Goal: Task Accomplishment & Management: Use online tool/utility

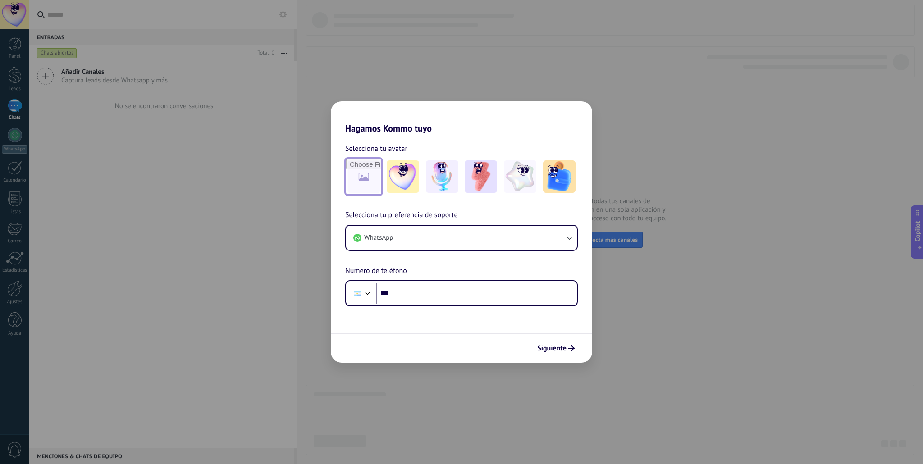
click at [357, 172] on input "file" at bounding box center [363, 176] width 35 height 35
type input "**********"
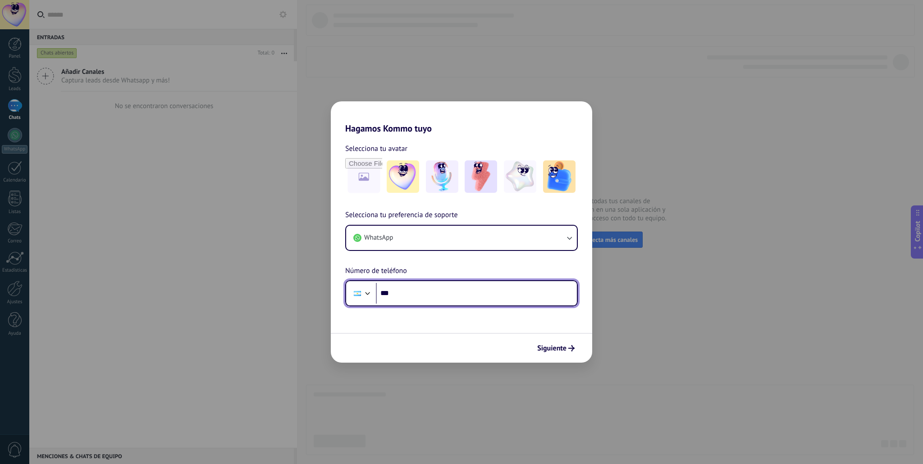
click at [424, 295] on input "***" at bounding box center [476, 293] width 201 height 21
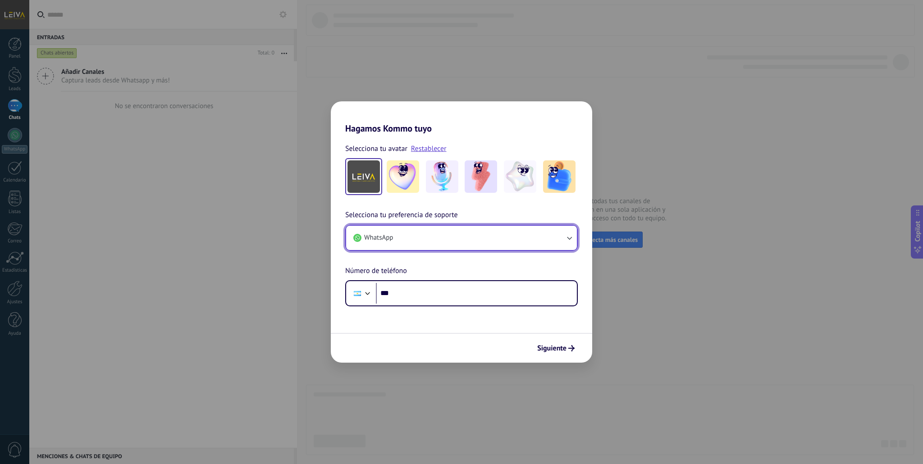
click at [393, 234] on button "WhatsApp" at bounding box center [461, 238] width 231 height 24
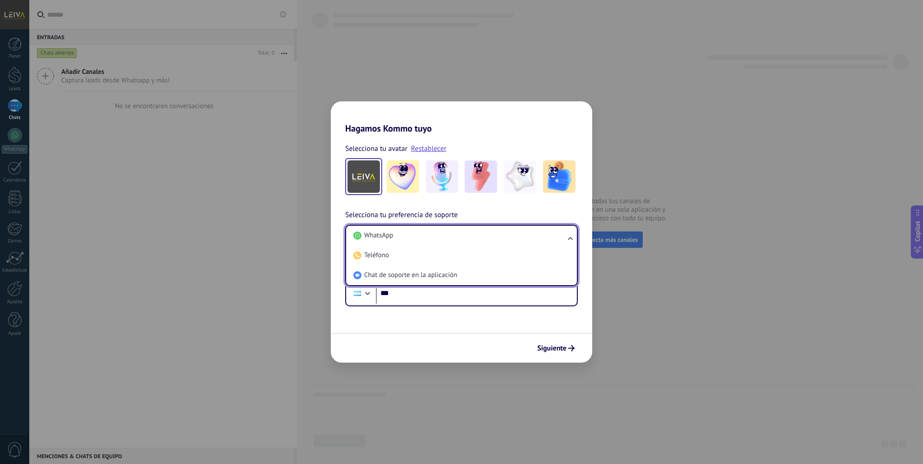
click at [394, 272] on span "Chat de soporte en la aplicación" at bounding box center [410, 275] width 93 height 9
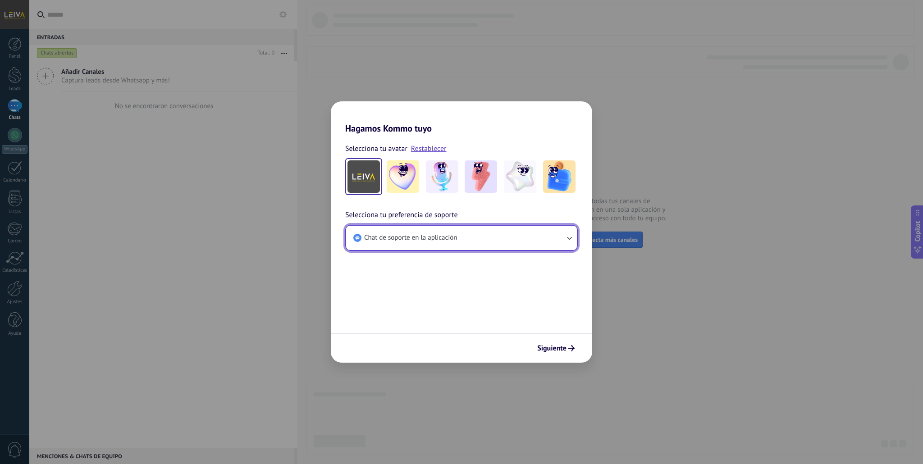
click at [436, 244] on button "Chat de soporte en la aplicación" at bounding box center [461, 238] width 231 height 24
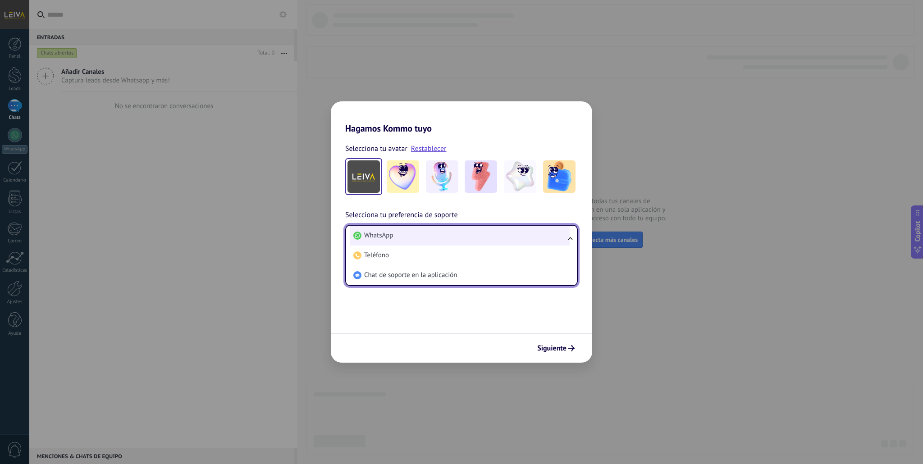
click at [437, 237] on li "WhatsApp" at bounding box center [460, 236] width 220 height 20
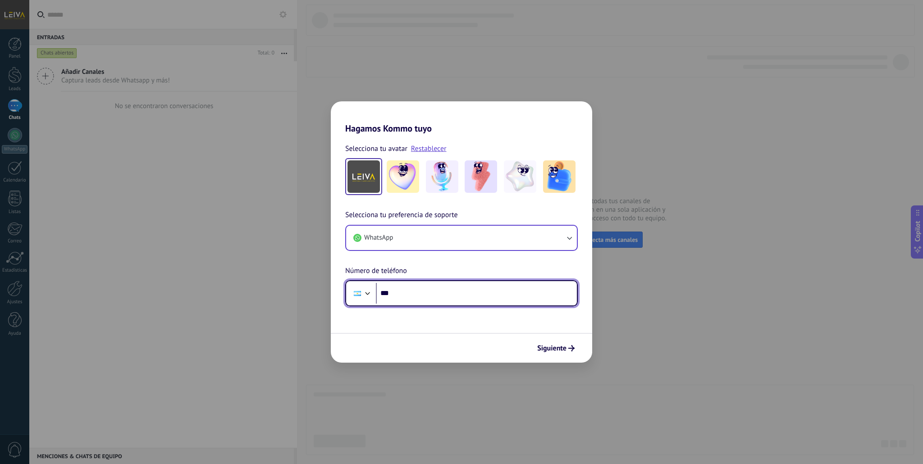
click at [413, 292] on input "***" at bounding box center [476, 293] width 201 height 21
type input "**********"
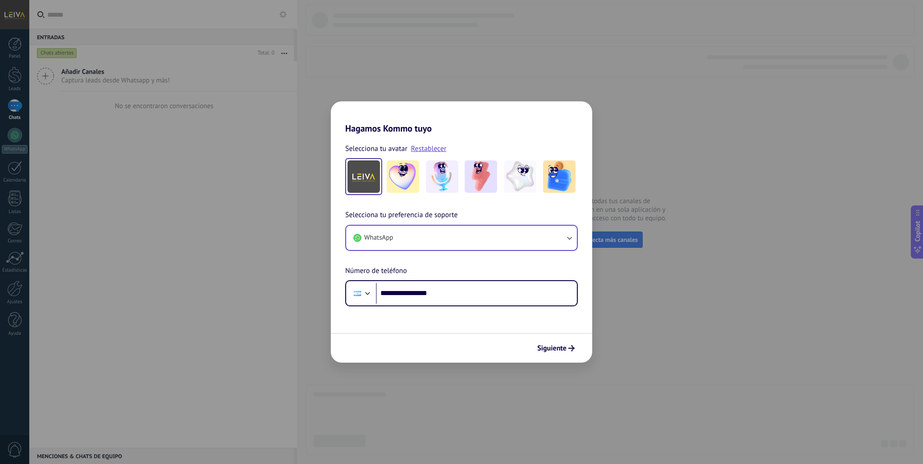
click at [555, 348] on span "Siguiente" at bounding box center [551, 348] width 29 height 6
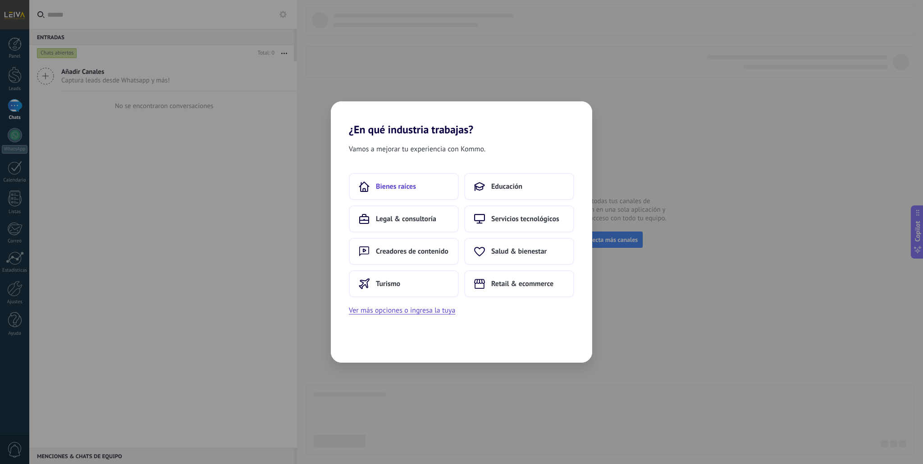
click at [408, 190] on span "Bienes raíces" at bounding box center [396, 186] width 40 height 9
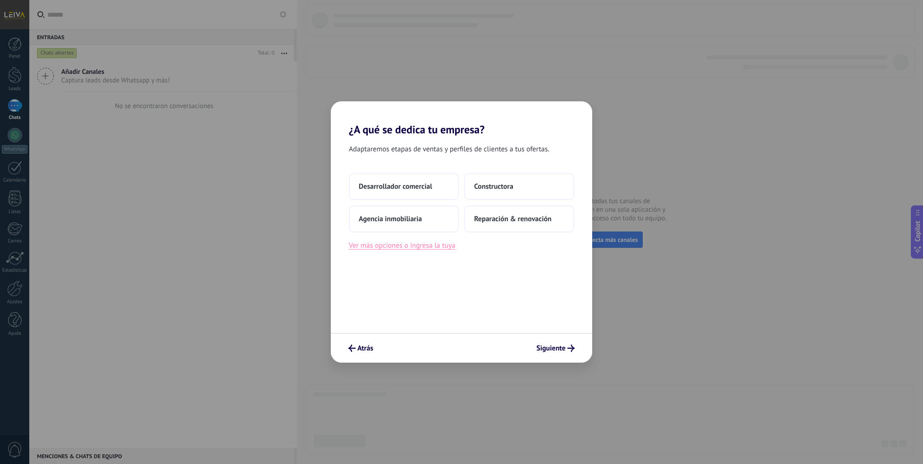
click at [403, 249] on button "Ver más opciones o ingresa la tuya" at bounding box center [402, 246] width 106 height 12
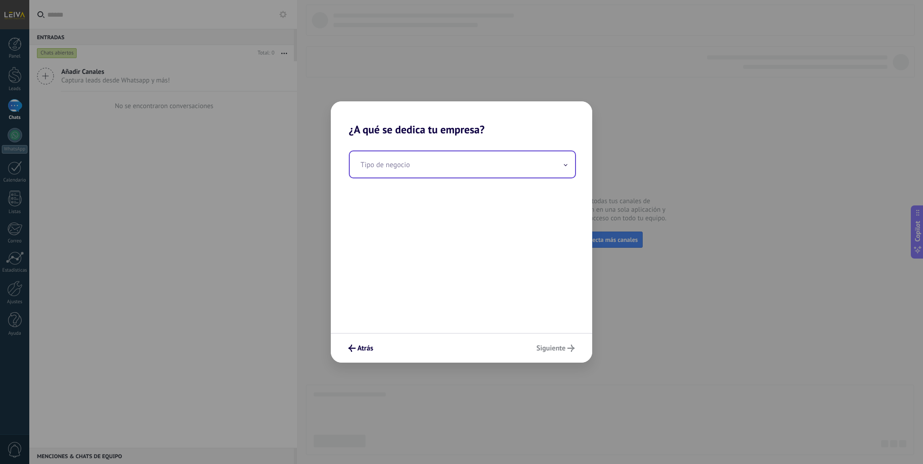
click at [440, 169] on input "text" at bounding box center [462, 164] width 225 height 26
type input "*"
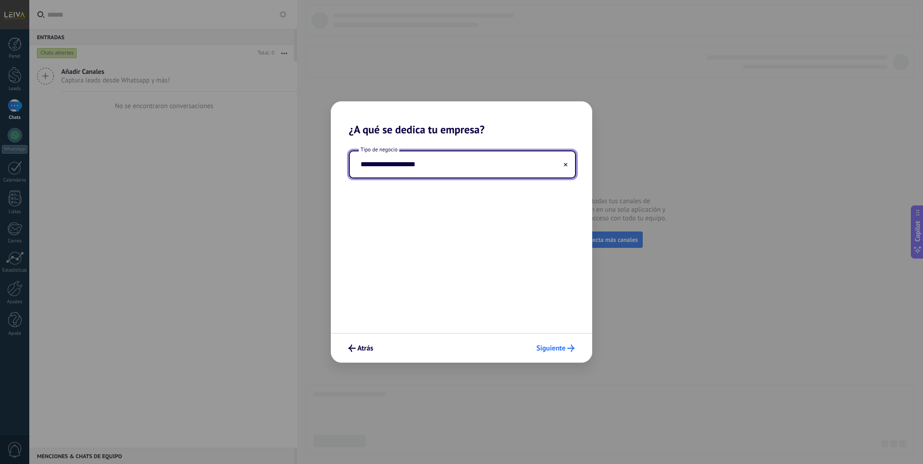
type input "**********"
click at [559, 347] on span "Siguiente" at bounding box center [550, 348] width 29 height 6
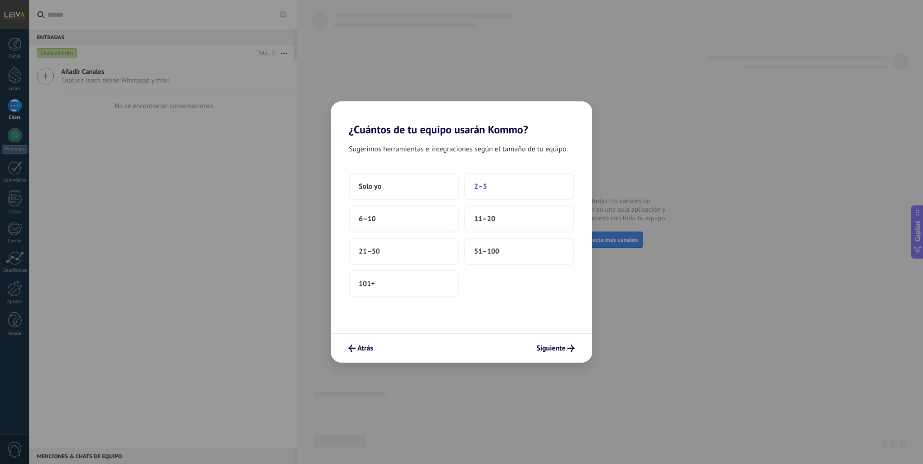
click at [485, 189] on span "2–5" at bounding box center [480, 186] width 13 height 9
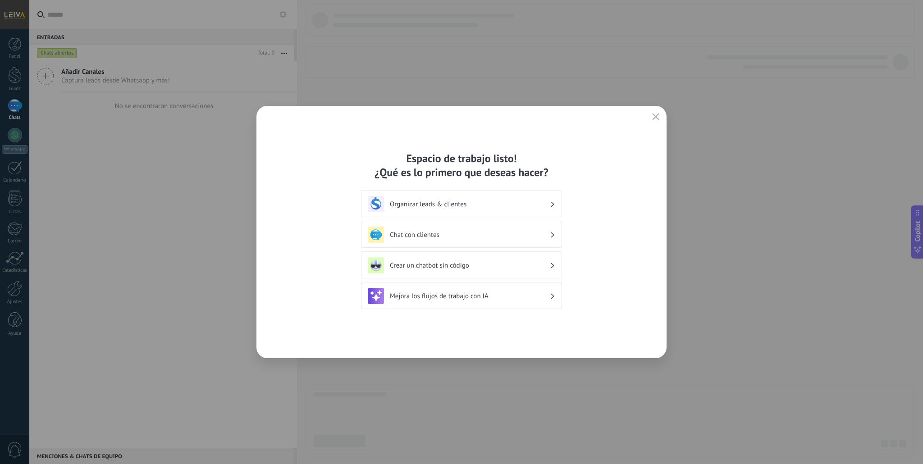
click at [499, 202] on h3 "Organizar leads & clientes" at bounding box center [470, 204] width 160 height 9
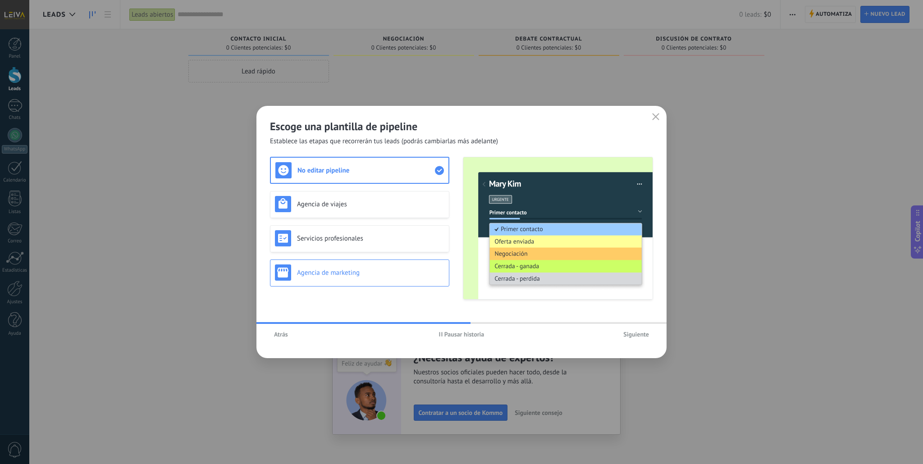
click at [374, 269] on h3 "Agencia de marketing" at bounding box center [370, 273] width 147 height 9
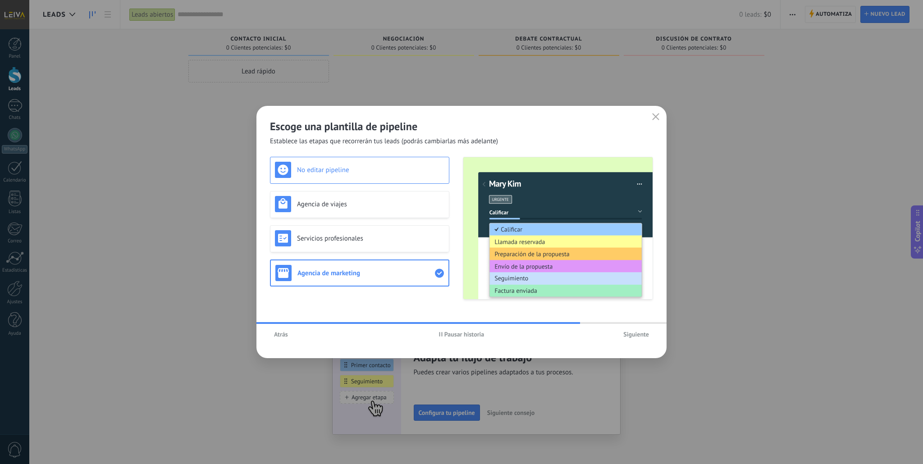
click at [392, 174] on div "No editar pipeline" at bounding box center [359, 170] width 169 height 16
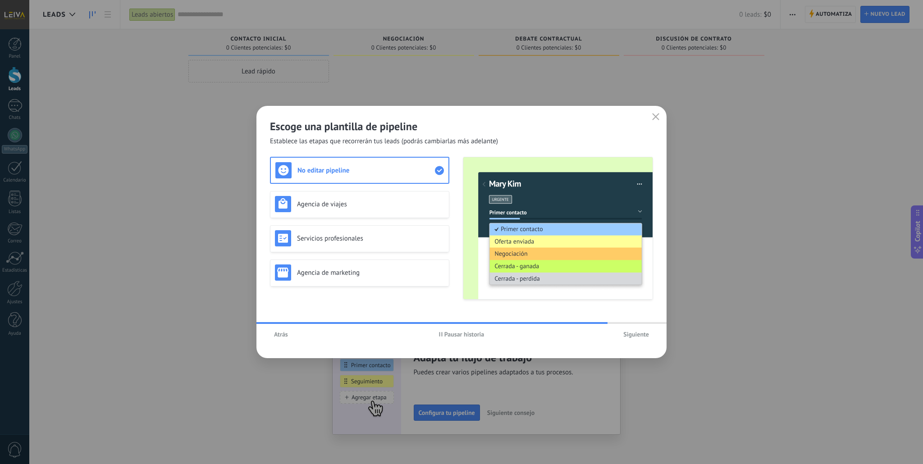
click at [634, 334] on span "Siguiente" at bounding box center [636, 334] width 26 height 6
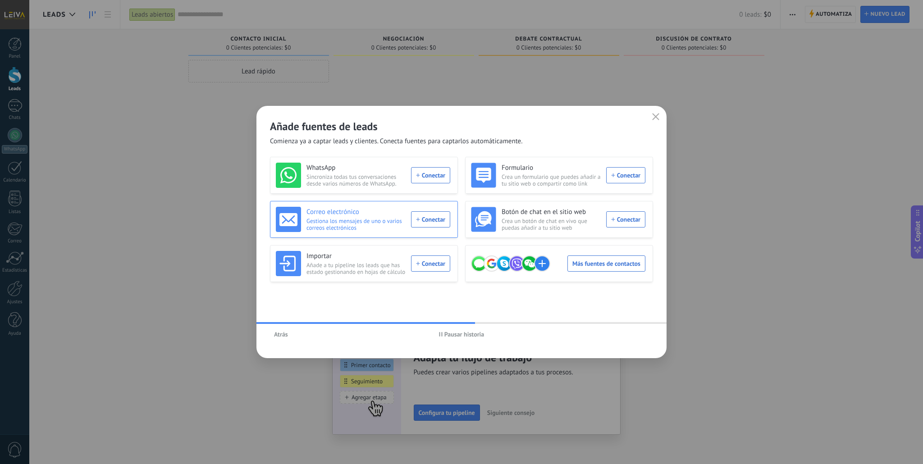
click at [432, 222] on div "Correo electrónico Gestiona los mensajes de uno o varios correos electrónicos C…" at bounding box center [363, 219] width 174 height 25
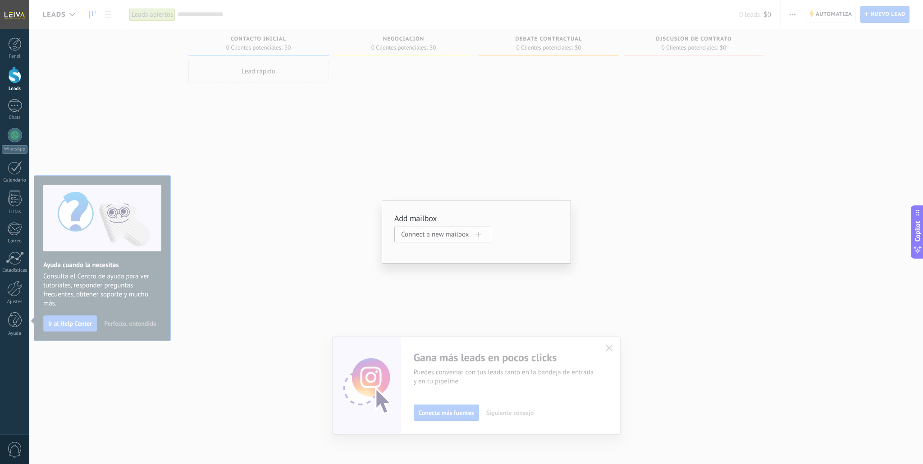
click at [470, 237] on span "Connect a new mailbox" at bounding box center [438, 234] width 75 height 9
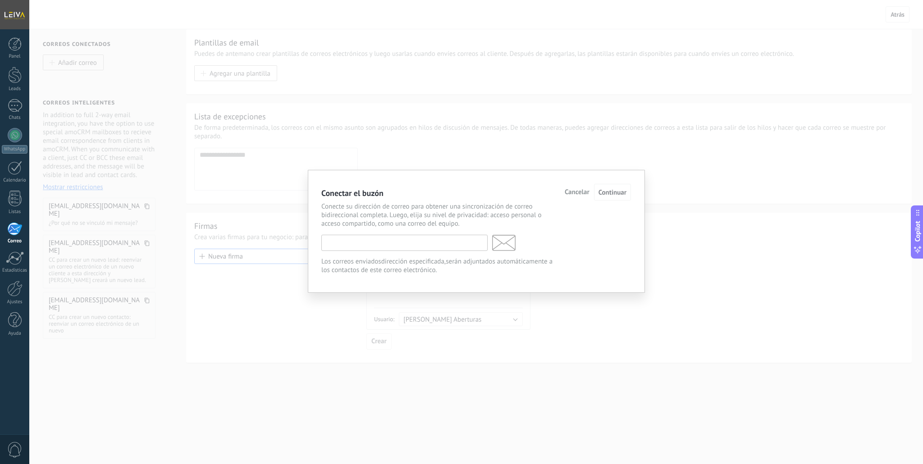
click at [438, 242] on input "text" at bounding box center [404, 243] width 166 height 16
type input "**********"
click at [612, 193] on span "Continuar" at bounding box center [612, 192] width 28 height 9
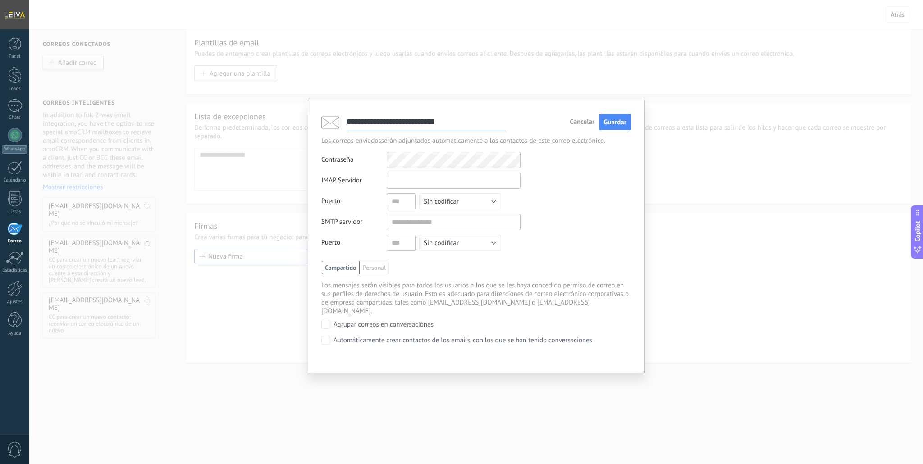
click at [440, 179] on input "text" at bounding box center [454, 181] width 134 height 16
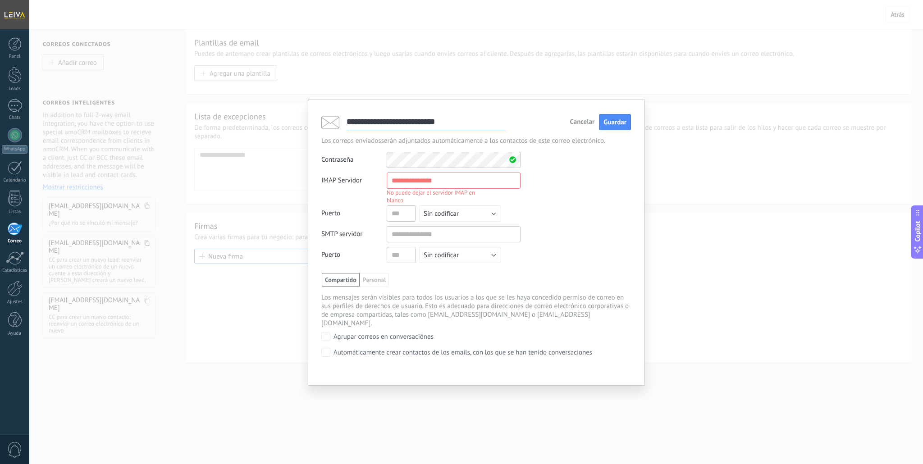
paste input "**********"
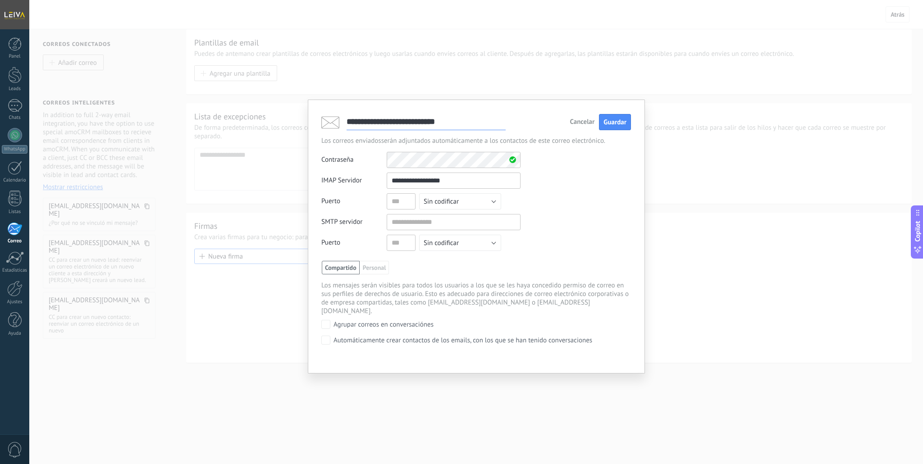
type input "**********"
click at [406, 205] on input "text" at bounding box center [401, 201] width 29 height 16
type input "***"
click at [496, 200] on button "Sin codificar" at bounding box center [460, 201] width 82 height 16
click at [453, 218] on span "SSL" at bounding box center [456, 217] width 84 height 9
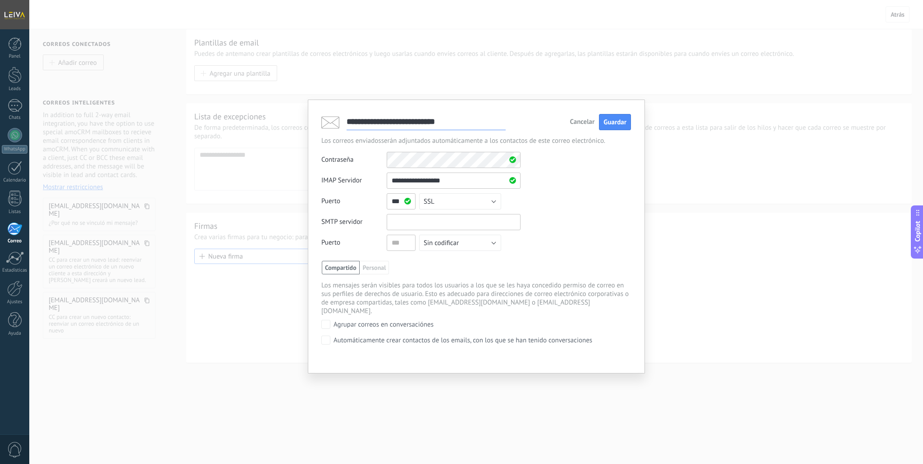
click at [443, 224] on input "text" at bounding box center [454, 222] width 134 height 16
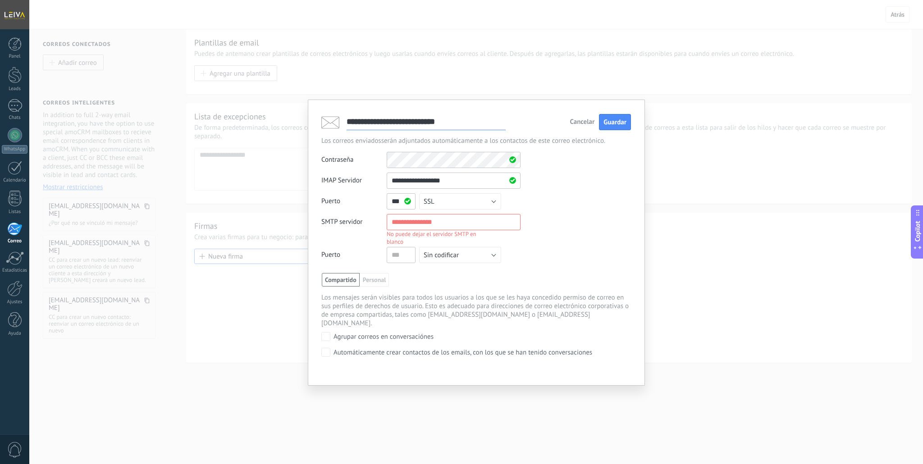
paste input "**********"
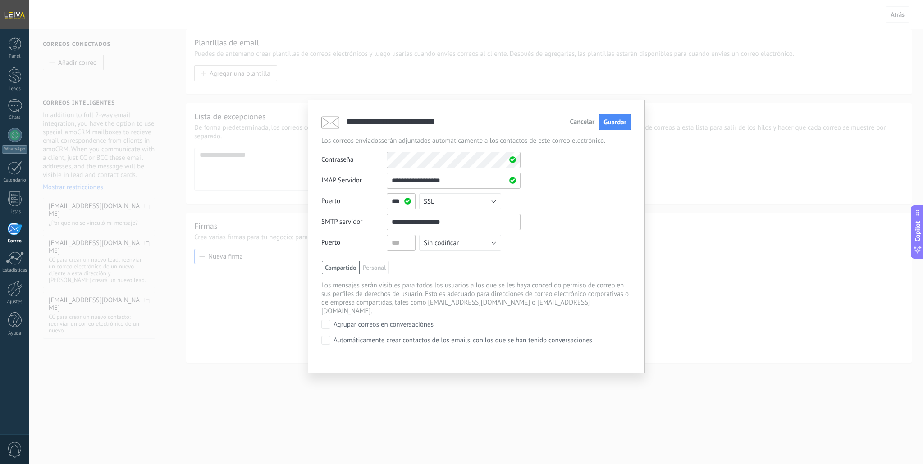
type input "**********"
click at [398, 246] on input "text" at bounding box center [401, 243] width 29 height 16
type input "***"
click at [491, 243] on button "Sin codificar" at bounding box center [460, 243] width 82 height 16
click at [440, 262] on span "SSL" at bounding box center [456, 258] width 84 height 9
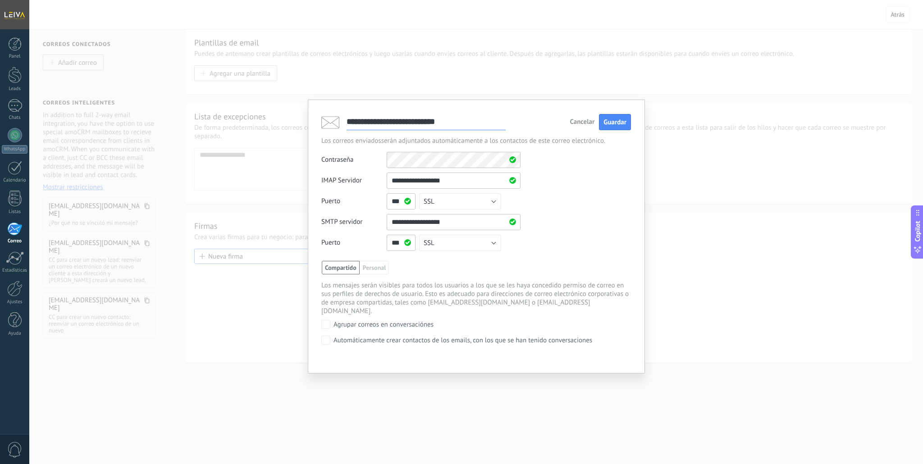
drag, startPoint x: 614, startPoint y: 126, endPoint x: 611, endPoint y: 136, distance: 10.4
click at [614, 125] on span "Guardar" at bounding box center [614, 122] width 23 height 9
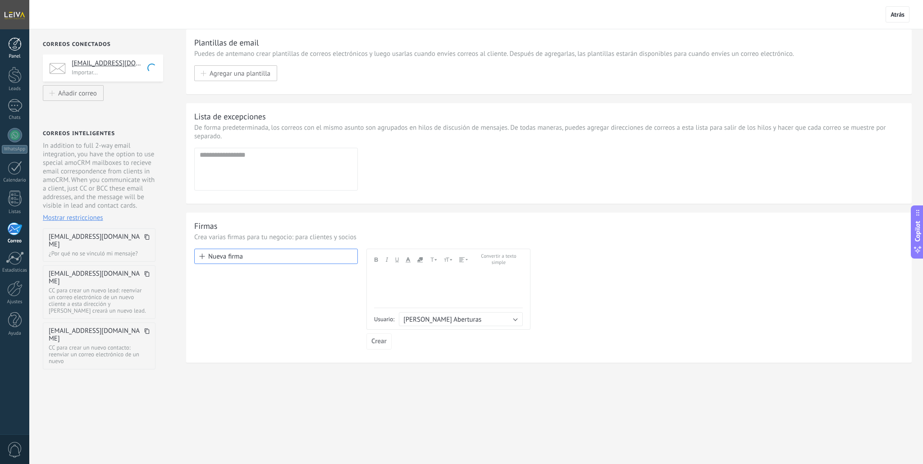
click at [14, 44] on div at bounding box center [15, 44] width 14 height 14
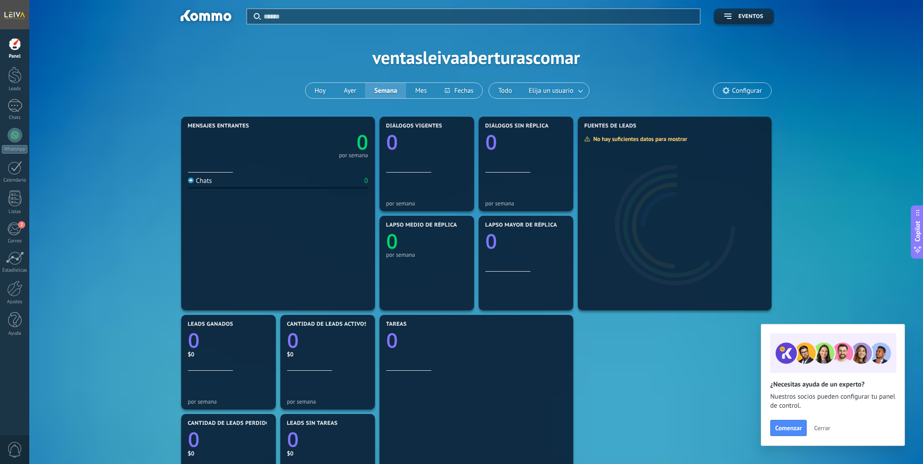
drag, startPoint x: 794, startPoint y: 426, endPoint x: 760, endPoint y: 434, distance: 35.6
click at [794, 426] on span "Comenzar" at bounding box center [788, 428] width 27 height 6
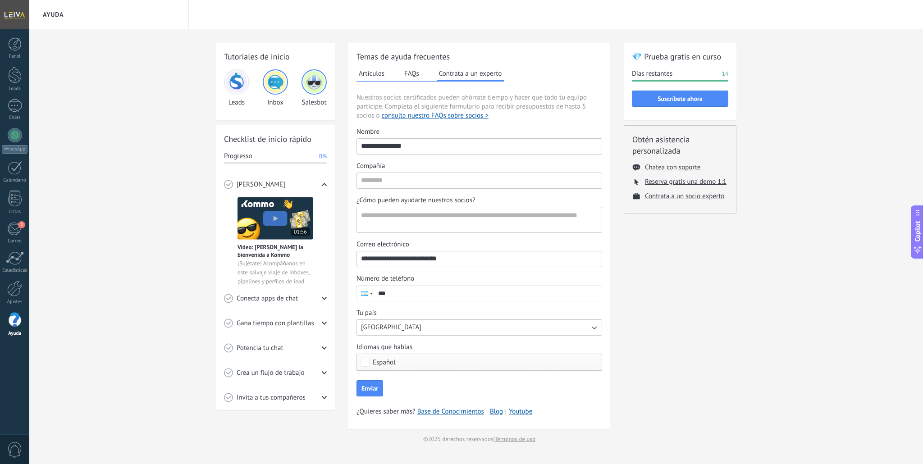
click at [422, 147] on input "**********" at bounding box center [479, 146] width 245 height 14
click at [421, 147] on input "**********" at bounding box center [479, 146] width 245 height 14
type input "******"
type input "**********"
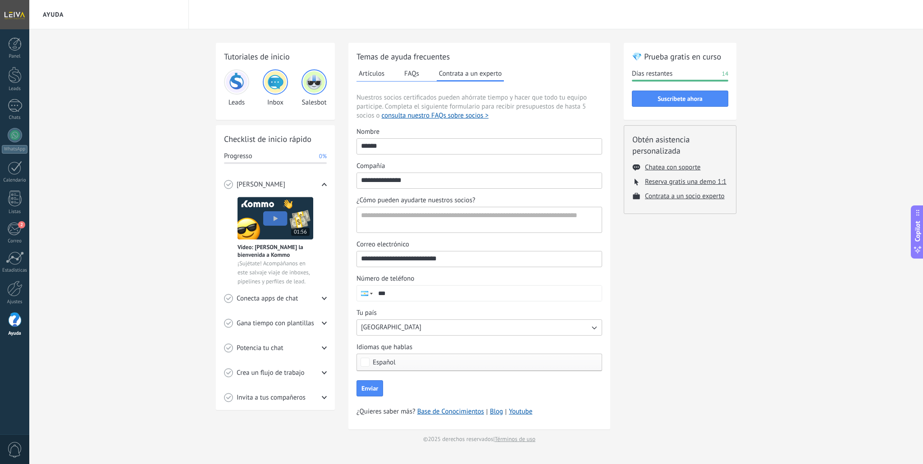
click at [374, 77] on button "Artículos" at bounding box center [371, 74] width 30 height 14
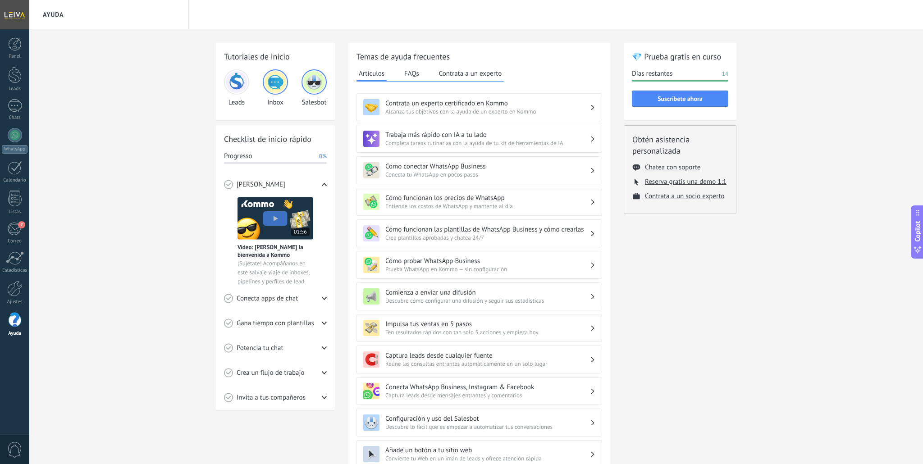
click at [115, 93] on div "Tutoriales de inicio Leads Inbox Salesbot Checklist de inicio rápido Progresso …" at bounding box center [476, 294] width 894 height 531
click at [11, 49] on div at bounding box center [15, 44] width 14 height 14
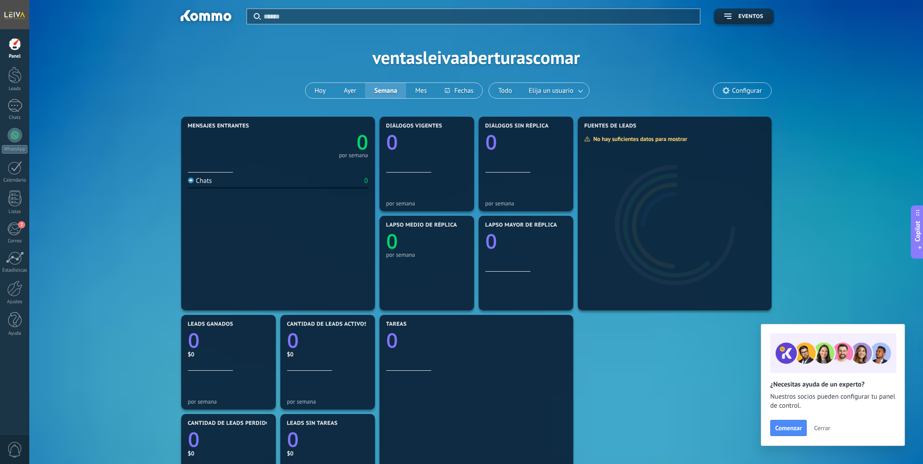
click at [820, 428] on span "Cerrar" at bounding box center [822, 428] width 16 height 6
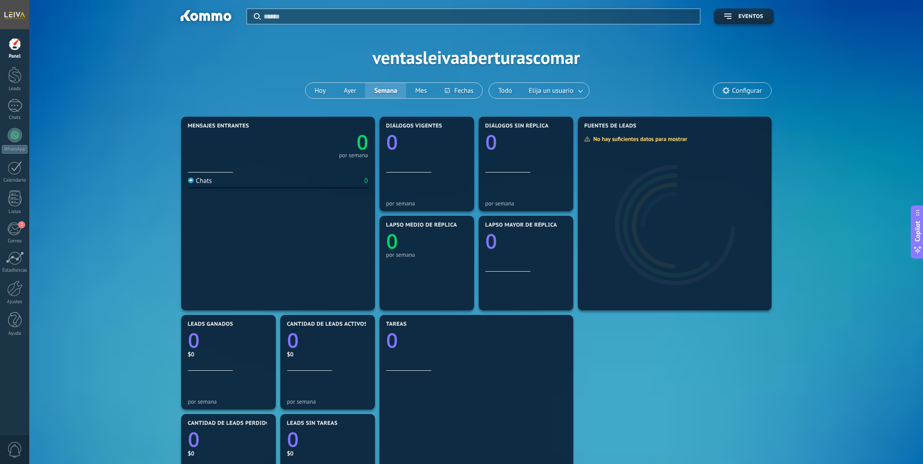
click at [570, 57] on div "Aplicar Eventos ventasleivaaberturascomar Hoy Ayer Semana Mes Todo Elija un usu…" at bounding box center [476, 57] width 867 height 114
click at [730, 94] on span "Configurar" at bounding box center [741, 90] width 57 height 15
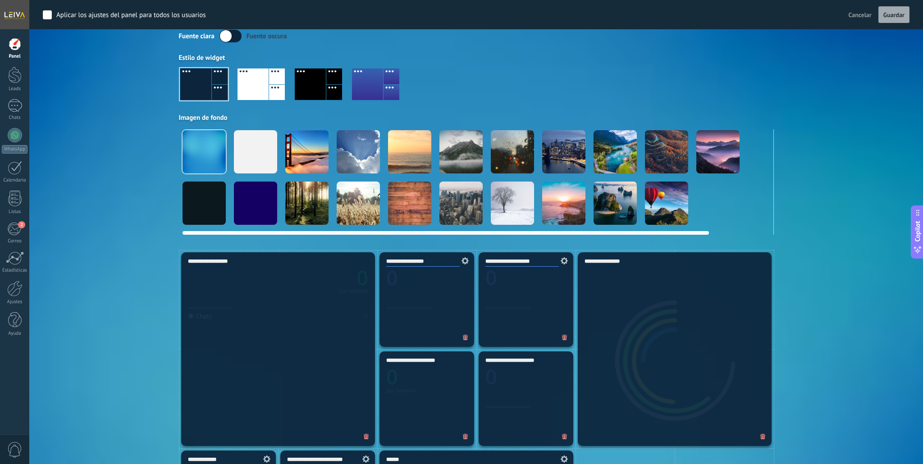
scroll to position [53, 0]
click at [196, 191] on div at bounding box center [204, 202] width 43 height 43
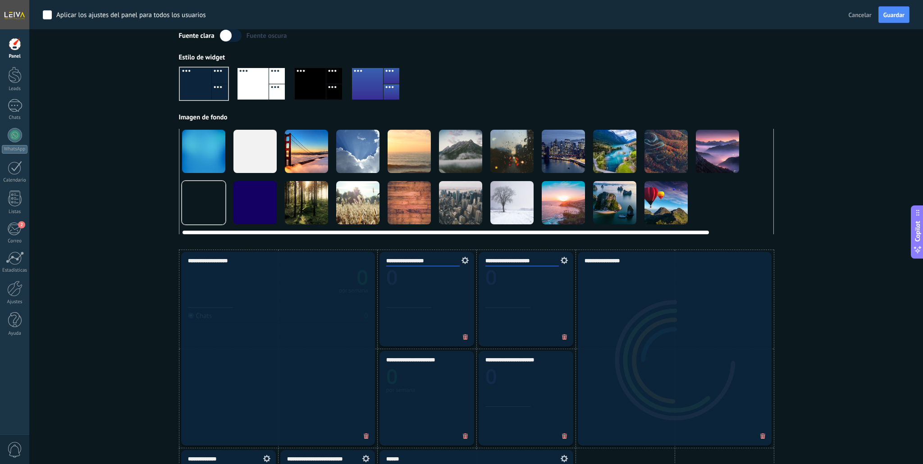
click at [208, 154] on div at bounding box center [203, 151] width 43 height 43
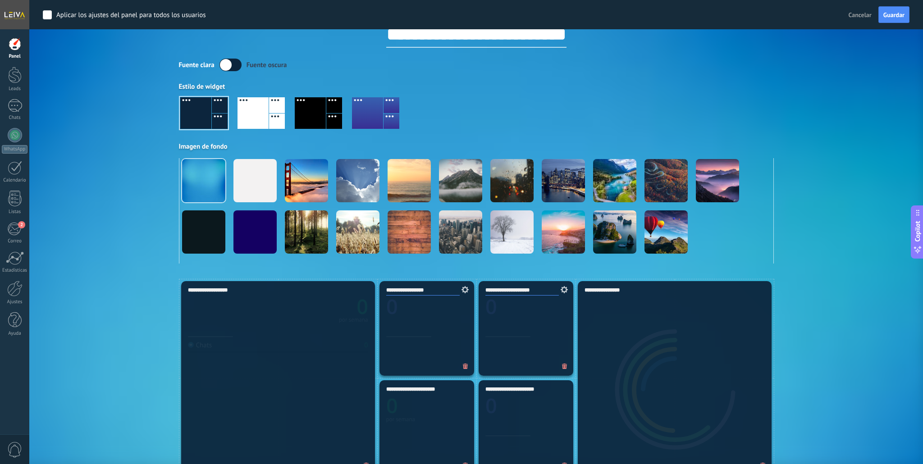
scroll to position [0, 0]
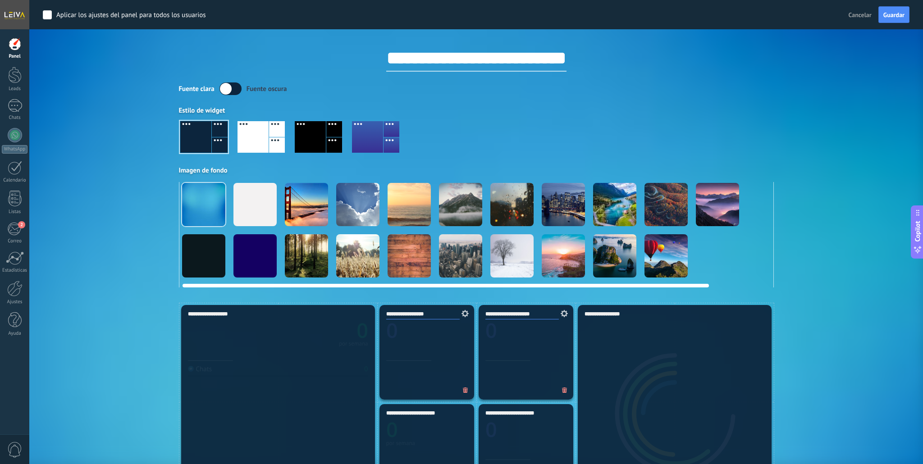
click at [257, 215] on div at bounding box center [254, 204] width 43 height 43
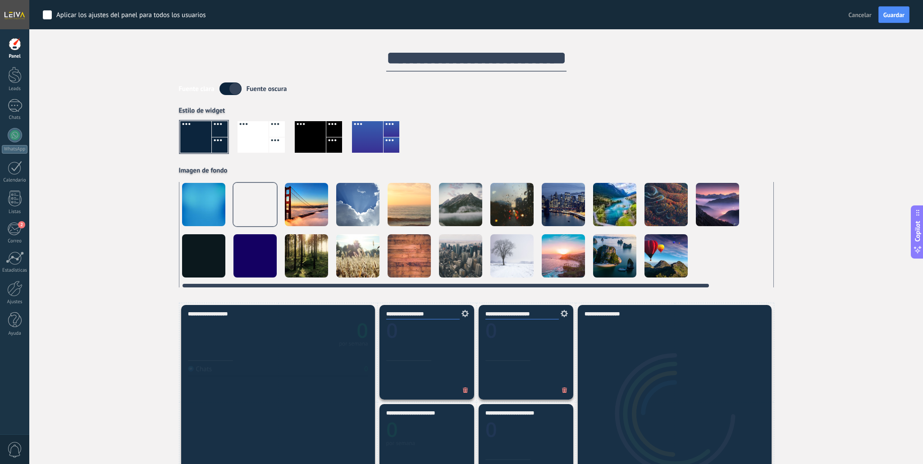
click at [218, 246] on div at bounding box center [203, 255] width 43 height 43
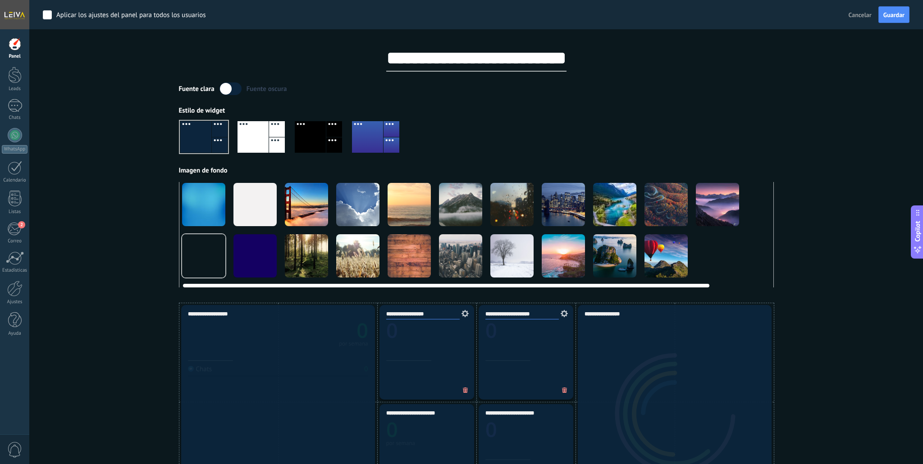
scroll to position [0, 1]
click at [249, 251] on div at bounding box center [254, 255] width 43 height 43
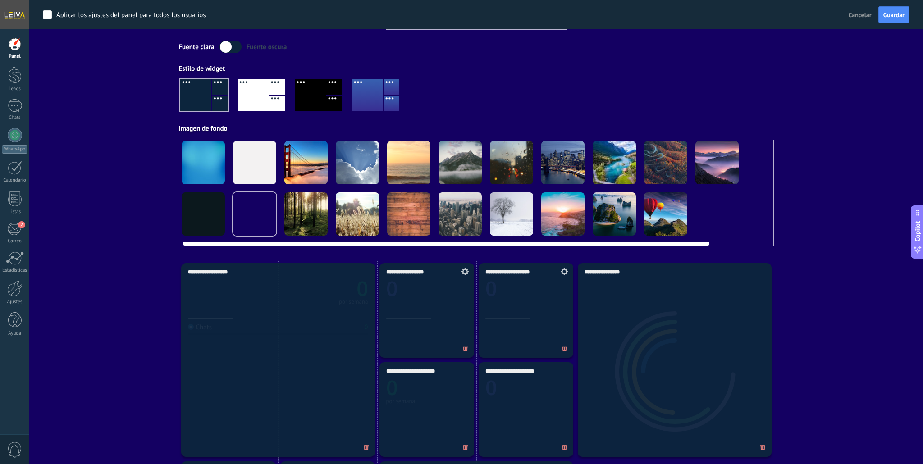
scroll to position [0, 0]
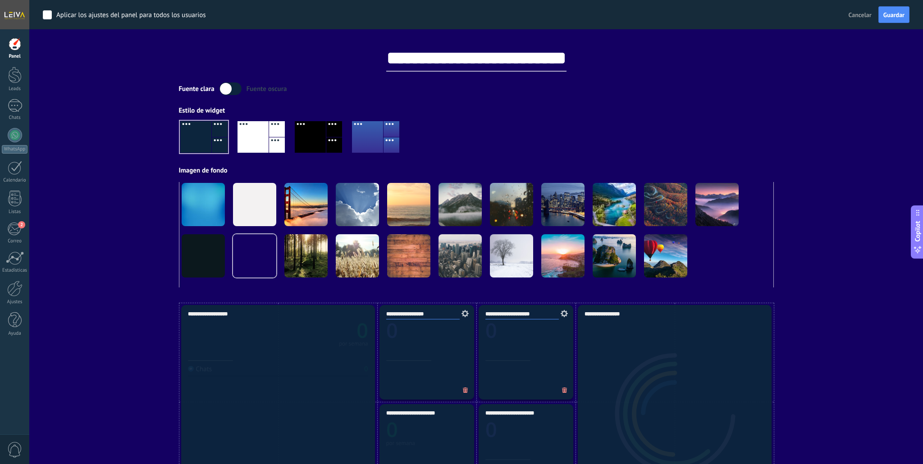
click at [206, 136] on div at bounding box center [203, 137] width 47 height 32
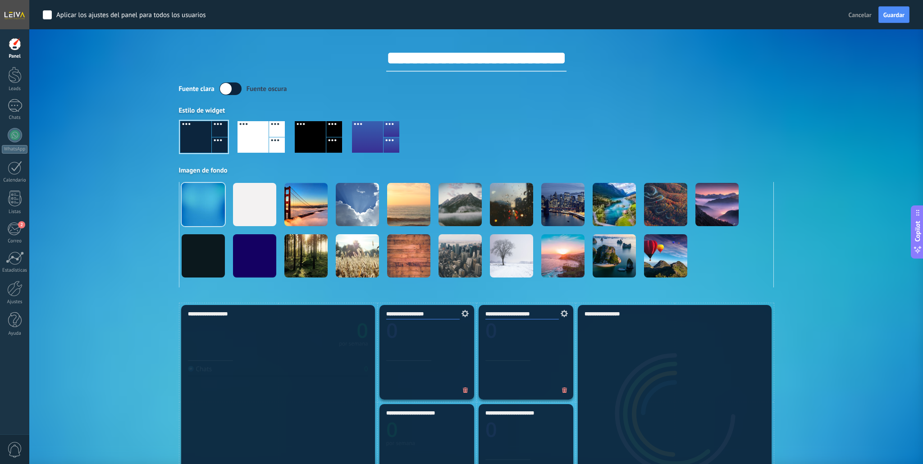
click at [366, 141] on div at bounding box center [367, 137] width 31 height 32
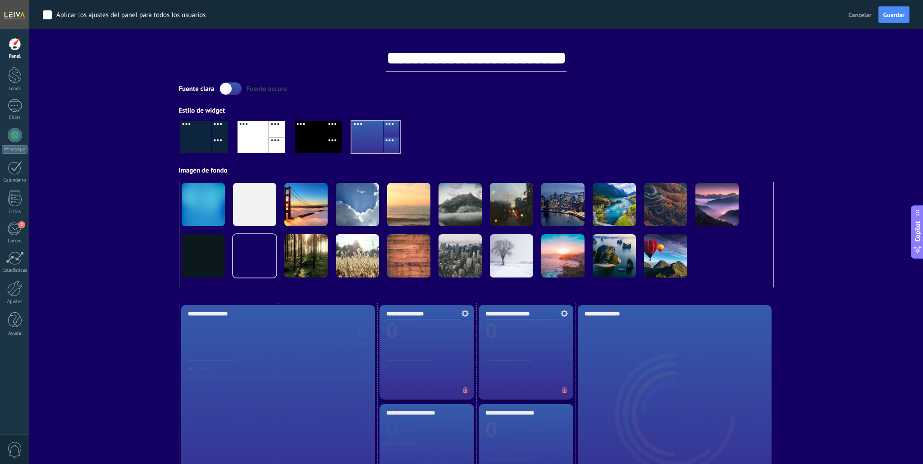
click at [205, 137] on div at bounding box center [195, 137] width 31 height 32
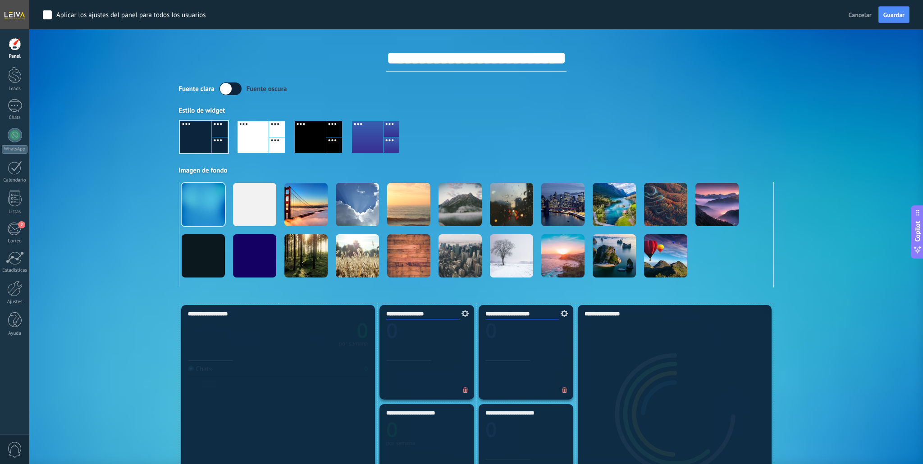
click at [446, 55] on input "**********" at bounding box center [476, 58] width 180 height 27
type input "**********"
click at [784, 114] on div "Aplicar Eventos ventasleivaaberturascomar Hoy Ayer Semana Mes Todo Elija un usu…" at bounding box center [476, 151] width 867 height 303
click at [890, 18] on span "Guardar" at bounding box center [893, 15] width 21 height 6
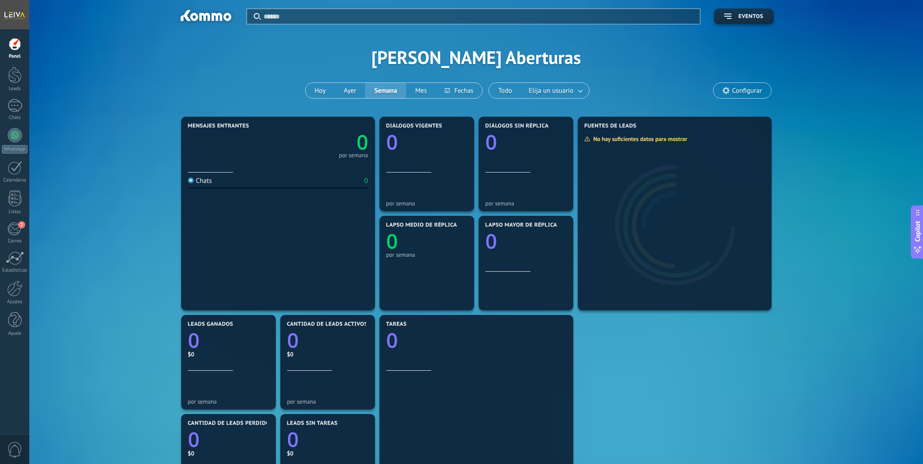
click at [735, 97] on span "Configurar" at bounding box center [741, 90] width 57 height 15
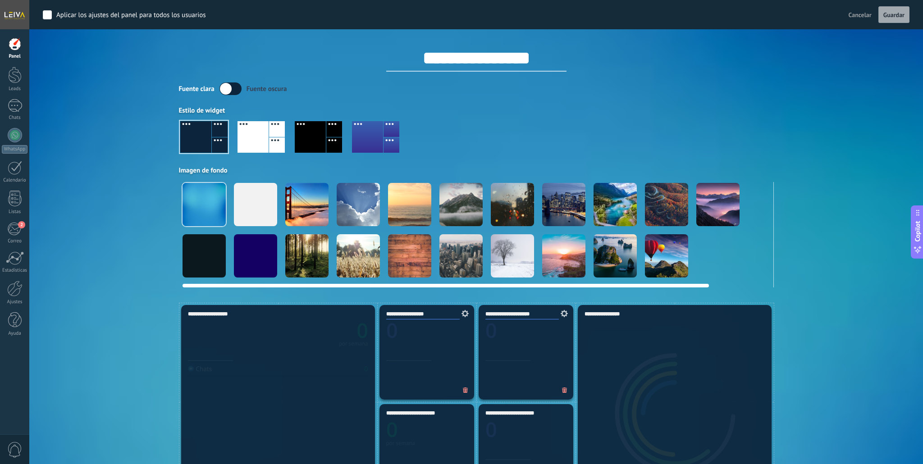
click at [204, 246] on div at bounding box center [204, 255] width 43 height 43
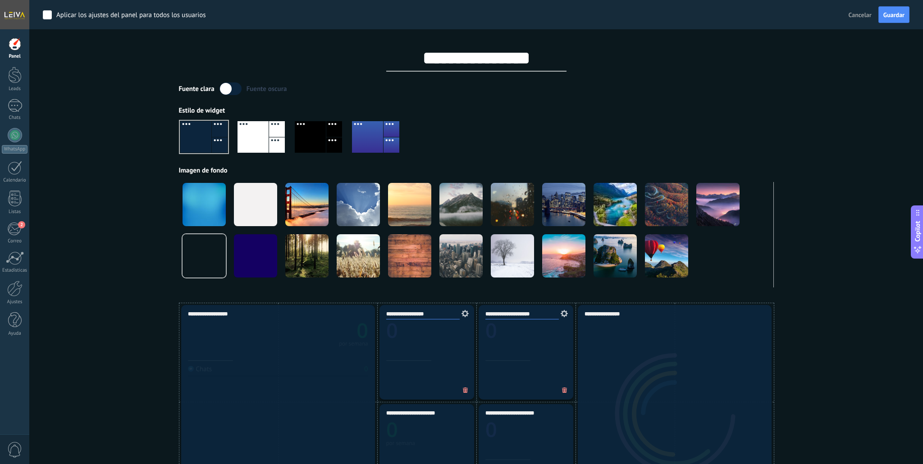
click at [249, 135] on div at bounding box center [252, 137] width 31 height 32
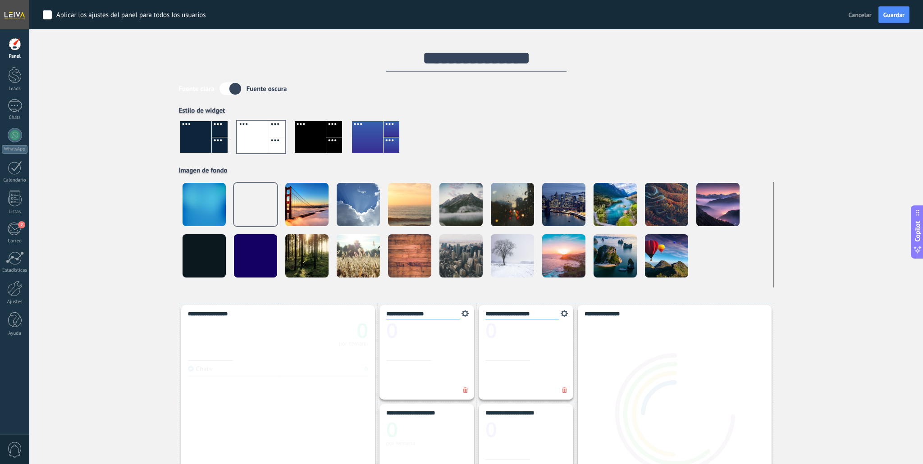
click at [314, 141] on div at bounding box center [310, 137] width 31 height 32
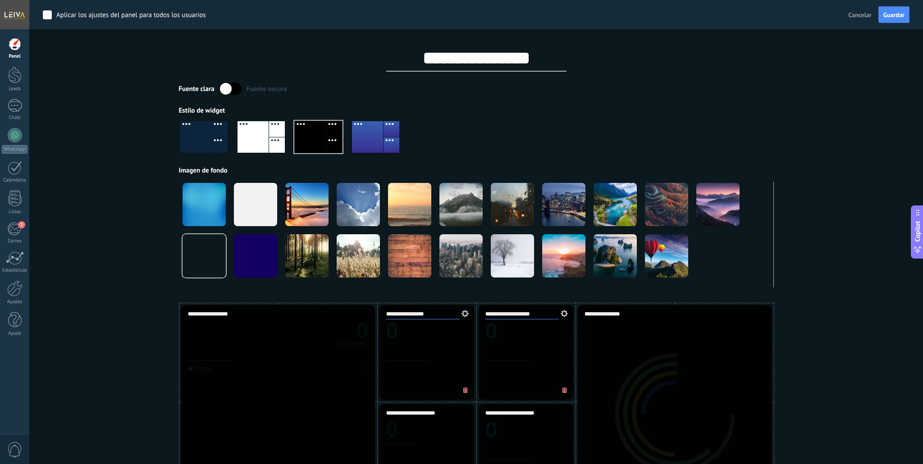
click at [265, 141] on div at bounding box center [252, 137] width 31 height 32
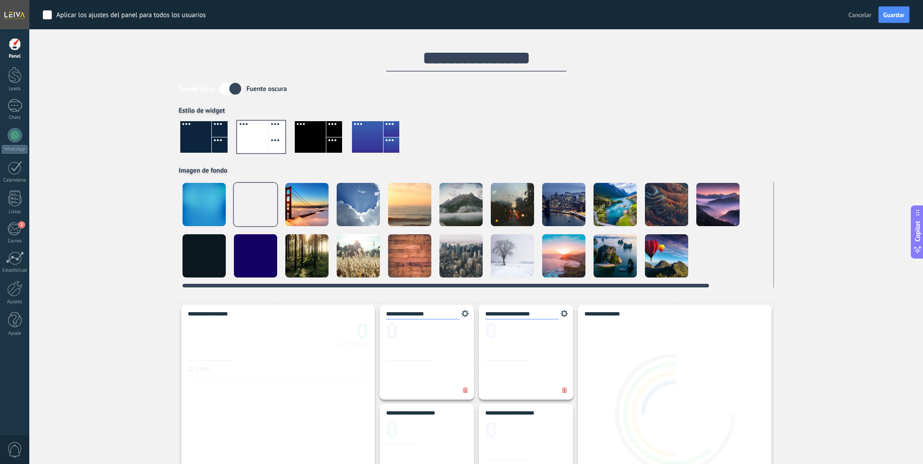
click at [220, 207] on div at bounding box center [204, 204] width 43 height 43
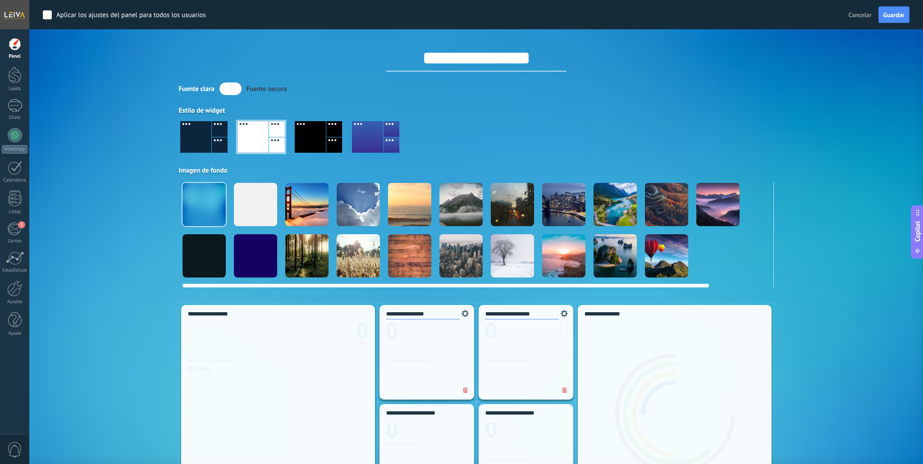
click at [253, 251] on div at bounding box center [255, 255] width 43 height 43
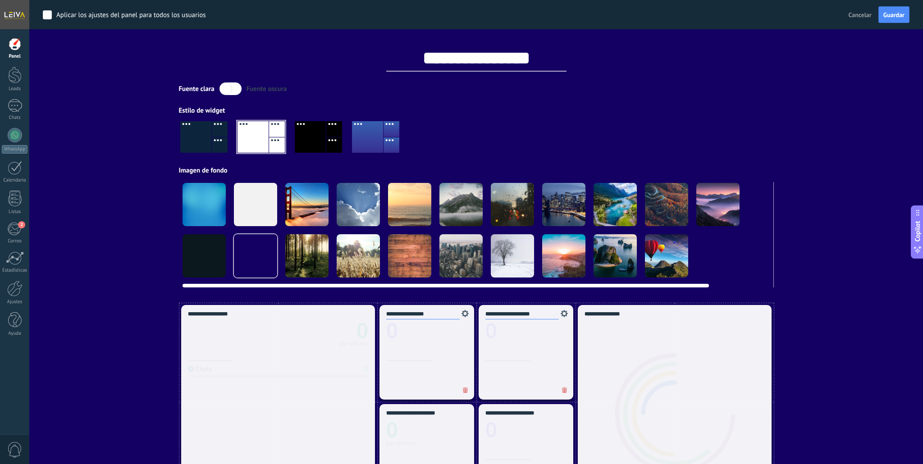
click at [217, 246] on div at bounding box center [204, 255] width 43 height 43
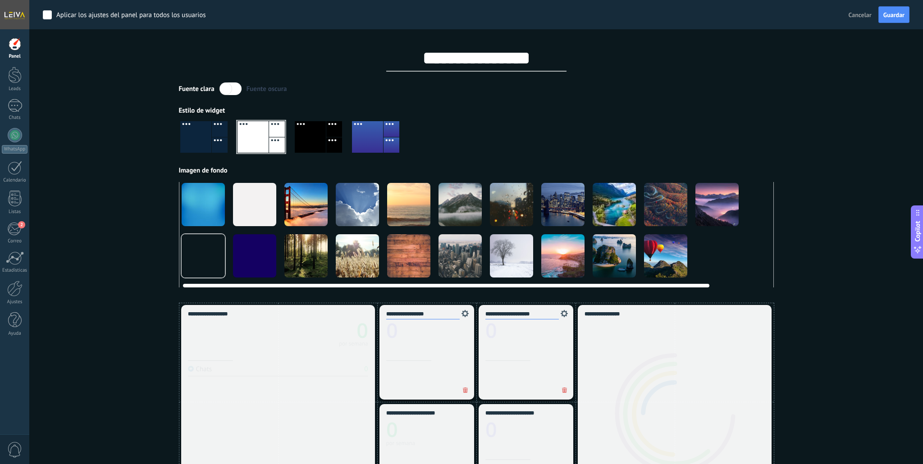
click at [213, 206] on div at bounding box center [203, 204] width 43 height 43
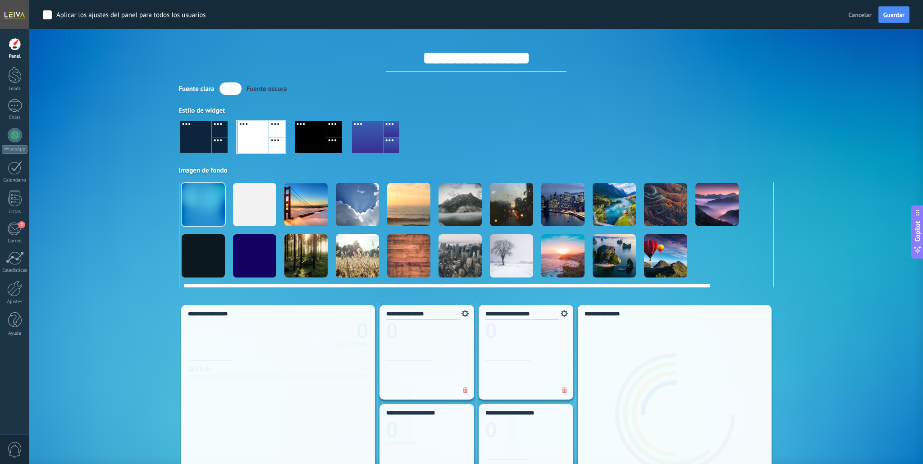
scroll to position [0, 2]
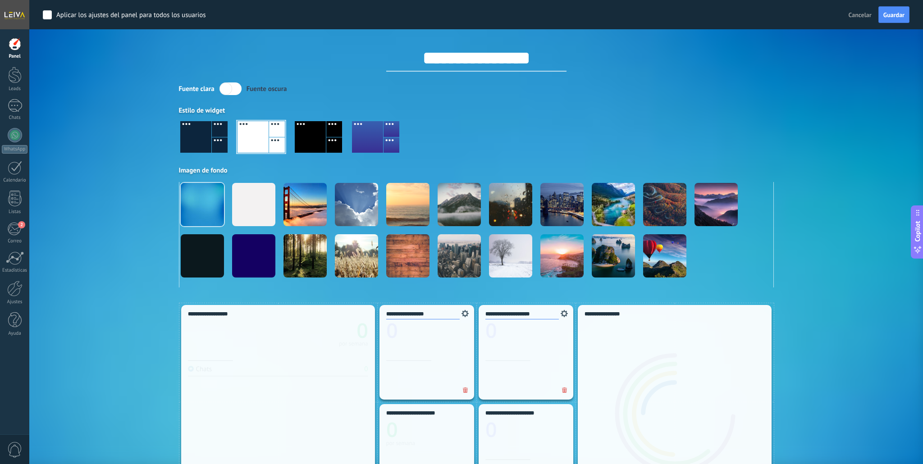
click at [208, 141] on div at bounding box center [195, 137] width 31 height 32
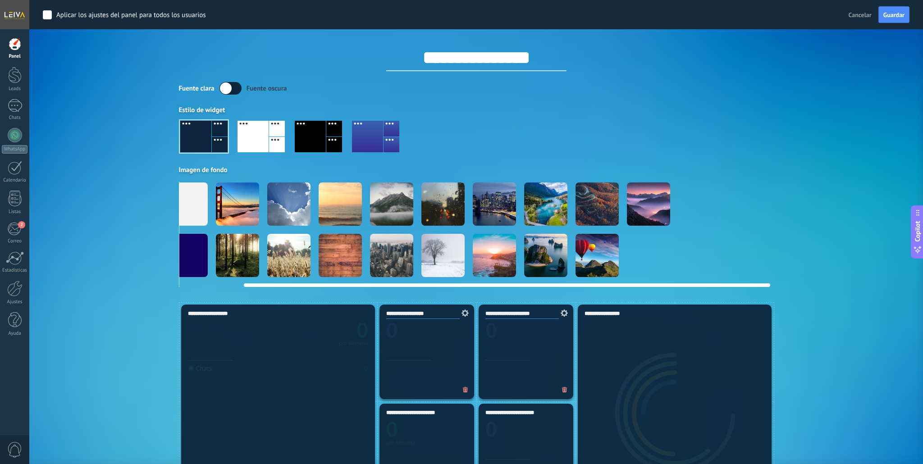
scroll to position [0, 0]
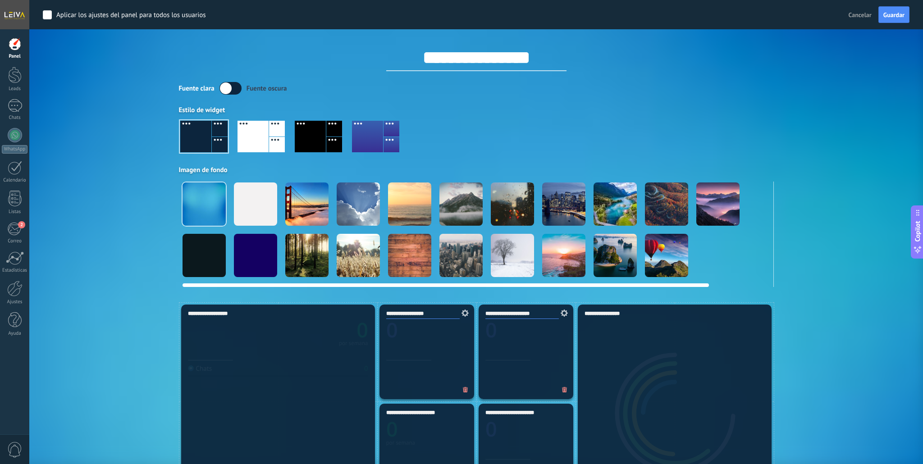
drag, startPoint x: 615, startPoint y: 286, endPoint x: 359, endPoint y: 289, distance: 256.0
click at [255, 141] on div at bounding box center [252, 137] width 31 height 32
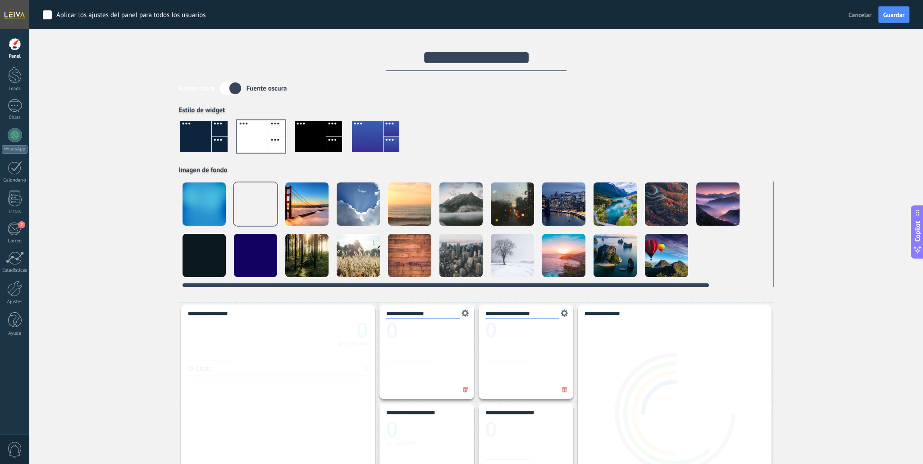
click at [210, 200] on div at bounding box center [204, 204] width 43 height 43
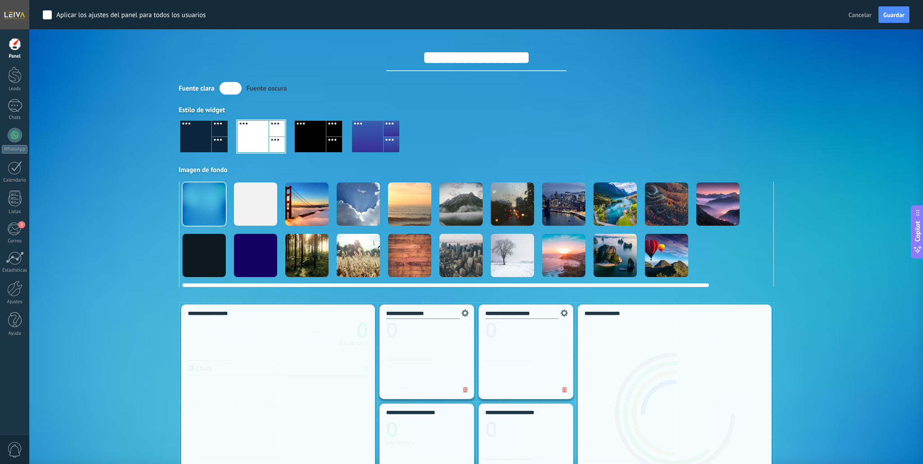
scroll to position [0, 0]
click at [250, 203] on div at bounding box center [254, 204] width 43 height 43
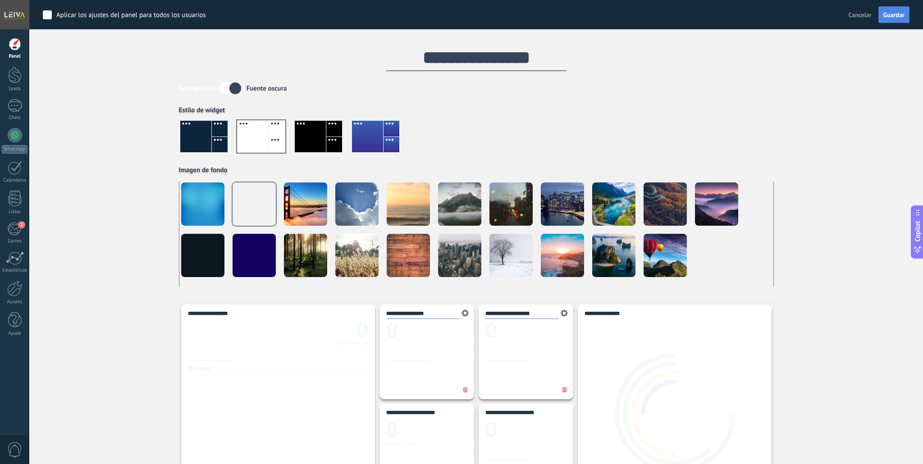
click at [894, 16] on span "Guardar" at bounding box center [893, 15] width 21 height 6
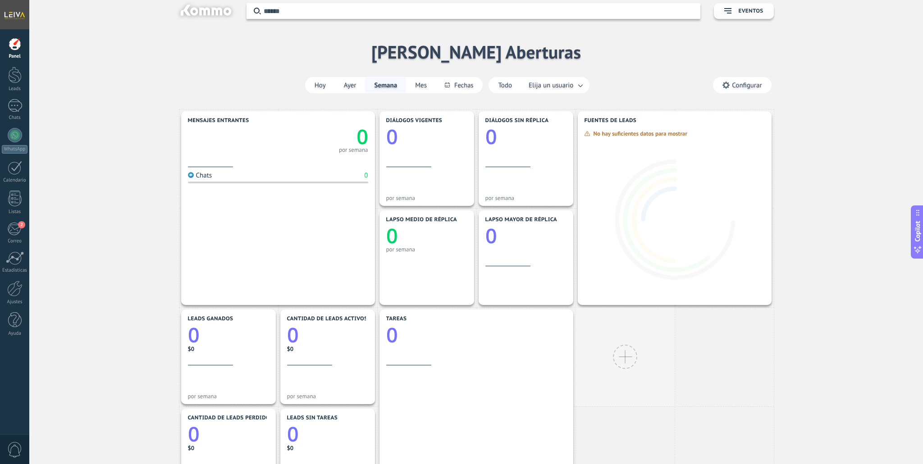
scroll to position [0, 0]
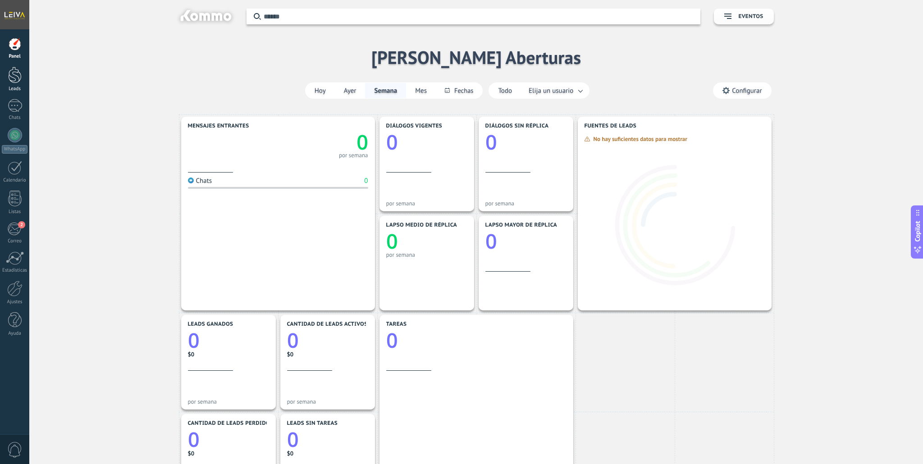
click at [16, 74] on div at bounding box center [15, 75] width 14 height 17
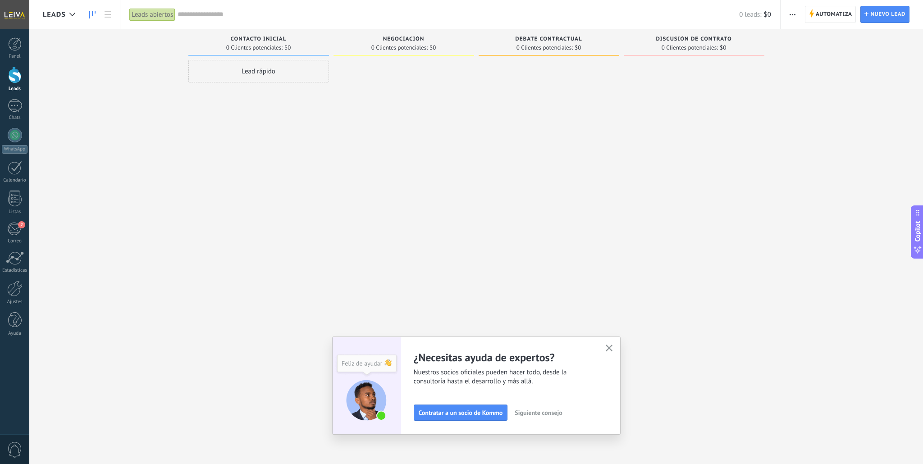
click at [611, 348] on icon "button" at bounding box center [609, 348] width 7 height 7
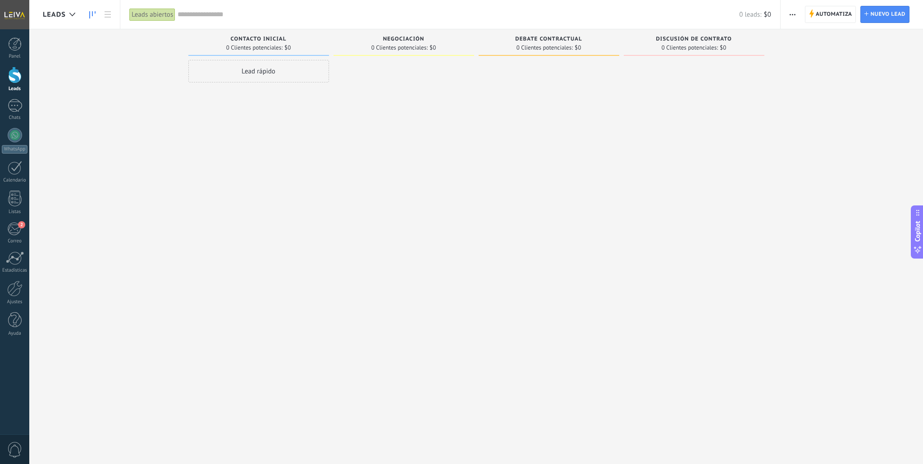
click at [260, 45] on span "0 Clientes potenciales:" at bounding box center [254, 47] width 56 height 5
click at [14, 77] on div at bounding box center [15, 75] width 14 height 17
click at [393, 45] on span "0 Clientes potenciales:" at bounding box center [399, 47] width 56 height 5
click at [270, 75] on div "Lead rápido" at bounding box center [258, 71] width 141 height 23
click at [413, 124] on div at bounding box center [403, 233] width 141 height 347
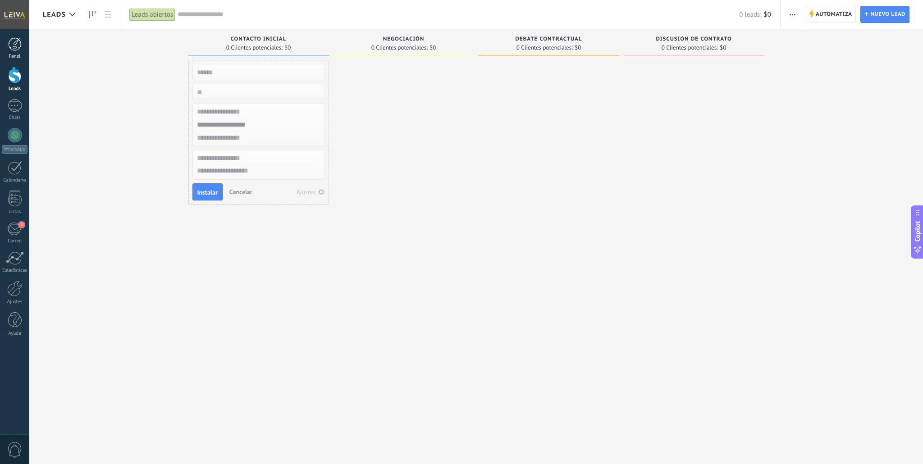
click at [16, 50] on div at bounding box center [15, 44] width 14 height 14
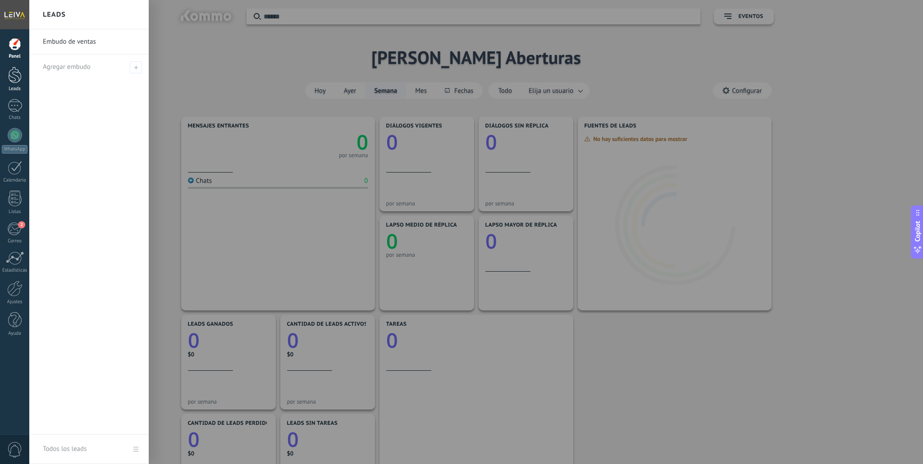
click at [16, 76] on div at bounding box center [15, 75] width 14 height 17
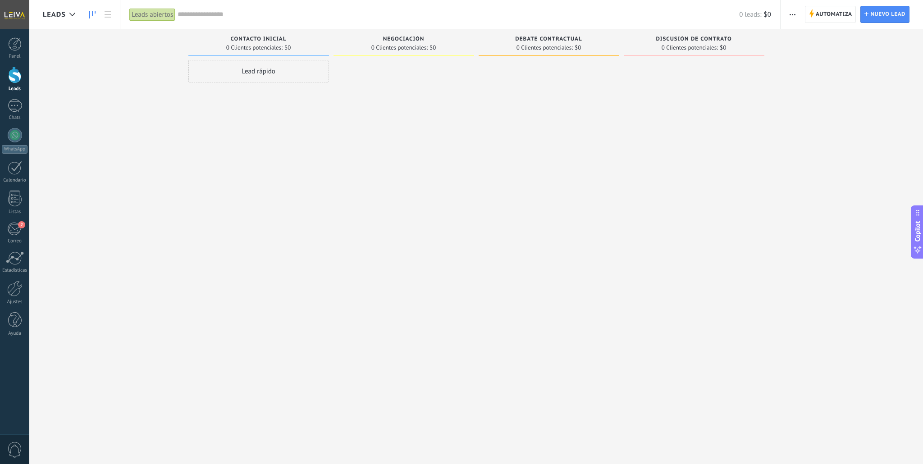
click at [791, 16] on span "button" at bounding box center [792, 14] width 6 height 17
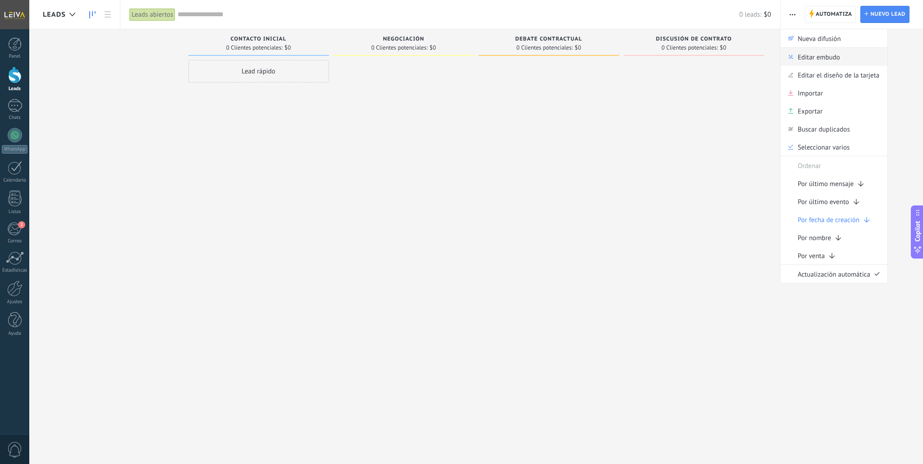
click at [810, 59] on span "Editar embudo" at bounding box center [819, 57] width 42 height 18
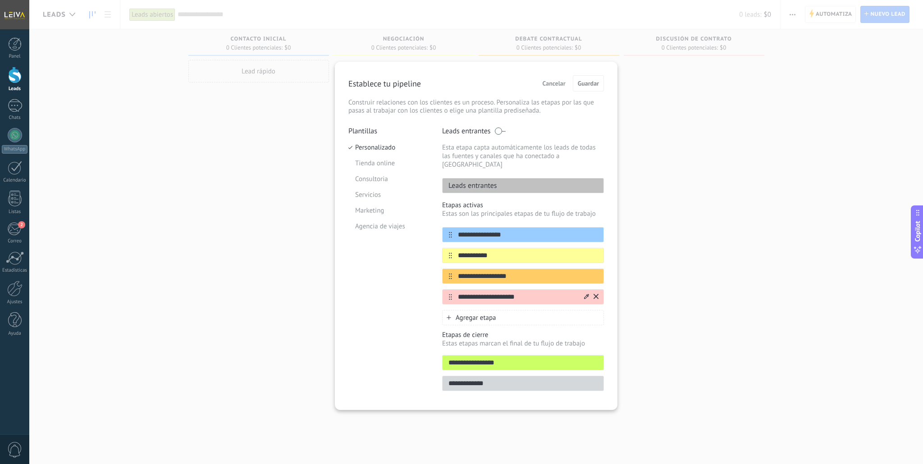
click at [597, 294] on icon at bounding box center [595, 296] width 5 height 5
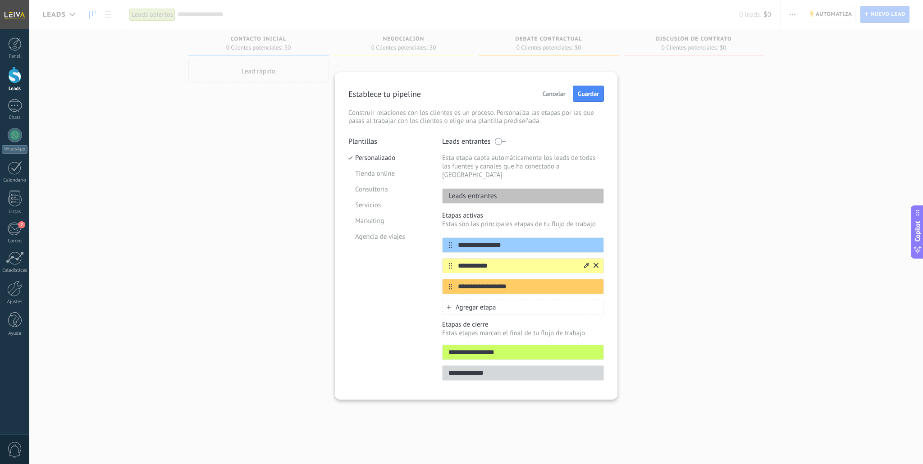
click at [585, 263] on icon at bounding box center [586, 265] width 5 height 5
click at [520, 261] on input "**********" at bounding box center [517, 265] width 131 height 9
type input "**********"
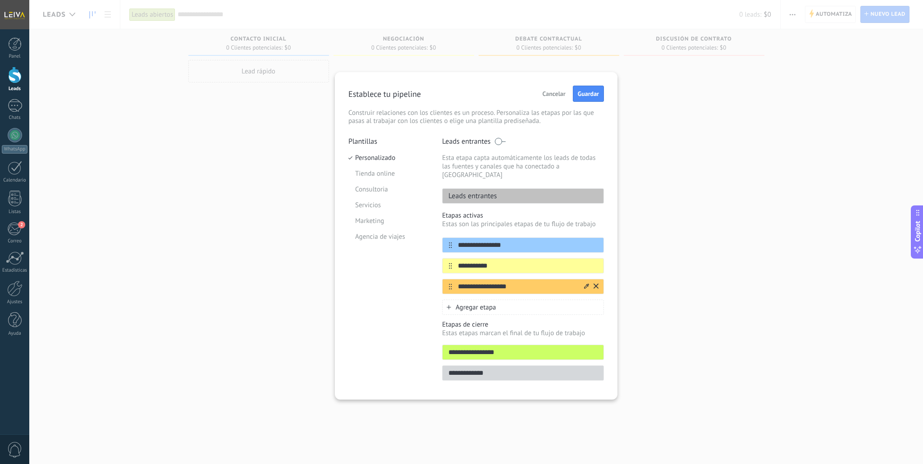
click at [585, 283] on icon at bounding box center [586, 285] width 5 height 5
click at [531, 282] on input "**********" at bounding box center [517, 286] width 131 height 9
type input "**********"
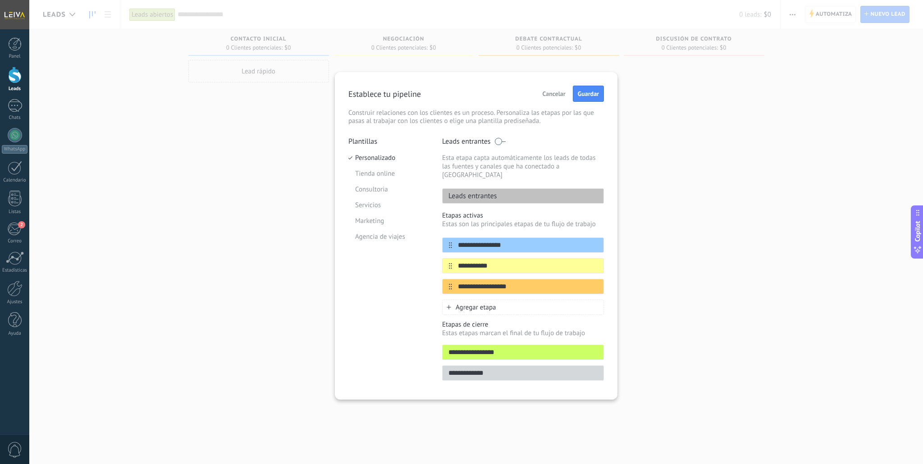
click at [535, 348] on input "**********" at bounding box center [523, 352] width 161 height 9
click at [536, 348] on input "**********" at bounding box center [523, 352] width 161 height 9
type input "*****"
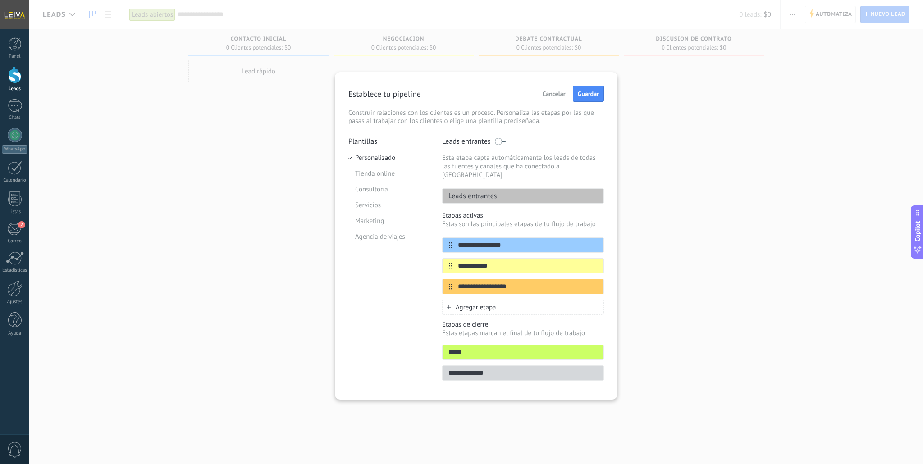
click at [503, 370] on input "**********" at bounding box center [523, 373] width 161 height 9
type input "**********"
click at [588, 97] on span "Guardar" at bounding box center [588, 94] width 21 height 6
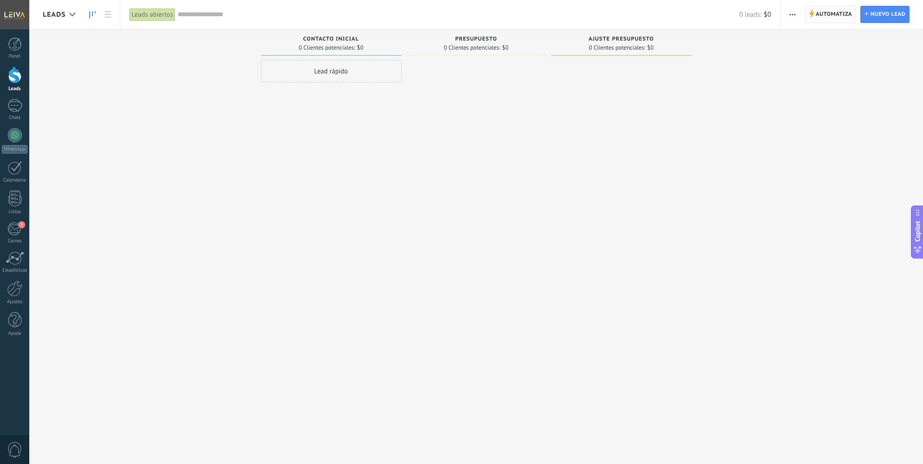
click at [837, 16] on span "Automatiza" at bounding box center [834, 14] width 37 height 16
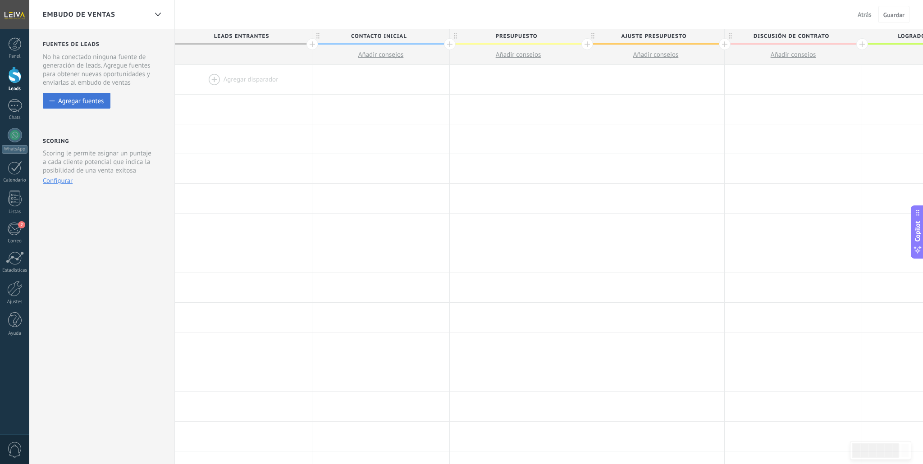
click at [79, 105] on div "Agregar fuentes" at bounding box center [81, 101] width 46 height 8
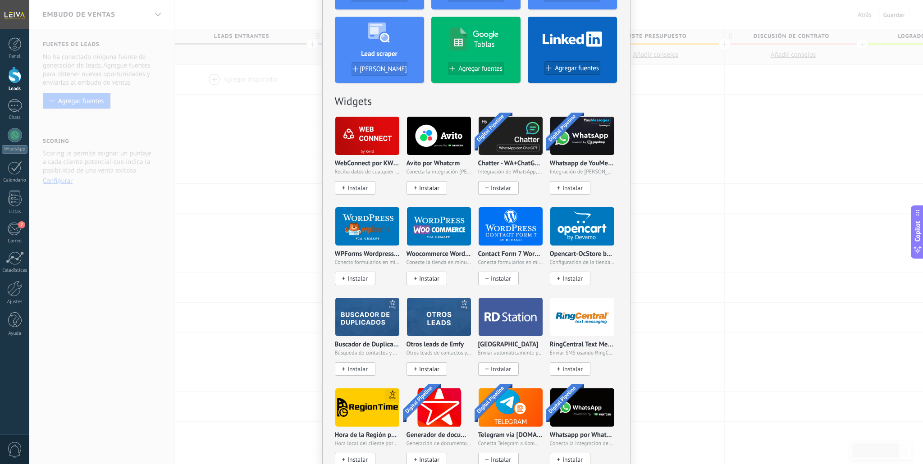
scroll to position [343, 0]
click at [716, 185] on div "No hay resultados Fuentes de leads Agregar fuente Agregar fuentes Agregar fuent…" at bounding box center [476, 232] width 894 height 464
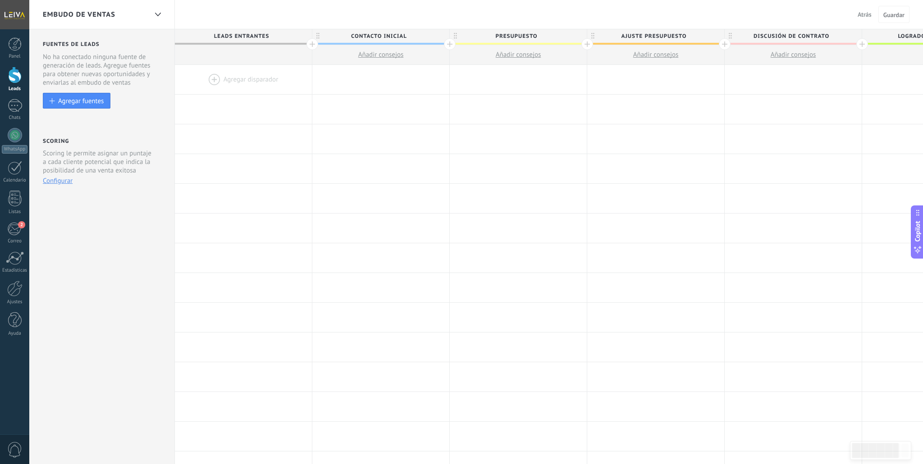
scroll to position [0, 0]
click at [15, 78] on div at bounding box center [15, 75] width 14 height 17
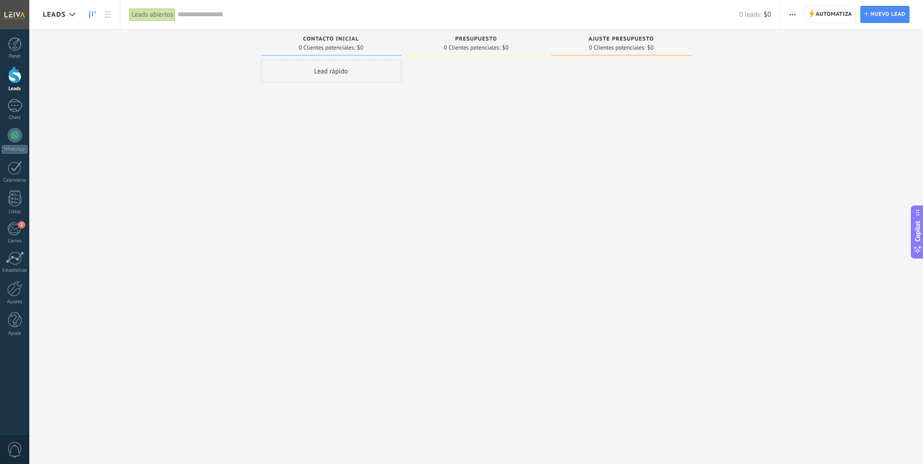
click at [829, 14] on span "Automatiza" at bounding box center [834, 14] width 37 height 16
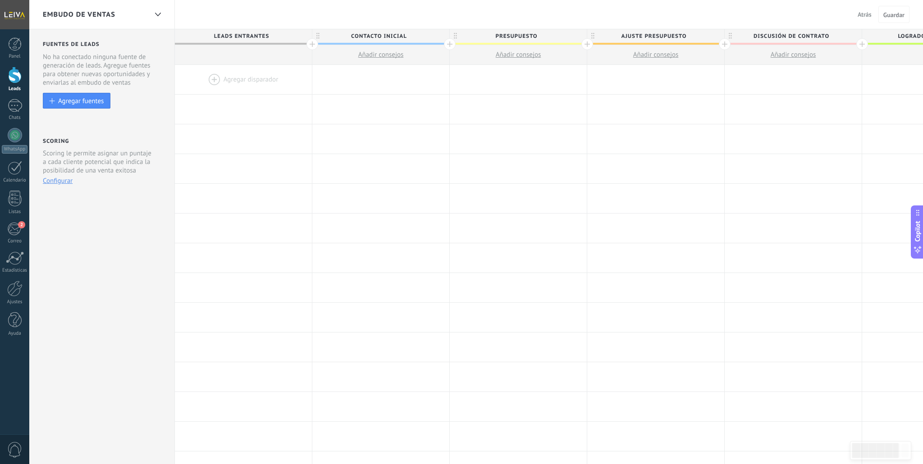
click at [388, 55] on span "Añadir consejos" at bounding box center [381, 54] width 46 height 9
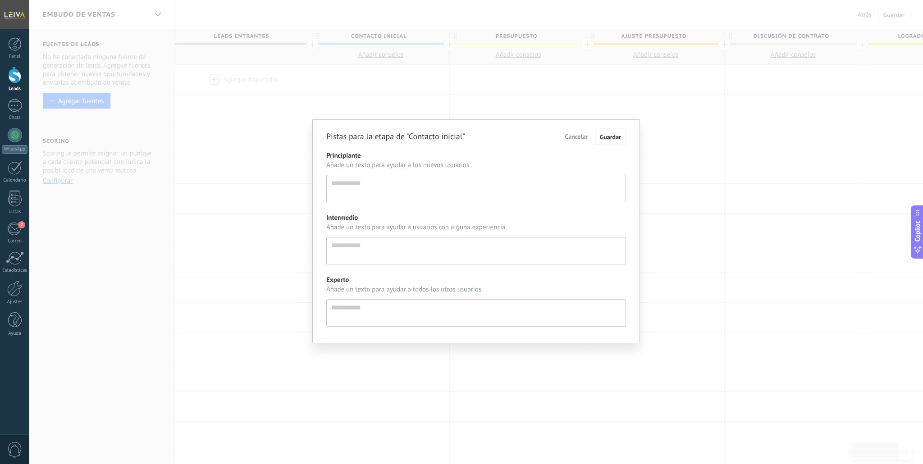
scroll to position [9, 0]
click at [574, 135] on span "Cancelar" at bounding box center [576, 136] width 23 height 8
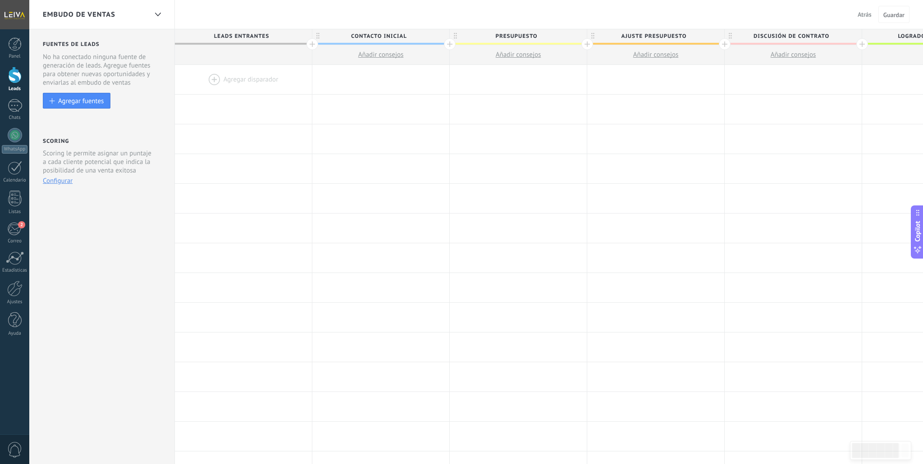
click at [50, 184] on button "Configurar" at bounding box center [58, 181] width 30 height 9
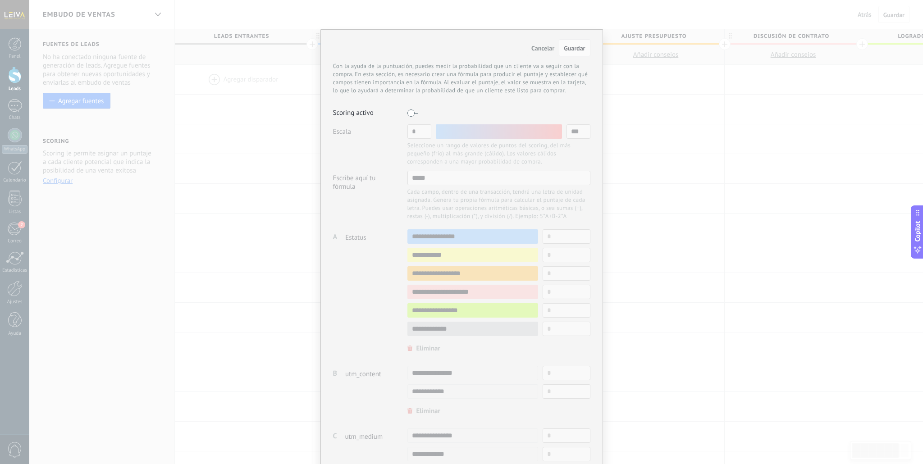
click at [409, 114] on label at bounding box center [412, 113] width 11 height 14
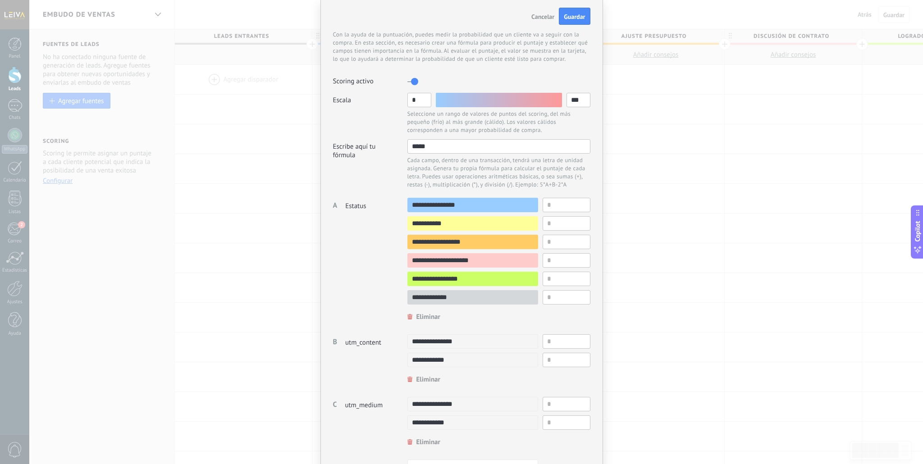
scroll to position [0, 0]
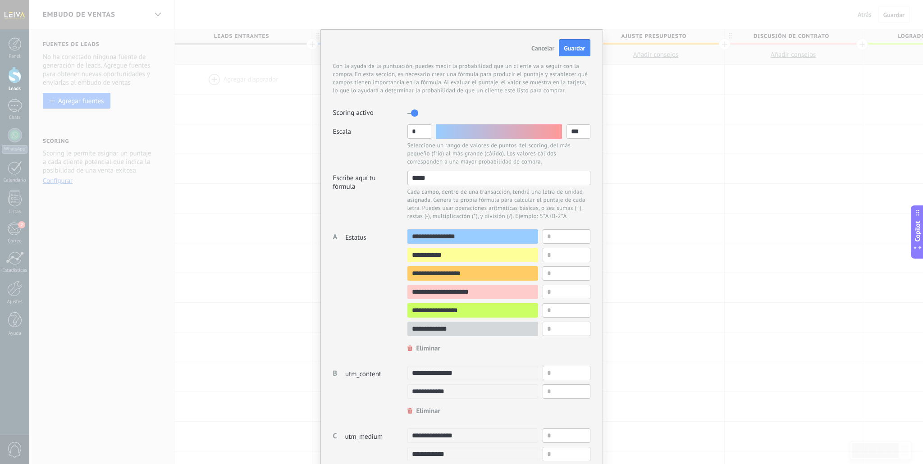
click at [415, 113] on label at bounding box center [412, 113] width 11 height 14
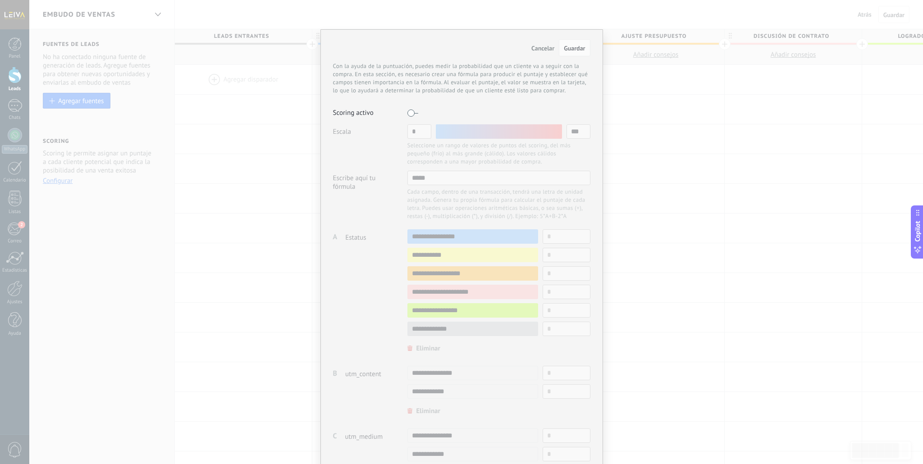
click at [539, 46] on span "Cancelar" at bounding box center [542, 48] width 23 height 8
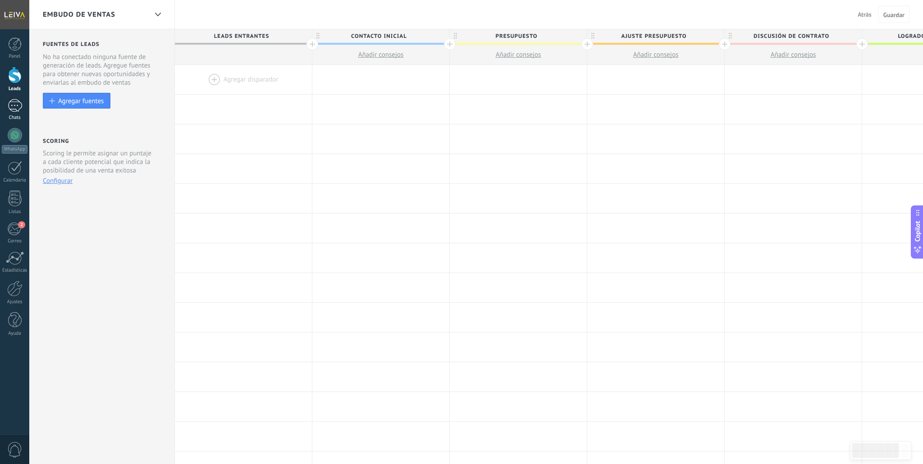
click at [13, 108] on div at bounding box center [15, 105] width 14 height 13
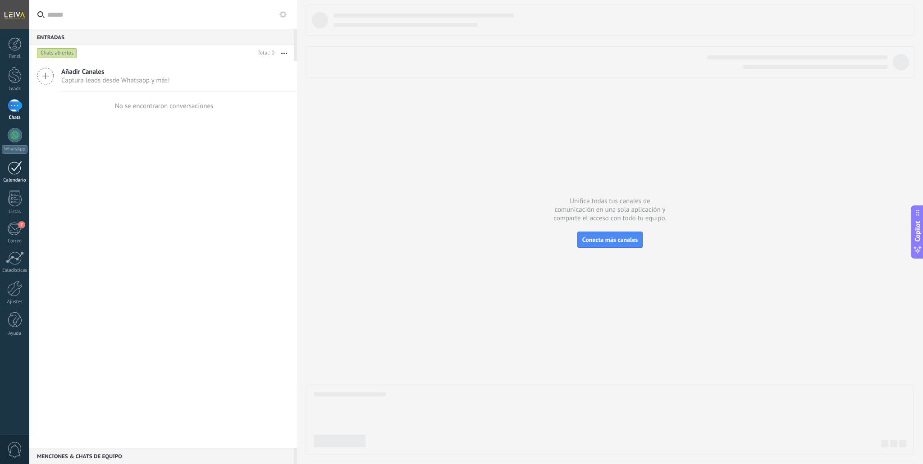
click at [14, 168] on div at bounding box center [15, 168] width 14 height 14
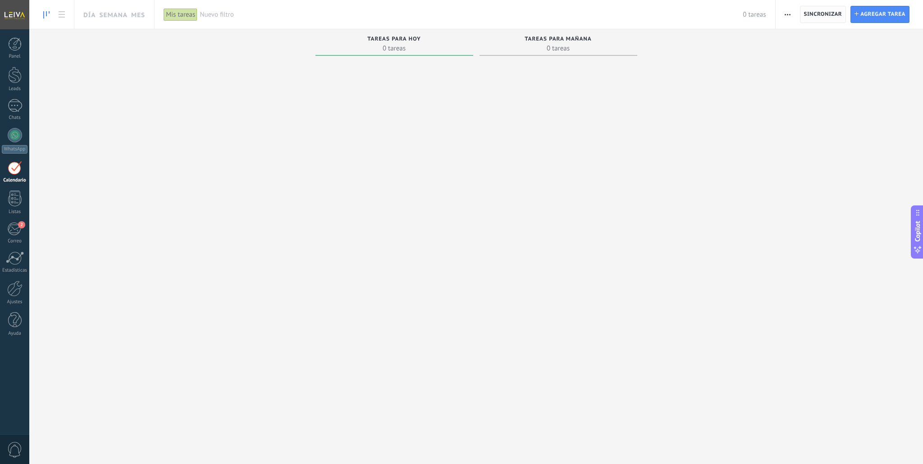
click at [824, 18] on span "Sincronizar" at bounding box center [823, 14] width 38 height 16
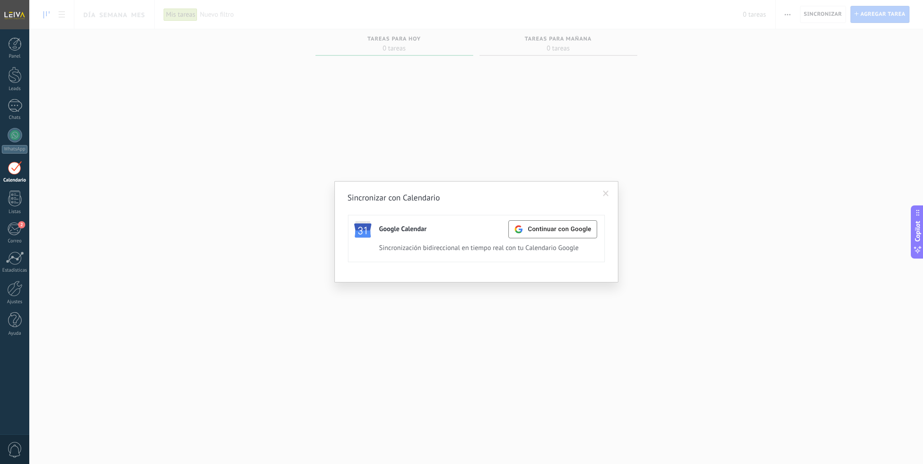
click at [608, 194] on span at bounding box center [605, 193] width 15 height 15
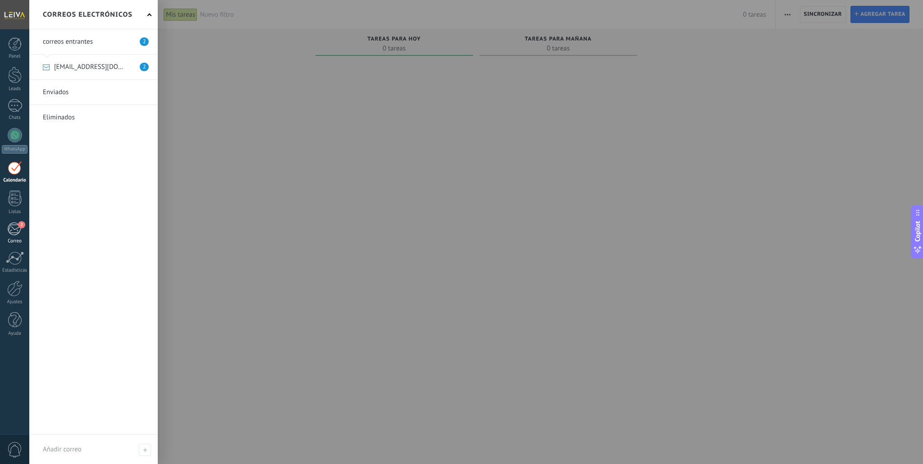
click at [14, 232] on div "2" at bounding box center [14, 229] width 15 height 14
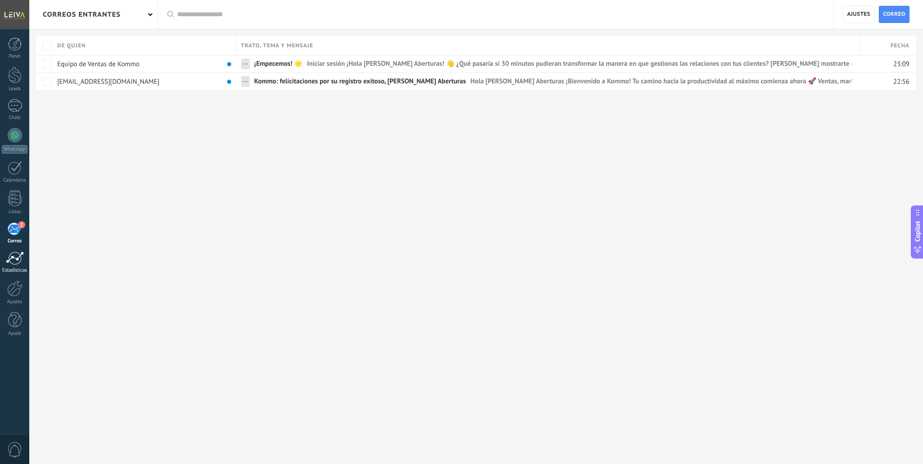
click at [19, 261] on div at bounding box center [15, 258] width 18 height 14
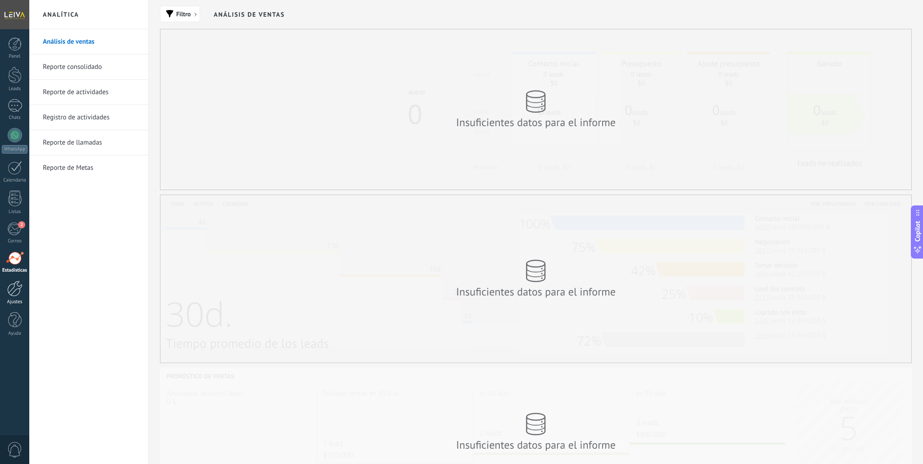
click at [12, 285] on div at bounding box center [14, 289] width 15 height 16
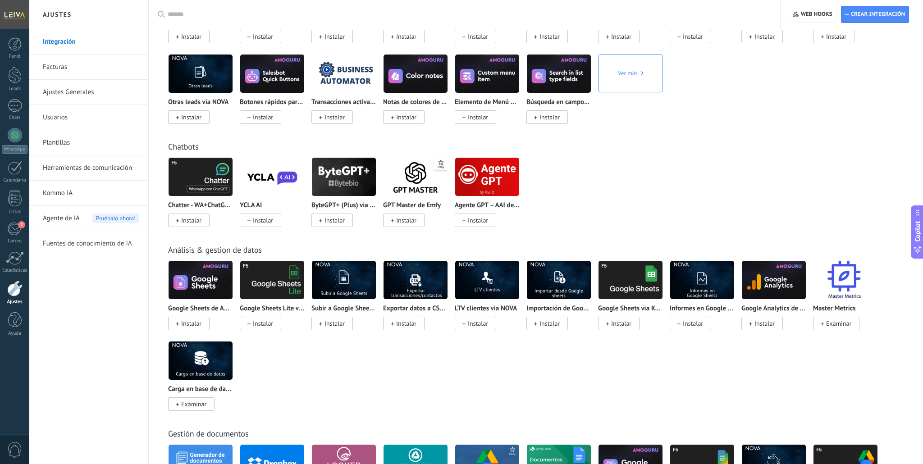
scroll to position [1716, 0]
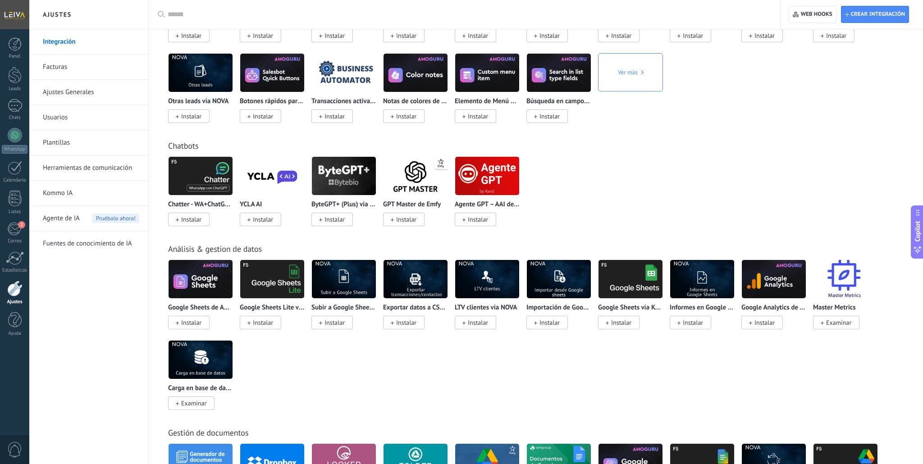
click at [181, 224] on span "Instalar" at bounding box center [191, 219] width 20 height 8
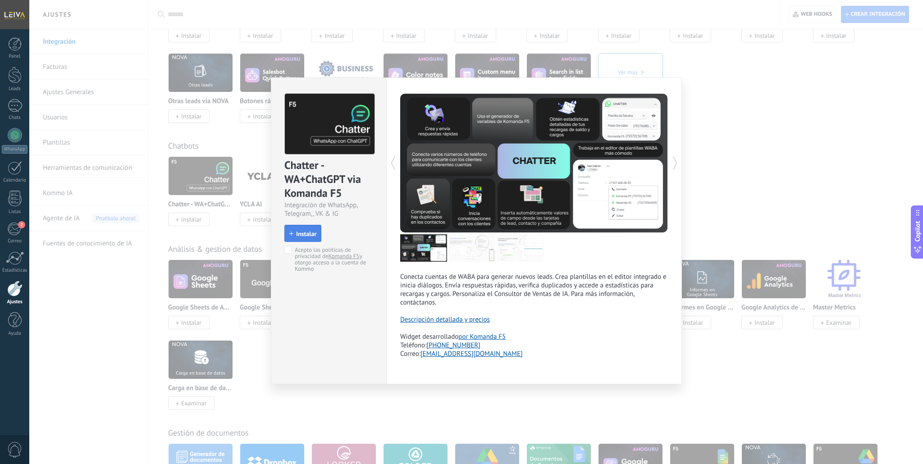
click at [304, 236] on span "Instalar" at bounding box center [306, 234] width 20 height 6
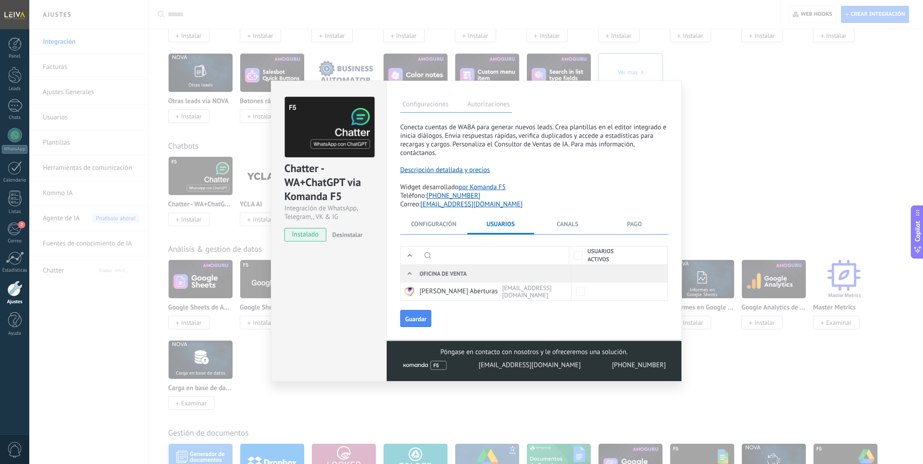
click at [721, 117] on div "Chatter - WA+ChatGPT via Komanda F5 Integración de WhatsApp, Telegram,, VK & IG…" at bounding box center [476, 232] width 894 height 464
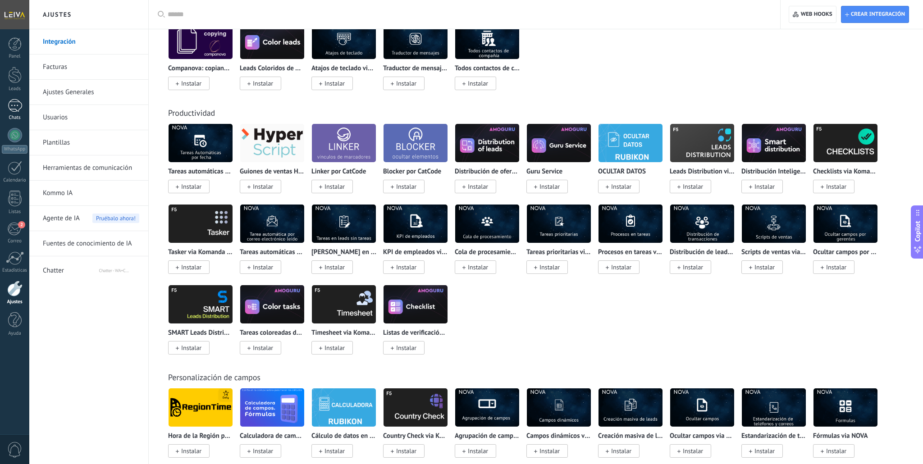
scroll to position [2409, 0]
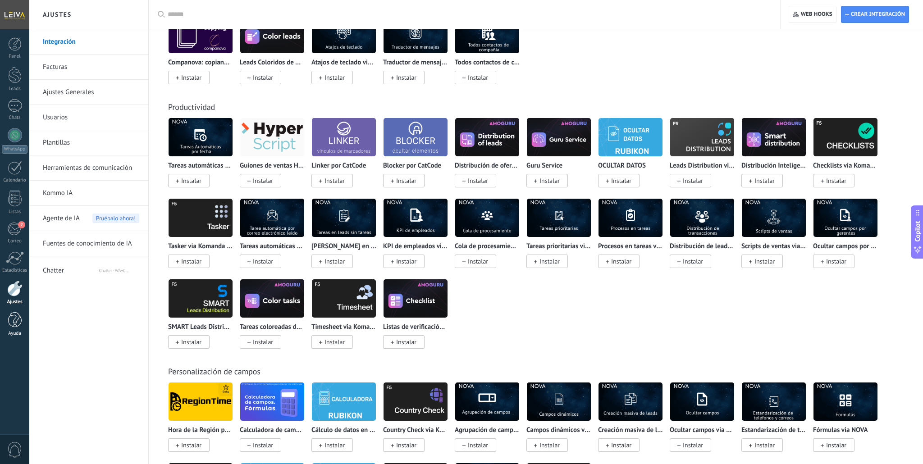
click at [8, 316] on div at bounding box center [15, 320] width 14 height 16
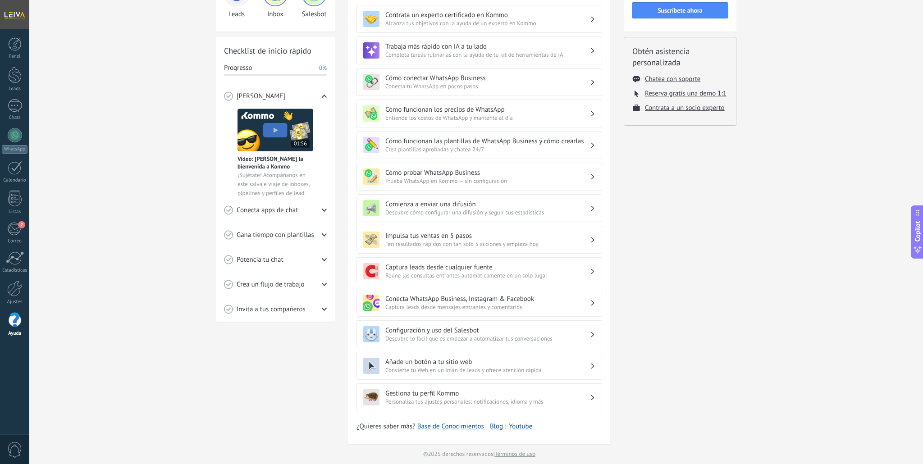
scroll to position [96, 0]
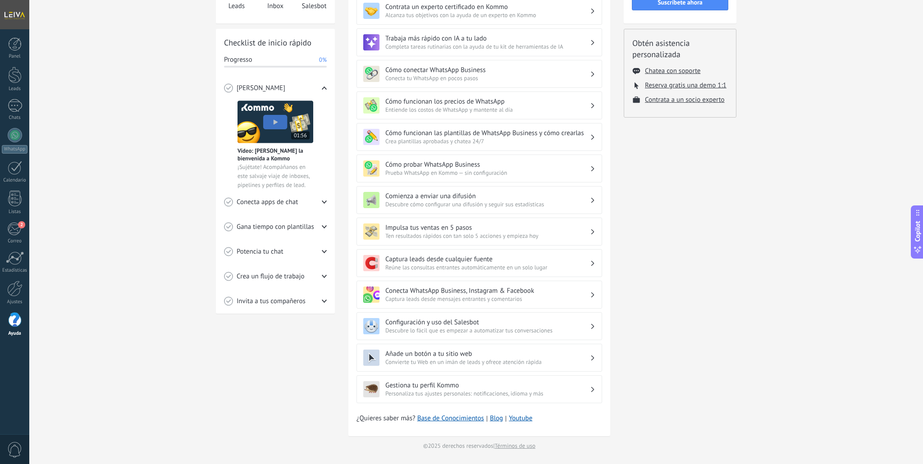
click at [480, 327] on span "Descubre lo fácil que es empezar a automatizar tus conversaciones" at bounding box center [487, 331] width 205 height 8
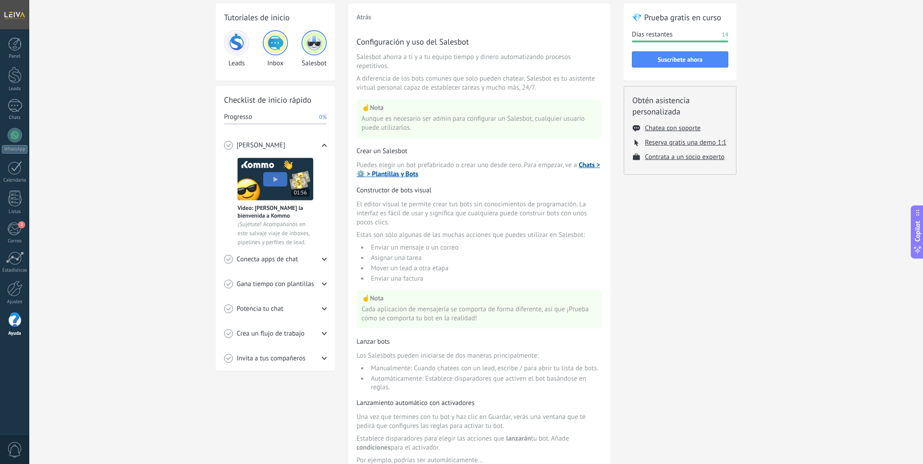
scroll to position [0, 0]
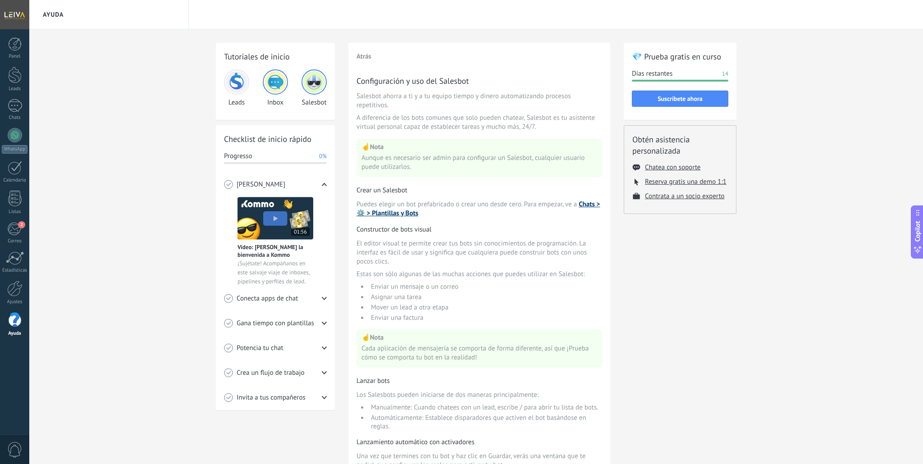
click at [588, 208] on link "Chats > ⚙️ > Plantillas y Bots" at bounding box center [477, 209] width 243 height 18
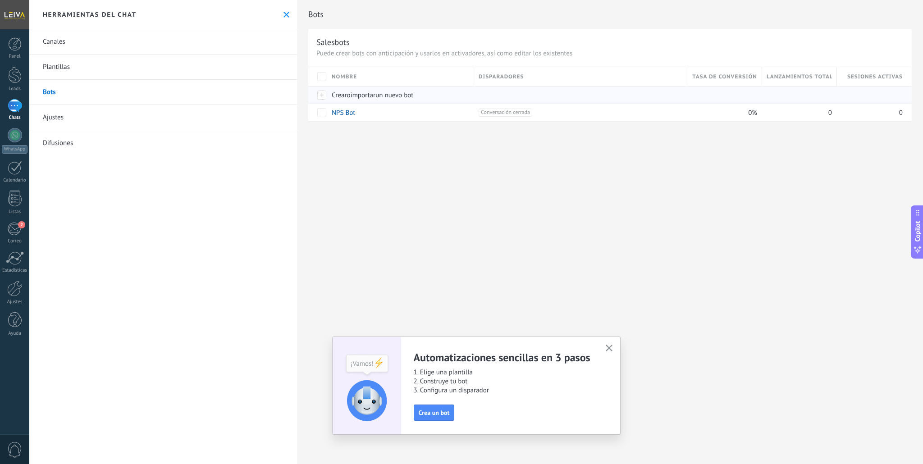
click at [367, 98] on span "importar" at bounding box center [363, 95] width 25 height 9
click at [0, 0] on input "importar un nuevo bot" at bounding box center [0, 0] width 0 height 0
click at [429, 412] on span "Crea un bot" at bounding box center [434, 413] width 31 height 6
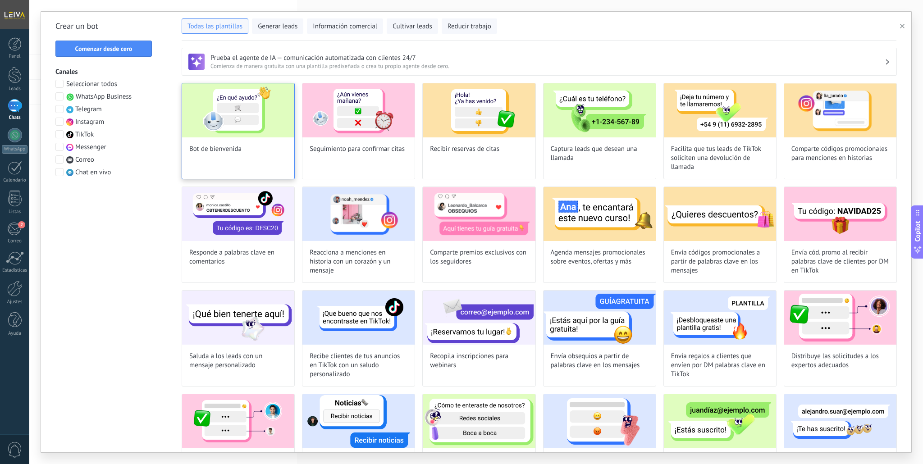
click at [242, 151] on div "Bot de bienvenida" at bounding box center [238, 131] width 113 height 96
type input "**********"
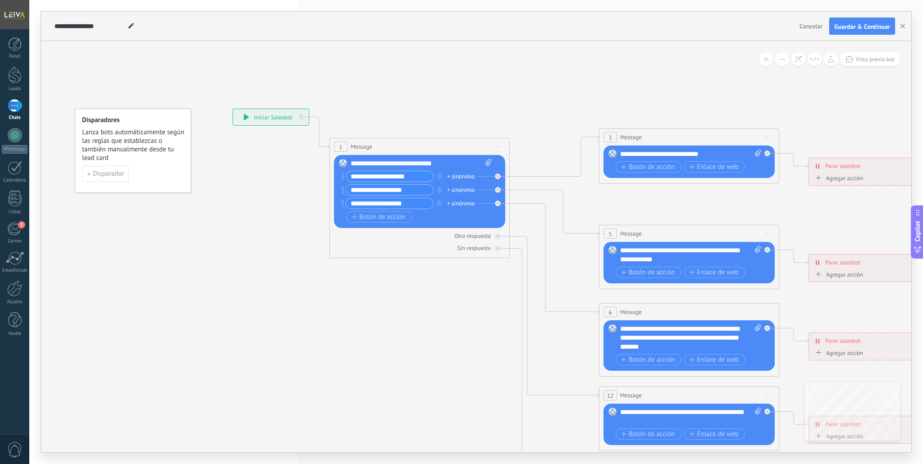
click at [415, 178] on input "**********" at bounding box center [389, 176] width 87 height 10
type input "*"
type input "**********"
click at [466, 176] on div "+ sinónimo" at bounding box center [460, 176] width 27 height 9
type input "******"
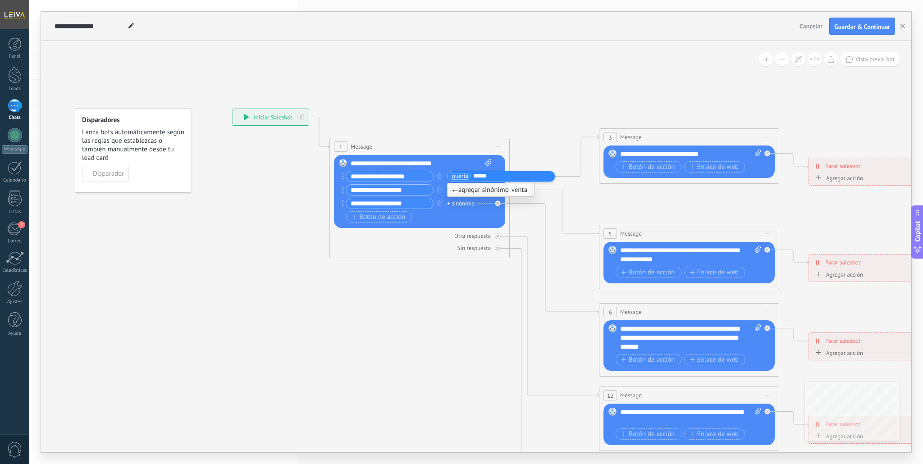
type input "*******"
type input "*********"
click at [417, 179] on input "**********" at bounding box center [389, 176] width 87 height 10
click at [415, 194] on input "**********" at bounding box center [389, 190] width 87 height 10
drag, startPoint x: 415, startPoint y: 178, endPoint x: 414, endPoint y: 183, distance: 4.5
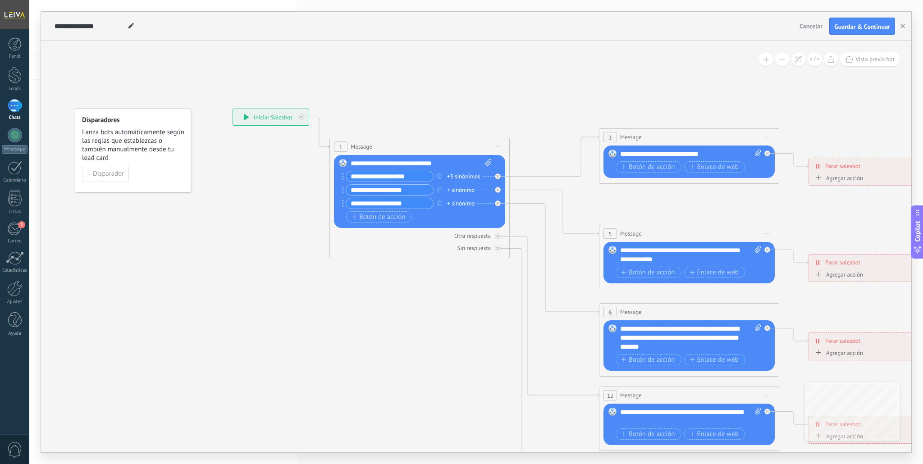
click at [415, 178] on input "**********" at bounding box center [389, 176] width 87 height 10
drag, startPoint x: 376, startPoint y: 177, endPoint x: 327, endPoint y: 176, distance: 49.1
click at [233, 109] on div "**********" at bounding box center [233, 109] width 0 height 0
click at [404, 177] on input "**********" at bounding box center [389, 176] width 87 height 10
type input "**********"
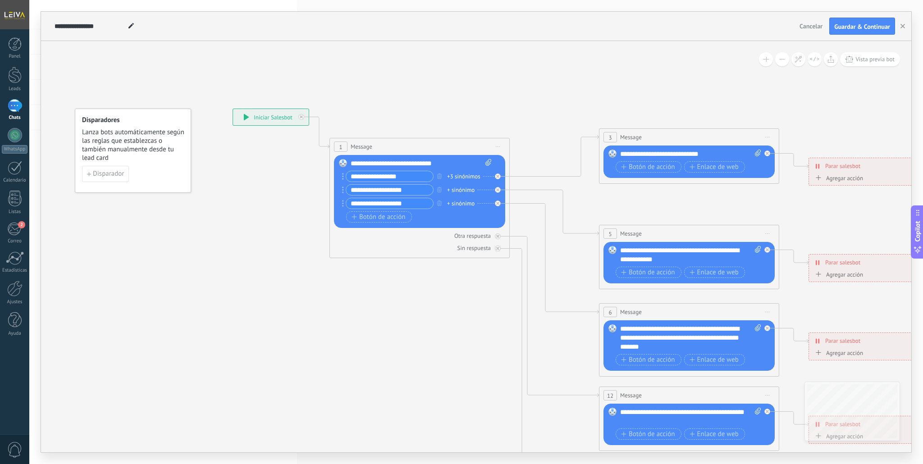
click at [420, 191] on input "**********" at bounding box center [389, 190] width 87 height 10
click at [420, 192] on input "**********" at bounding box center [389, 190] width 87 height 10
type input "**********"
click at [459, 190] on div "+ sinónimo" at bounding box center [460, 190] width 27 height 9
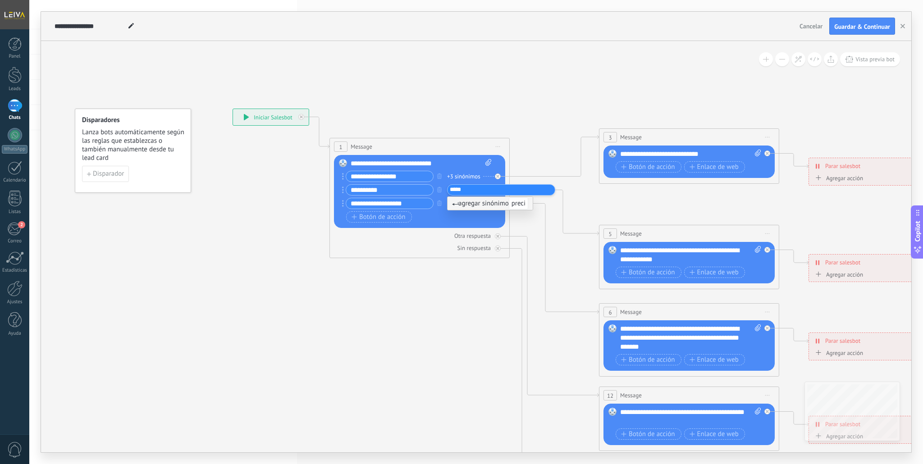
type input "******"
type input "**********"
type input "*******"
click at [419, 223] on div "**********" at bounding box center [418, 198] width 145 height 54
click at [710, 152] on div "**********" at bounding box center [690, 154] width 141 height 9
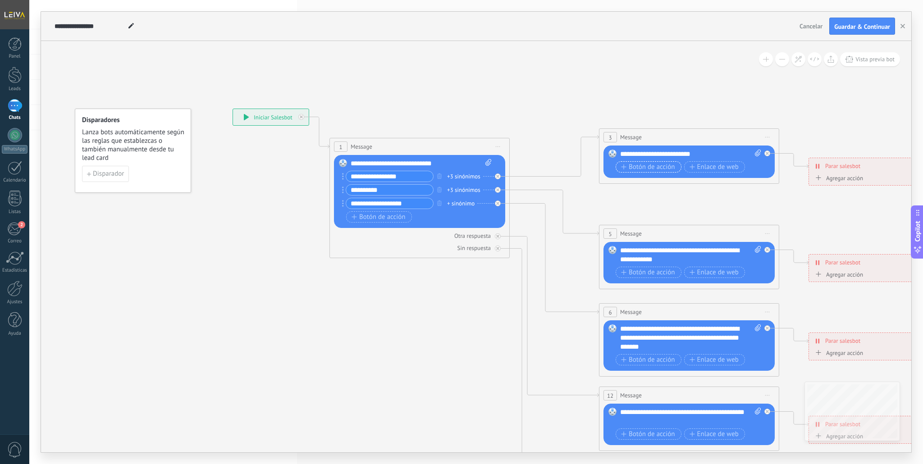
click at [649, 166] on span "Botón de acción" at bounding box center [648, 167] width 54 height 7
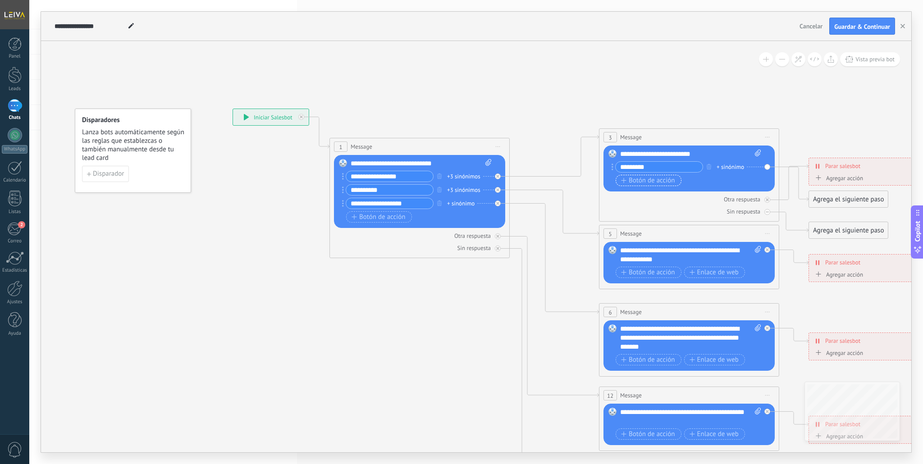
type input "*********"
click at [641, 182] on span "Botón de acción" at bounding box center [648, 180] width 54 height 7
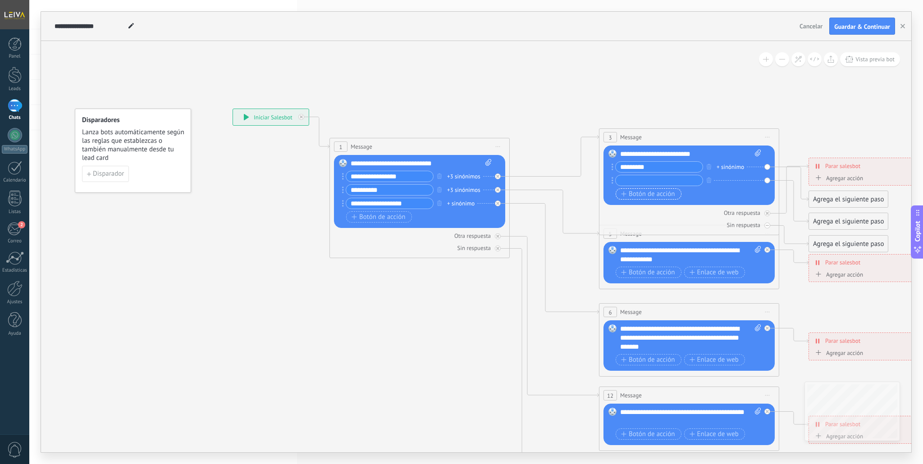
type input "*"
type input "*******"
click at [636, 194] on span "Botón de acción" at bounding box center [648, 194] width 54 height 7
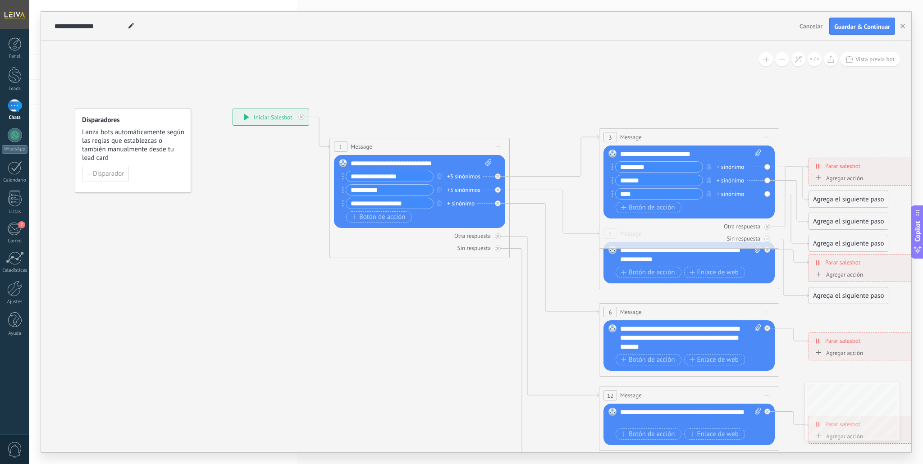
type input "****"
click at [573, 259] on icon at bounding box center [709, 333] width 1405 height 900
click at [487, 340] on icon at bounding box center [709, 333] width 1405 height 900
click at [840, 178] on div "Agregar acción" at bounding box center [837, 178] width 50 height 7
click at [840, 178] on button "Conversación marcada como cerrada" at bounding box center [864, 178] width 113 height 16
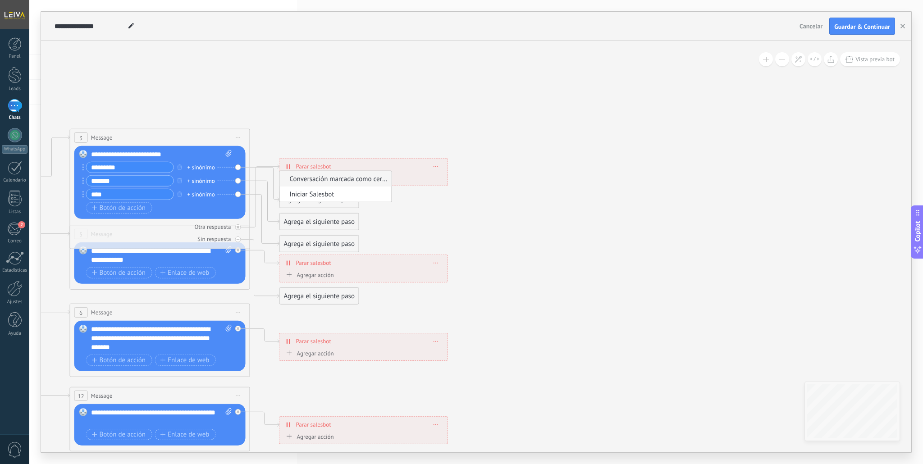
click at [340, 179] on span "Conversación marcada como cerrada" at bounding box center [334, 178] width 109 height 9
click at [360, 183] on span "Conversación marcada como cerrada" at bounding box center [353, 181] width 105 height 7
click at [360, 183] on button "Conversación marcada como cerrada" at bounding box center [353, 182] width 113 height 16
click at [335, 199] on span "Iniciar Salesbot" at bounding box center [345, 198] width 109 height 9
click at [435, 184] on div at bounding box center [436, 181] width 14 height 13
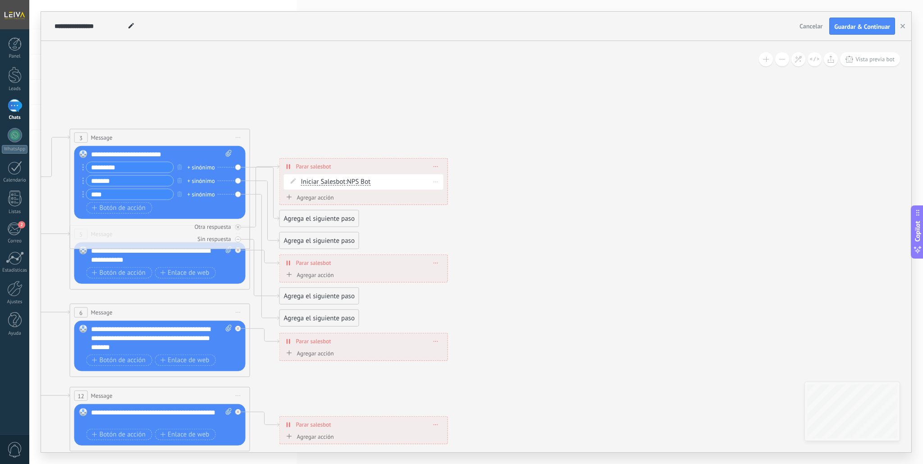
click at [356, 184] on span "NPS Bot" at bounding box center [358, 182] width 23 height 9
click at [309, 184] on span "Iniciar Salesbot" at bounding box center [323, 181] width 45 height 7
click at [309, 184] on button "Iniciar Salesbot" at bounding box center [353, 182] width 113 height 16
click at [503, 205] on icon at bounding box center [180, 334] width 1405 height 900
click at [435, 166] on icon at bounding box center [435, 166] width 5 height 1
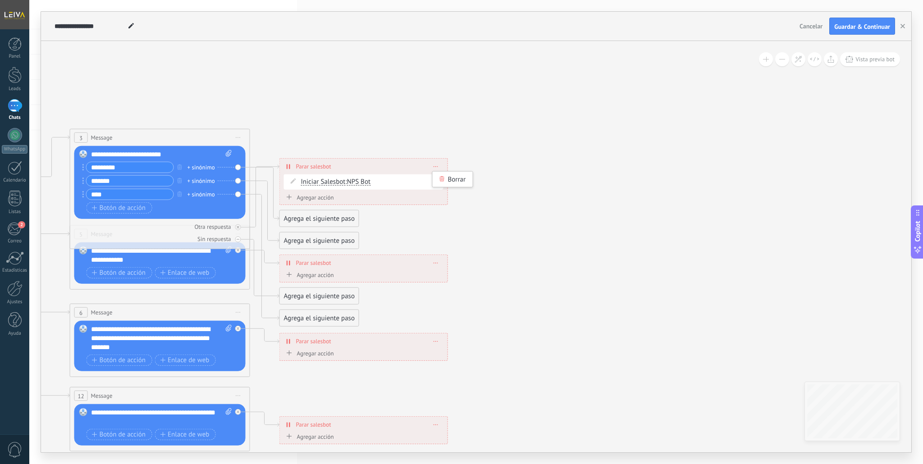
click at [446, 181] on div "Borrar" at bounding box center [453, 179] width 40 height 15
click at [341, 169] on div "Agrega el siguiente paso" at bounding box center [319, 167] width 79 height 15
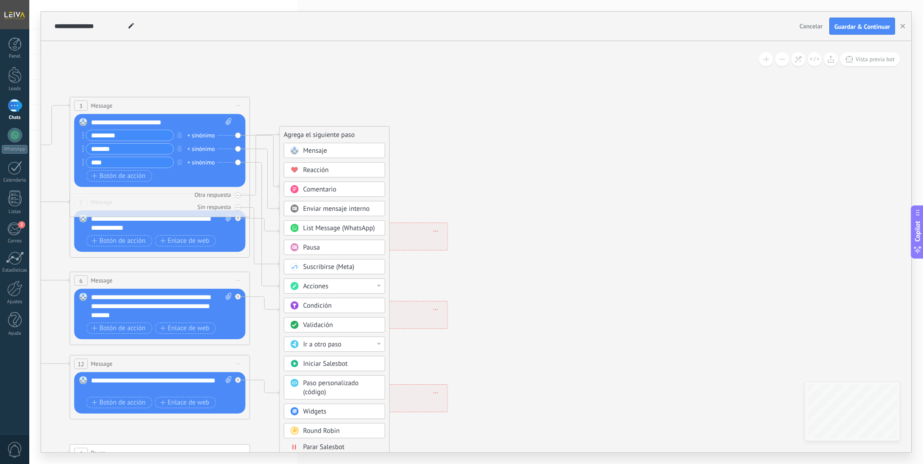
click at [341, 287] on div "Acciones" at bounding box center [341, 286] width 76 height 9
click at [386, 276] on div "Agrega el siguiente paso Mensaje Mensaje Mensaje Reacción Comentario Enviar men…" at bounding box center [334, 291] width 110 height 331
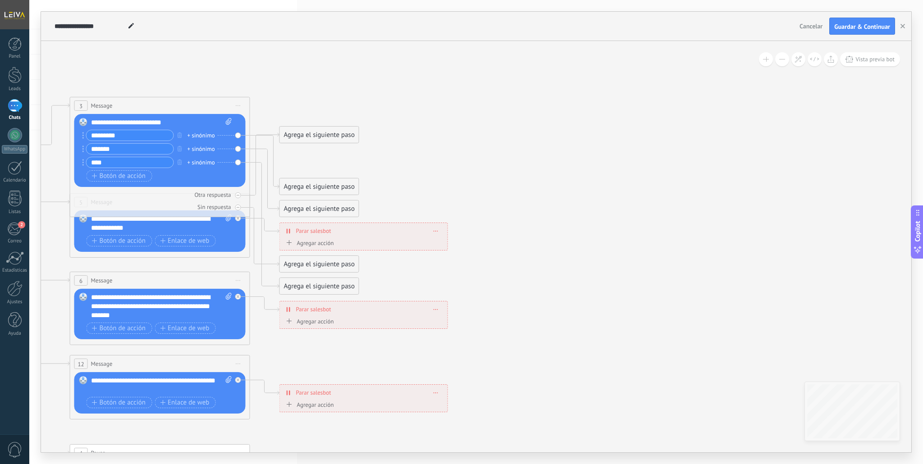
click at [338, 133] on div "Agrega el siguiente paso" at bounding box center [319, 135] width 79 height 15
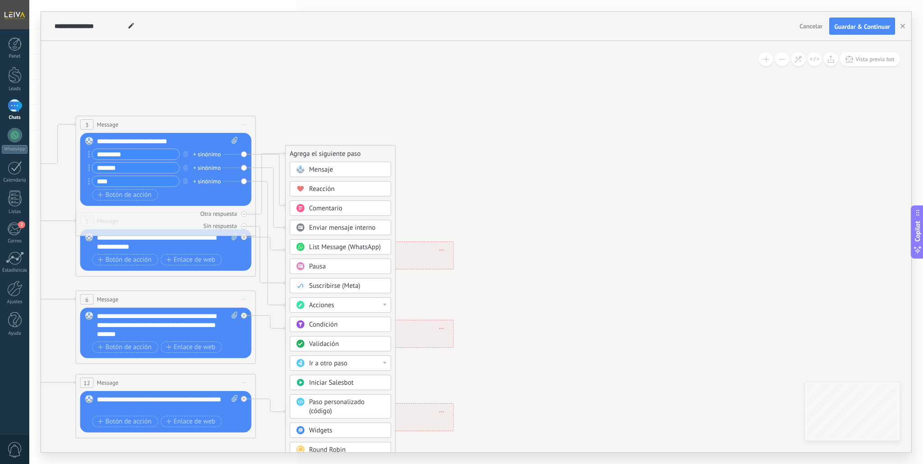
click at [317, 173] on span "Mensaje" at bounding box center [321, 169] width 24 height 9
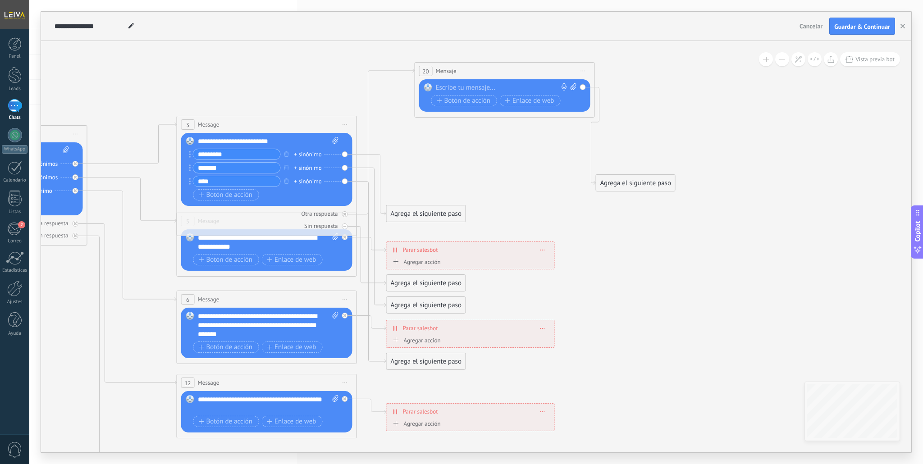
drag, startPoint x: 430, startPoint y: 155, endPoint x: 458, endPoint y: 74, distance: 85.2
click at [458, 73] on div "20 Mensaje ******* (a): Todos los contactos - canales seleccionados Todos los c…" at bounding box center [504, 71] width 179 height 17
click at [345, 215] on icon at bounding box center [344, 214] width 3 height 3
click at [583, 73] on span "Iniciar vista previa aquí Cambiar nombre Duplicar [GEOGRAPHIC_DATA]" at bounding box center [582, 71] width 14 height 13
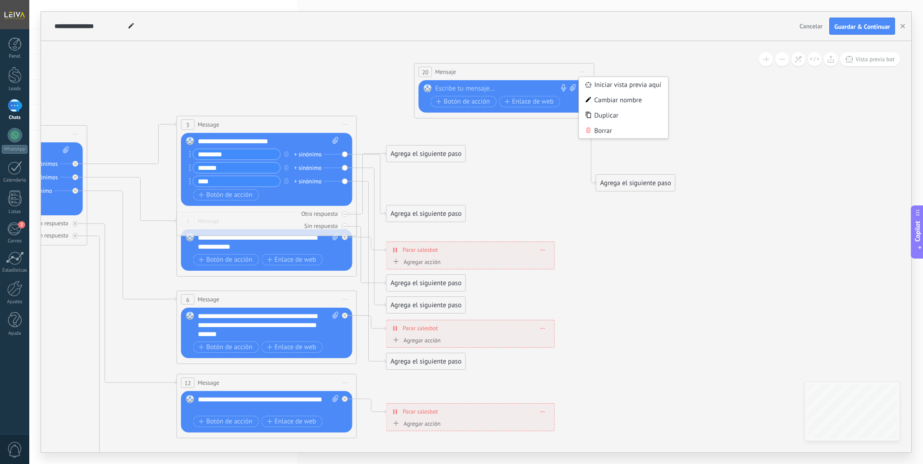
click at [600, 130] on div "Borrar" at bounding box center [623, 130] width 89 height 15
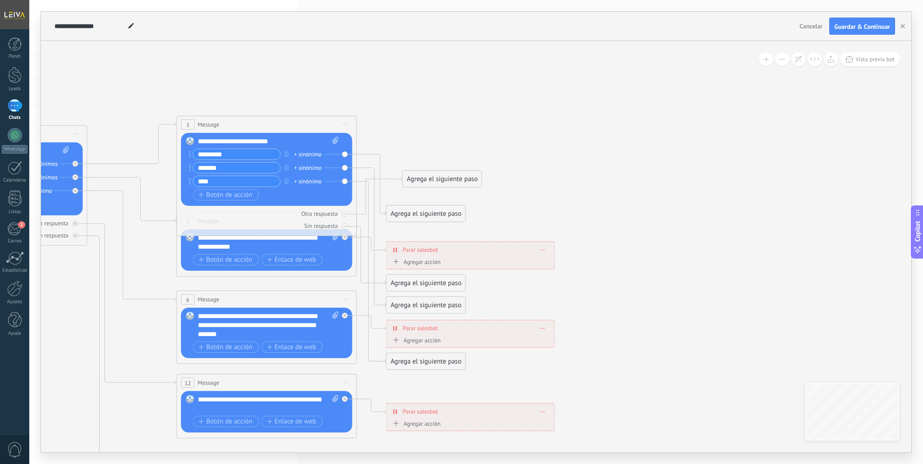
drag, startPoint x: 429, startPoint y: 154, endPoint x: 445, endPoint y: 180, distance: 30.6
click at [445, 180] on div "Agrega el siguiente paso" at bounding box center [442, 179] width 79 height 15
click at [446, 180] on div "Agrega el siguiente paso" at bounding box center [442, 179] width 79 height 15
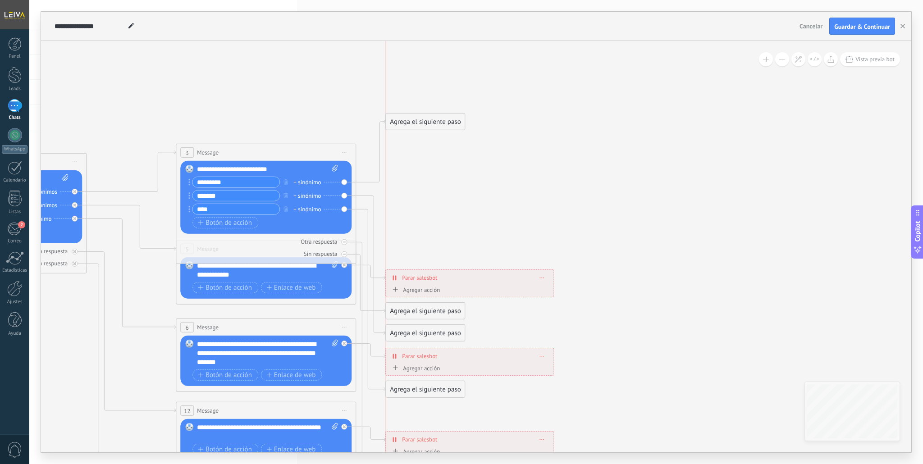
drag, startPoint x: 420, startPoint y: 237, endPoint x: 419, endPoint y: 120, distance: 117.6
click at [420, 119] on div "Agrega el siguiente paso" at bounding box center [425, 121] width 79 height 15
click at [423, 121] on div "Agrega el siguiente paso" at bounding box center [425, 121] width 79 height 15
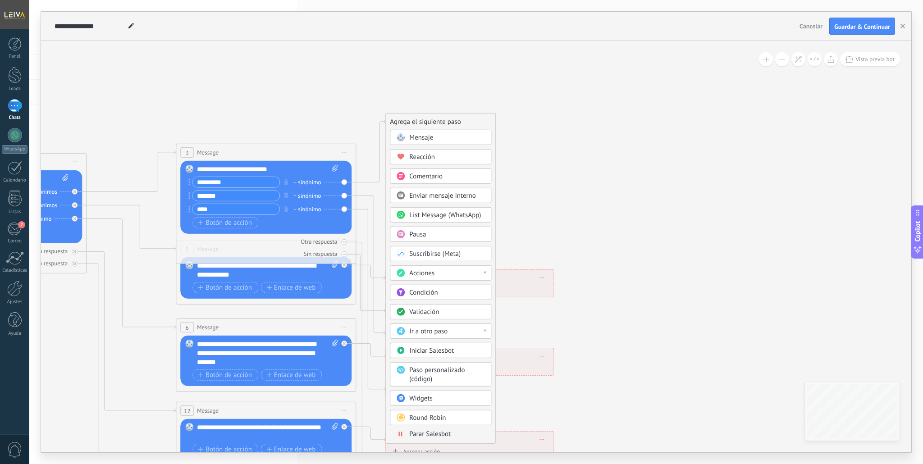
click at [426, 136] on span "Mensaje" at bounding box center [421, 137] width 24 height 9
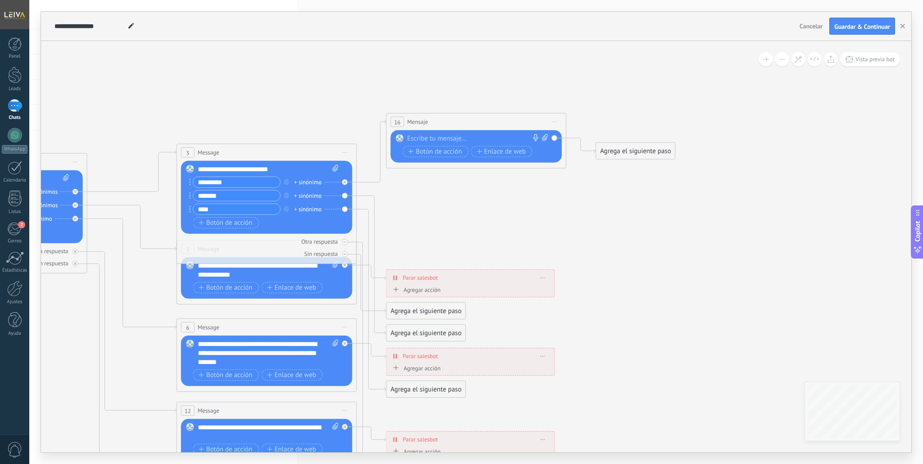
click at [427, 139] on div at bounding box center [474, 138] width 134 height 9
drag, startPoint x: 215, startPoint y: 211, endPoint x: 191, endPoint y: 210, distance: 23.9
click at [191, 210] on div "****" at bounding box center [234, 209] width 91 height 11
click at [218, 210] on input "****" at bounding box center [236, 209] width 87 height 10
click at [218, 211] on input "****" at bounding box center [236, 209] width 87 height 10
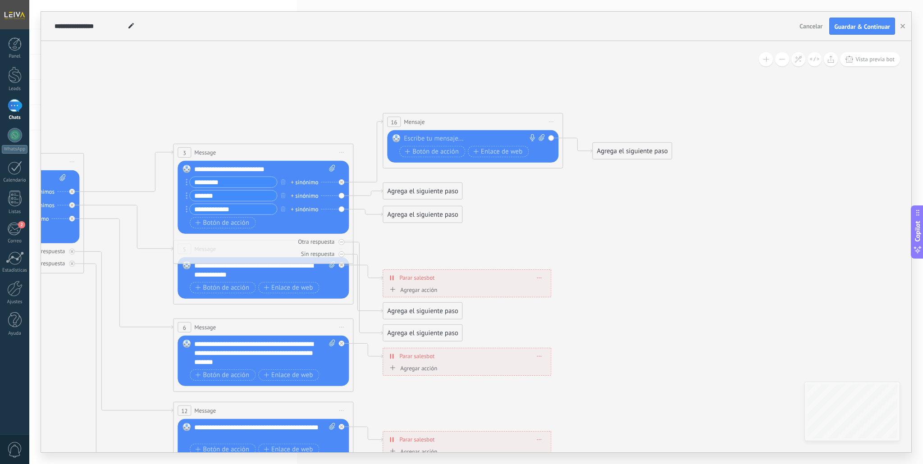
type input "**********"
click at [438, 137] on div at bounding box center [471, 138] width 134 height 9
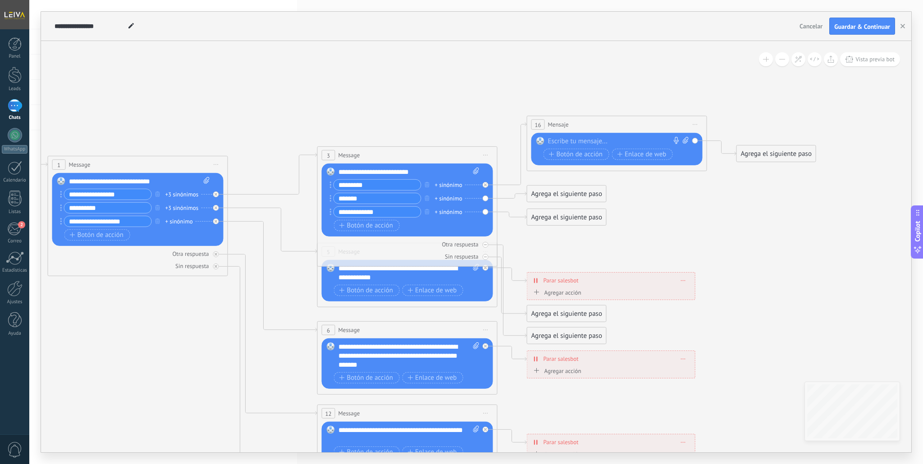
click at [359, 280] on div "**********" at bounding box center [408, 273] width 141 height 18
drag, startPoint x: 388, startPoint y: 279, endPoint x: 318, endPoint y: 268, distance: 70.8
click at [319, 267] on div "5 Message ******* (a): Todos los contactos - canales seleccionados Todos los co…" at bounding box center [407, 275] width 180 height 64
paste div
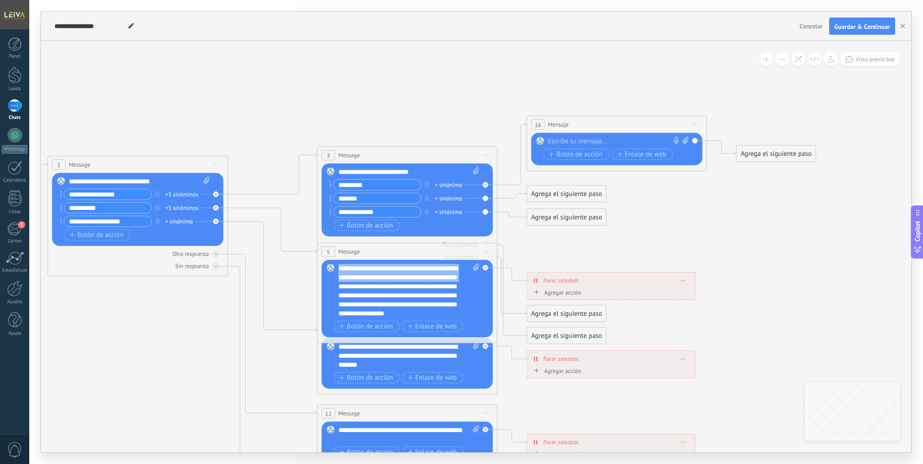
drag, startPoint x: 365, startPoint y: 286, endPoint x: 317, endPoint y: 266, distance: 51.7
click at [318, 266] on div "5 Message ******* (a): Todos los contactos - canales seleccionados Todos los co…" at bounding box center [407, 293] width 180 height 100
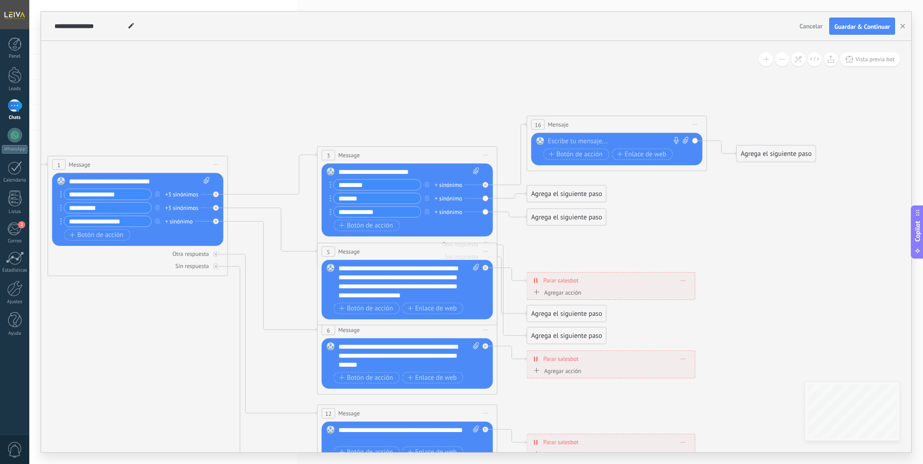
click at [338, 272] on div "**********" at bounding box center [408, 282] width 141 height 36
drag, startPoint x: 468, startPoint y: 296, endPoint x: 336, endPoint y: 298, distance: 132.1
click at [336, 298] on div "Reemplazar Quitar Convertir a mensaje de voz Arrastre la imagen aquí para adjun…" at bounding box center [407, 289] width 171 height 59
click at [105, 208] on input "**********" at bounding box center [107, 208] width 87 height 10
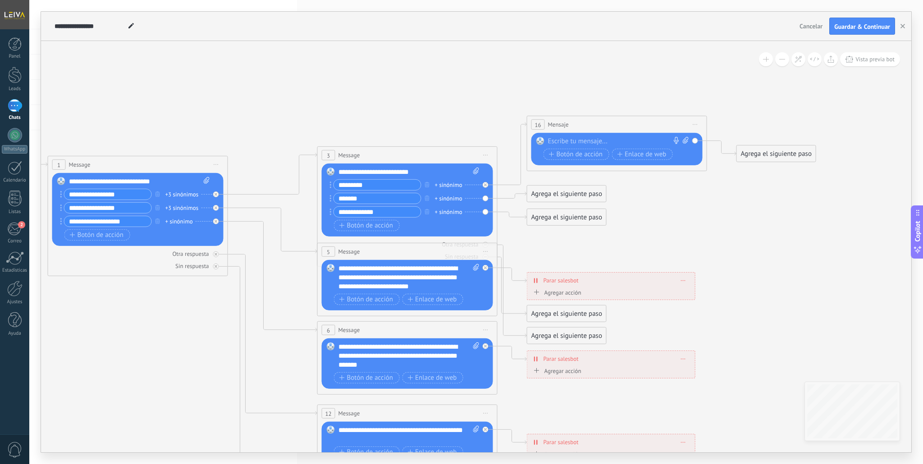
type input "**********"
click at [112, 195] on input "**********" at bounding box center [107, 194] width 87 height 10
type input "**********"
click at [130, 211] on input "**********" at bounding box center [107, 208] width 87 height 10
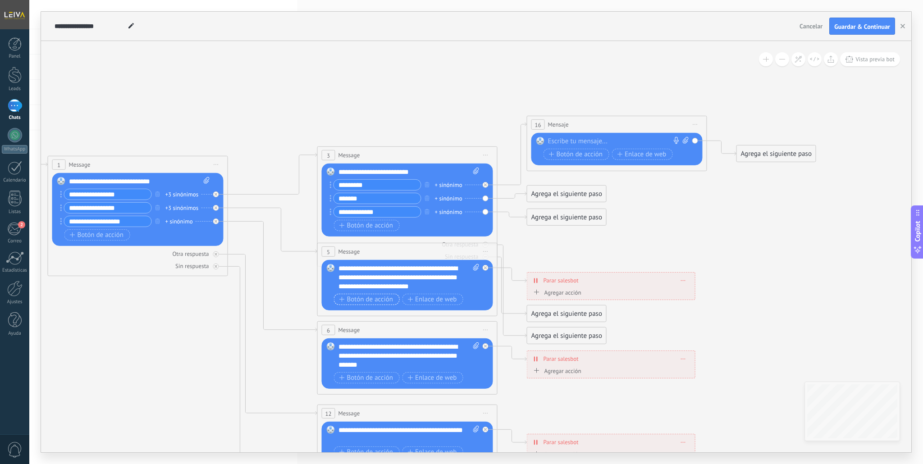
click at [383, 301] on span "Botón de acción" at bounding box center [366, 299] width 54 height 7
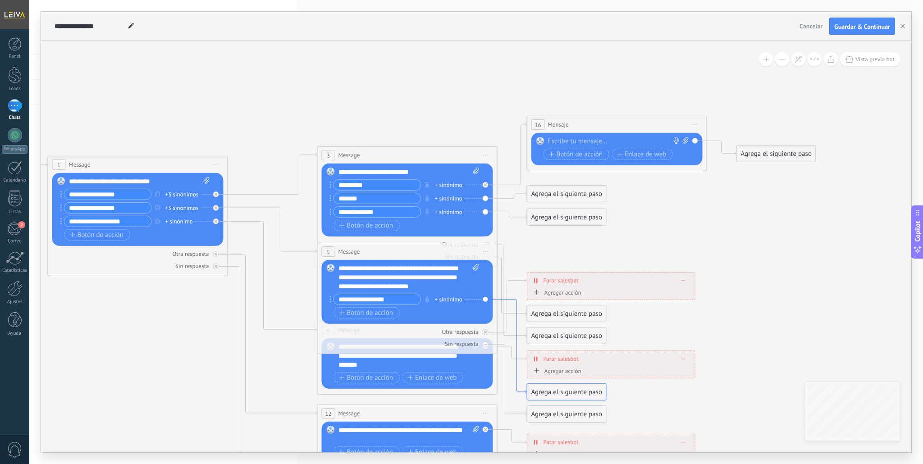
type input "**********"
click at [515, 301] on icon at bounding box center [511, 346] width 29 height 95
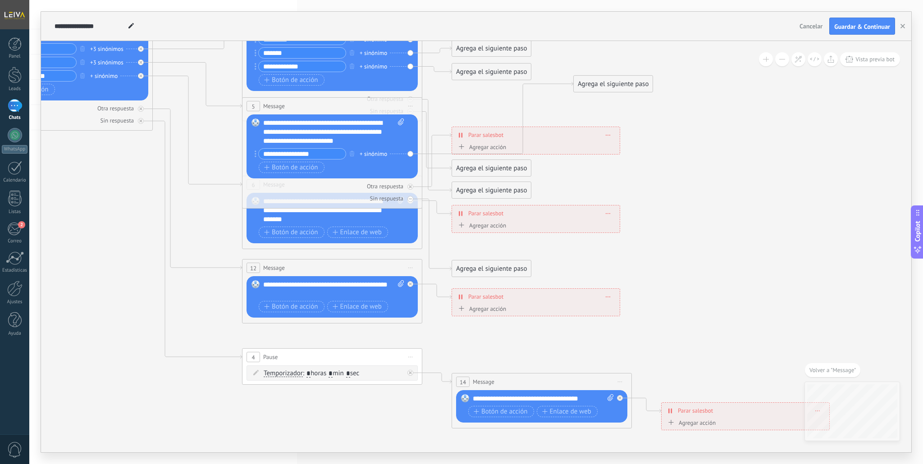
drag, startPoint x: 471, startPoint y: 249, endPoint x: 592, endPoint y: 98, distance: 193.0
click at [592, 87] on div "Agrega el siguiente paso" at bounding box center [613, 84] width 79 height 15
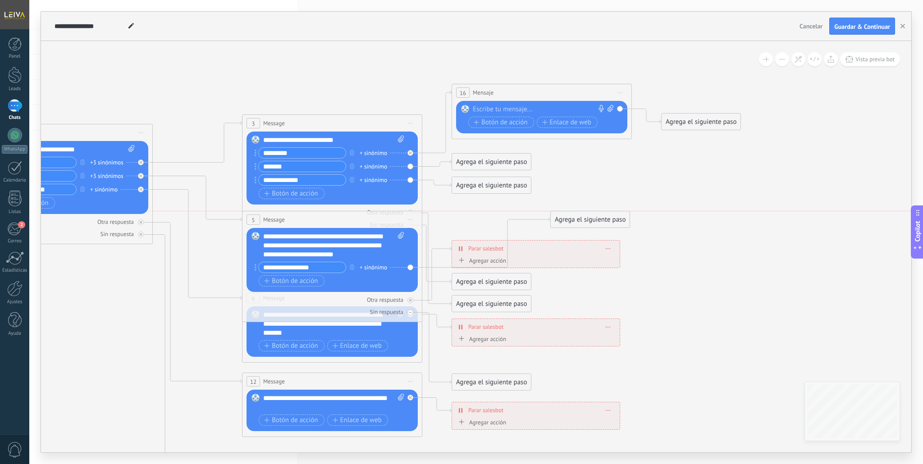
drag, startPoint x: 579, startPoint y: 209, endPoint x: 580, endPoint y: 222, distance: 13.6
click at [580, 222] on div "Agrega el siguiente paso" at bounding box center [590, 219] width 79 height 15
click at [579, 218] on div "Agrega el siguiente paso" at bounding box center [590, 219] width 79 height 15
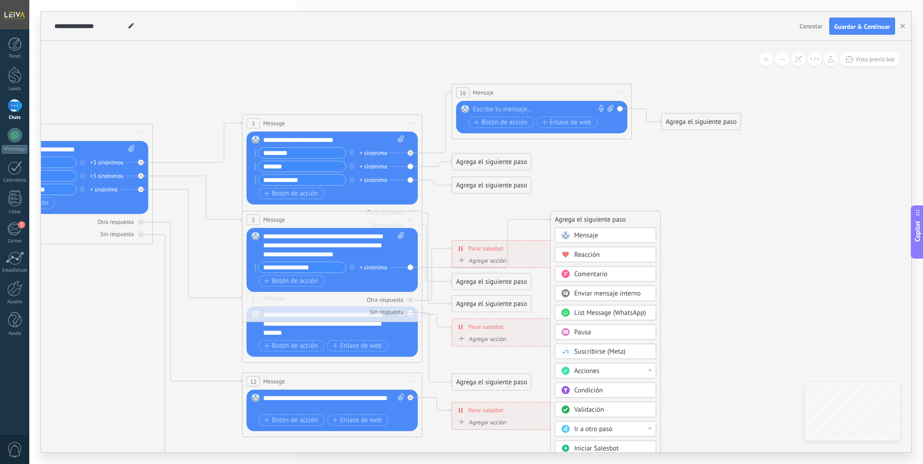
click at [585, 234] on span "Mensaje" at bounding box center [586, 235] width 24 height 9
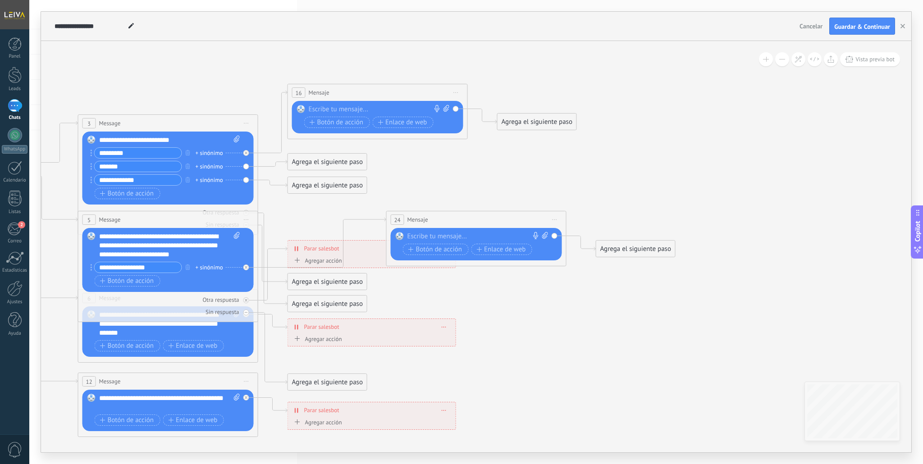
click at [463, 234] on div at bounding box center [474, 236] width 134 height 9
paste div
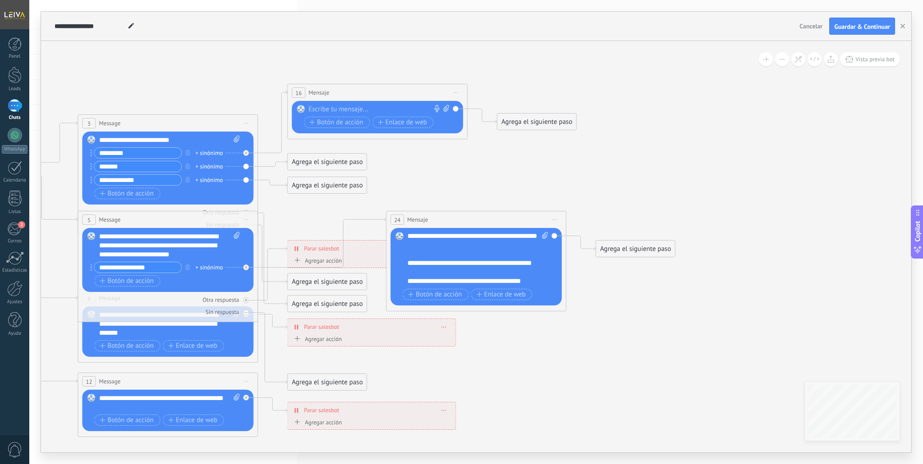
scroll to position [31, 0]
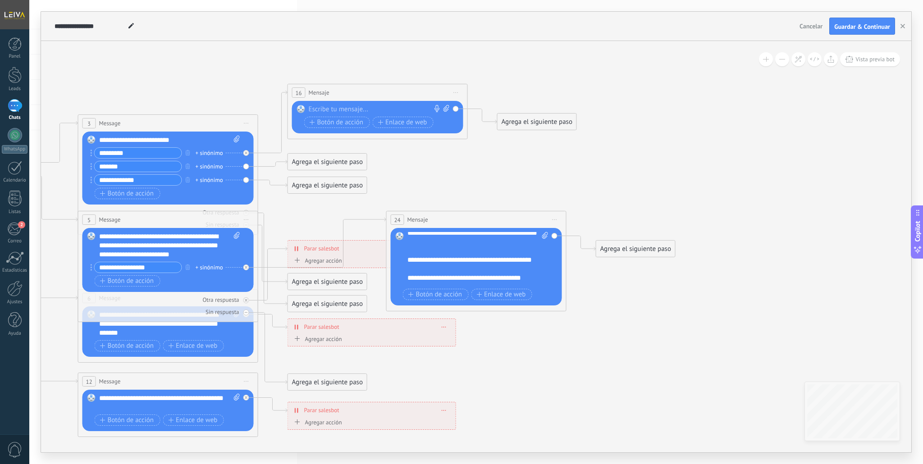
click at [410, 259] on div "**********" at bounding box center [473, 260] width 132 height 9
click at [407, 261] on div "**********" at bounding box center [473, 260] width 132 height 9
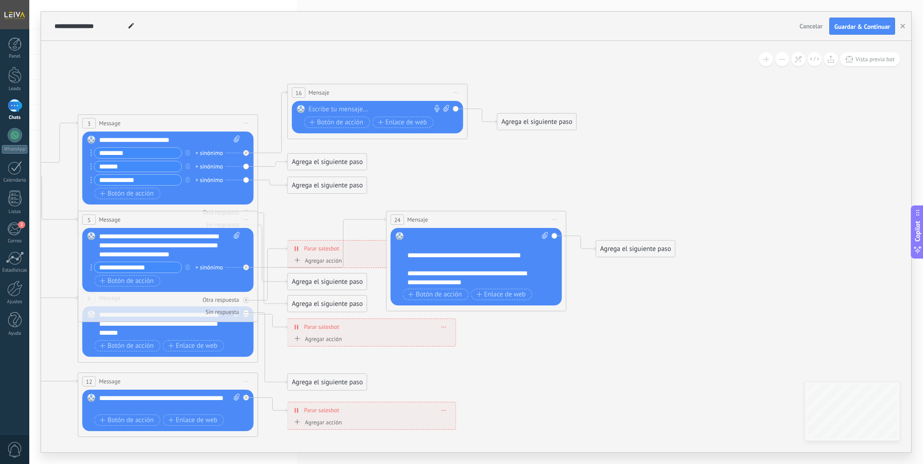
drag, startPoint x: 408, startPoint y: 257, endPoint x: 392, endPoint y: 272, distance: 21.7
click at [408, 257] on div "**********" at bounding box center [473, 255] width 132 height 9
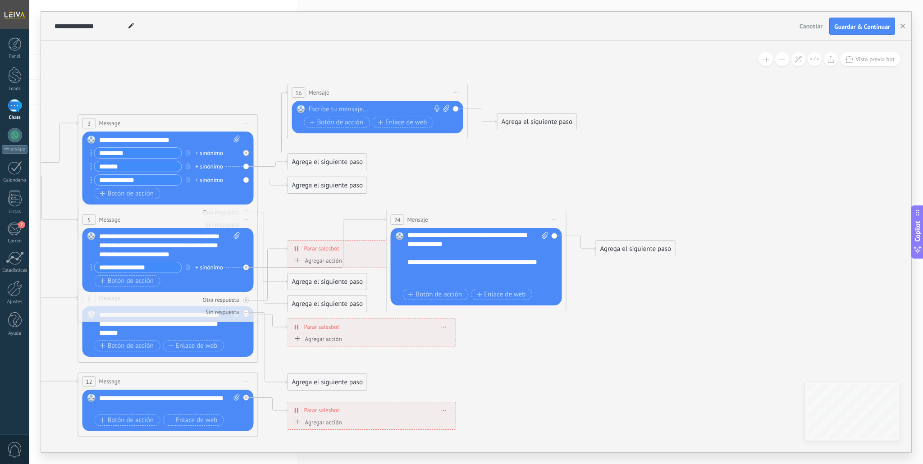
scroll to position [0, 0]
click at [408, 265] on div "**********" at bounding box center [473, 268] width 132 height 18
click at [410, 263] on div "**********" at bounding box center [473, 268] width 132 height 18
click at [407, 263] on div "**********" at bounding box center [473, 268] width 132 height 18
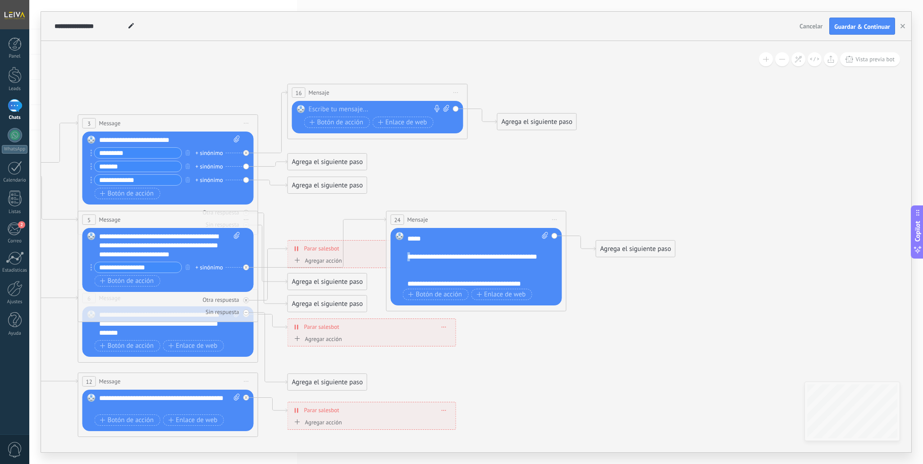
drag, startPoint x: 410, startPoint y: 258, endPoint x: 403, endPoint y: 259, distance: 6.8
click at [404, 259] on div "Reemplazar Quitar Convertir a mensaje de voz Arrastre la imagen aquí para adjun…" at bounding box center [476, 267] width 171 height 78
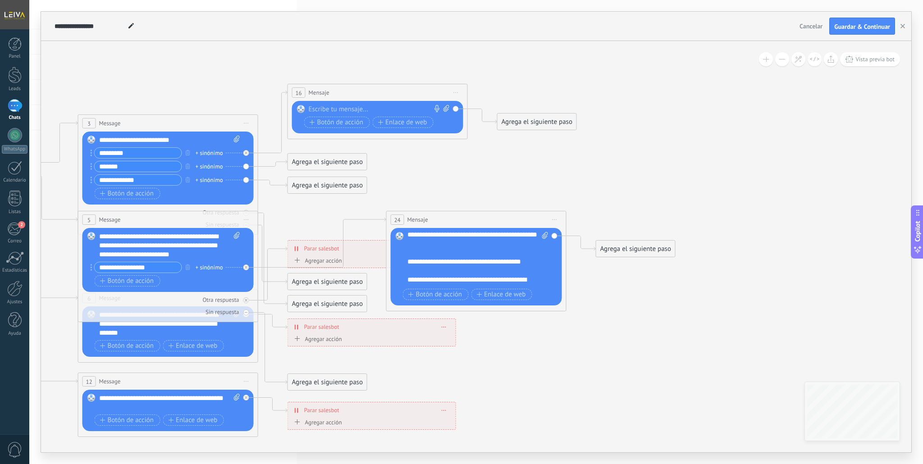
click at [406, 261] on div "Reemplazar Quitar Convertir a mensaje de voz Arrastre la imagen aquí para adjun…" at bounding box center [476, 267] width 171 height 78
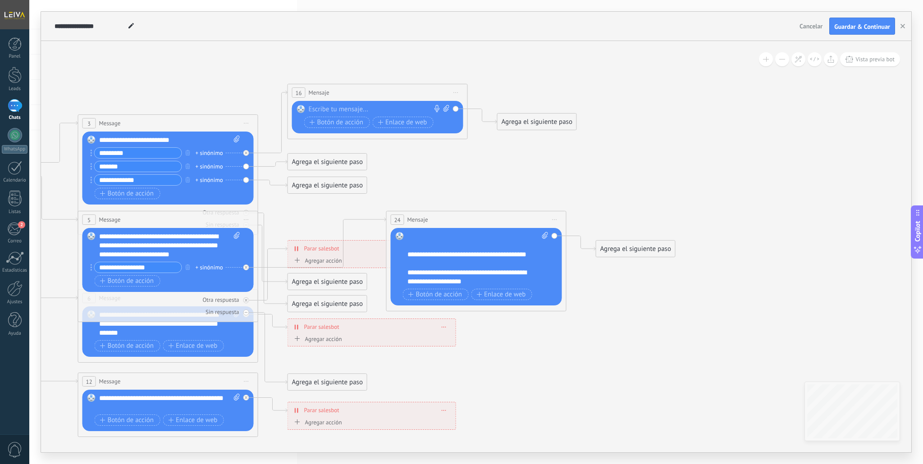
click at [639, 246] on div "Agrega el siguiente paso" at bounding box center [635, 249] width 79 height 15
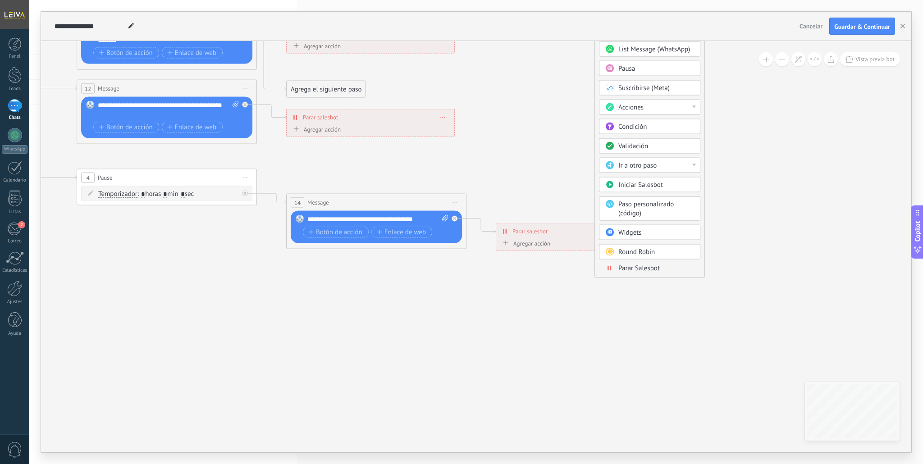
click at [641, 272] on span "Parar Salesbot" at bounding box center [638, 268] width 41 height 9
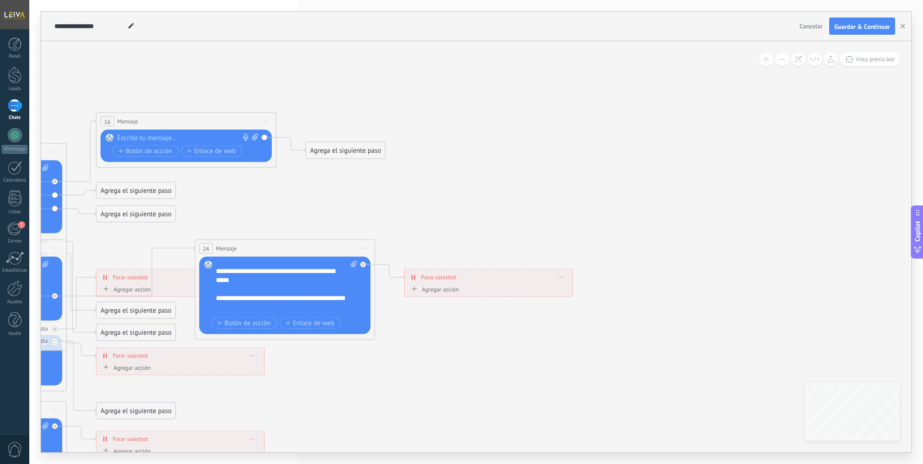
scroll to position [0, 0]
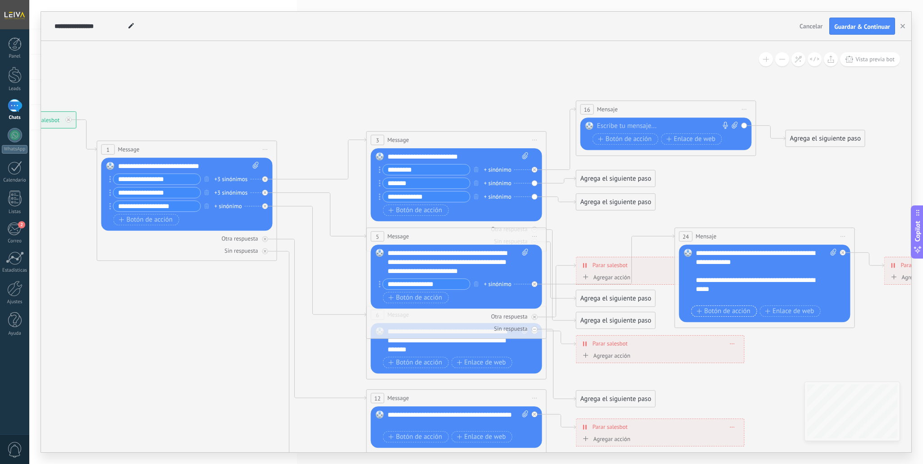
click at [741, 311] on span "Botón de acción" at bounding box center [724, 311] width 54 height 7
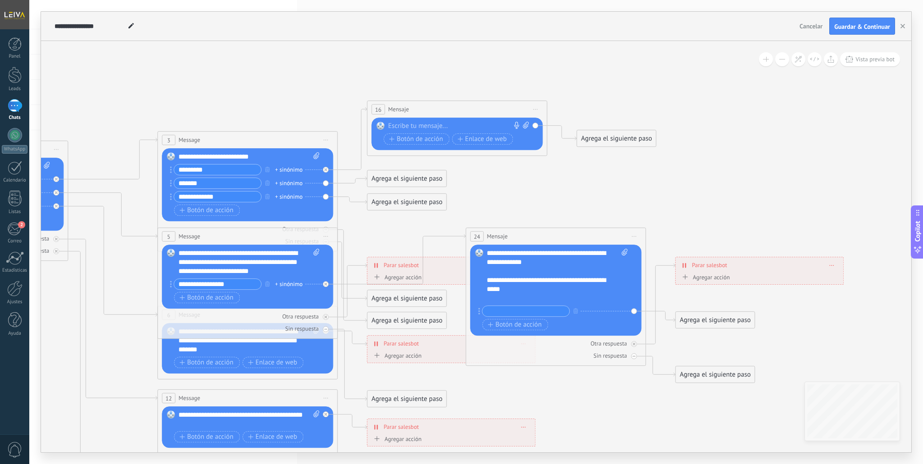
click at [551, 311] on input "text" at bounding box center [525, 311] width 87 height 10
click at [675, 233] on icon at bounding box center [317, 330] width 1503 height 911
click at [553, 216] on icon at bounding box center [317, 330] width 1503 height 911
click at [509, 329] on span "Botón de acción" at bounding box center [515, 324] width 54 height 7
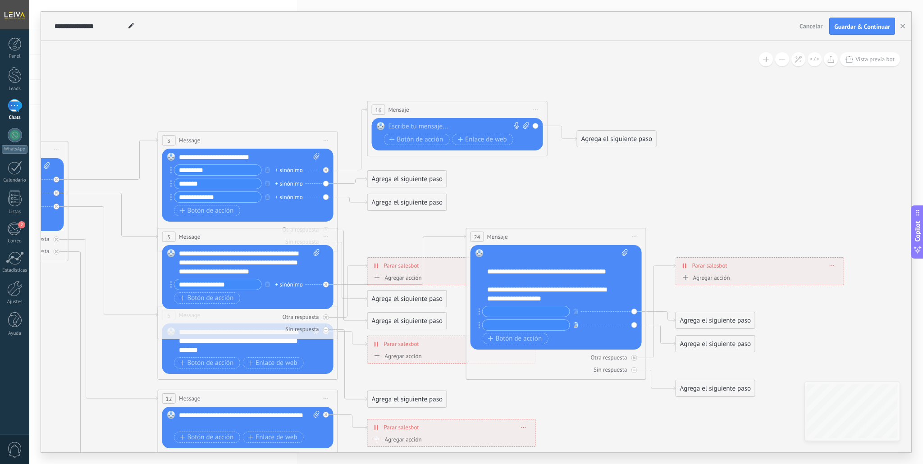
click at [578, 323] on button "button" at bounding box center [576, 324] width 10 height 11
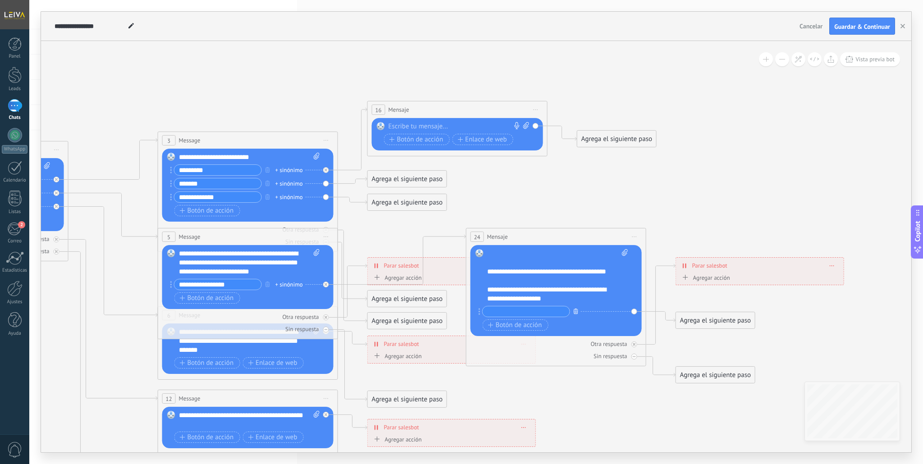
click at [577, 310] on icon "button" at bounding box center [576, 310] width 5 height 5
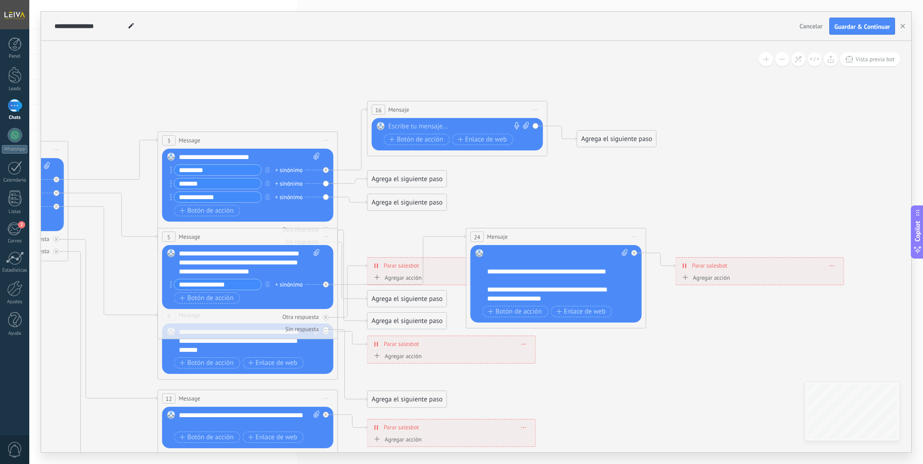
click at [623, 253] on icon at bounding box center [625, 252] width 6 height 7
click input "Subir" at bounding box center [0, 0] width 0 height 0
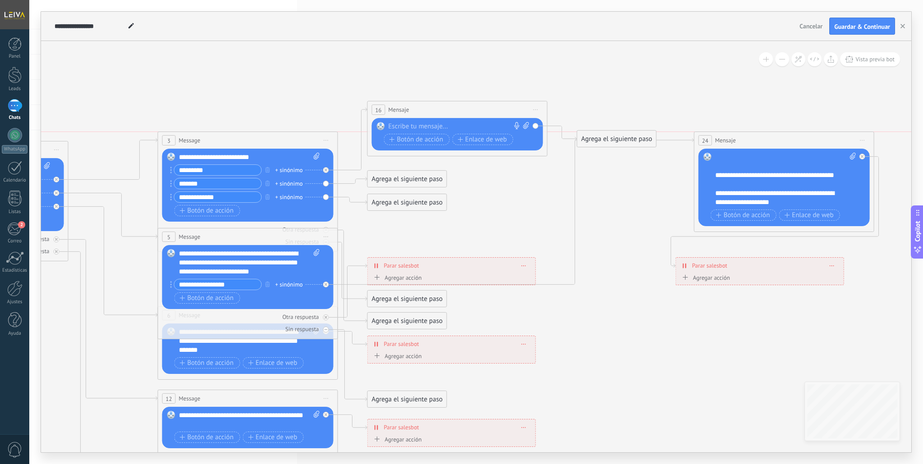
drag, startPoint x: 534, startPoint y: 233, endPoint x: 759, endPoint y: 142, distance: 243.0
click at [760, 141] on div "24 Mensaje ******* (a): Todos los contactos - canales seleccionados Todos los c…" at bounding box center [783, 140] width 179 height 17
drag, startPoint x: 701, startPoint y: 269, endPoint x: 721, endPoint y: 260, distance: 22.2
click at [721, 260] on span "Parar salesbot" at bounding box center [727, 256] width 35 height 9
drag, startPoint x: 602, startPoint y: 142, endPoint x: 590, endPoint y: 93, distance: 50.5
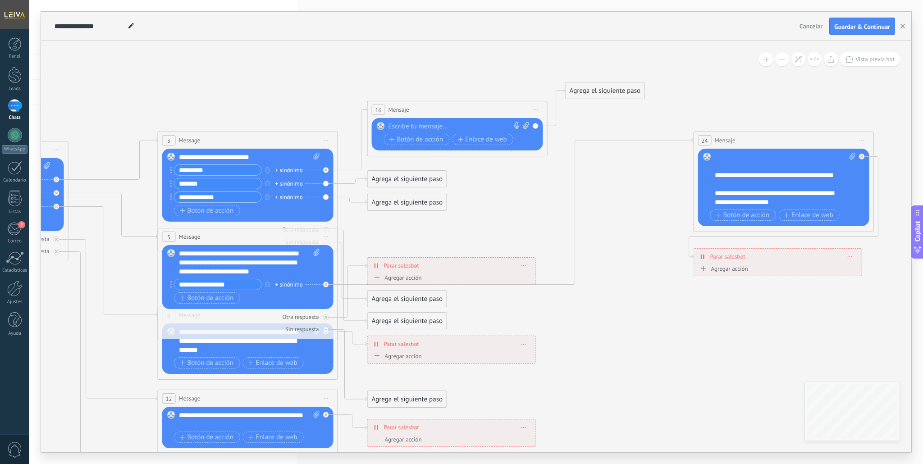
click at [590, 93] on div "Agrega el siguiente paso" at bounding box center [605, 90] width 79 height 15
click at [593, 93] on div "Agrega el siguiente paso" at bounding box center [605, 90] width 79 height 15
click at [593, 93] on div "Agrega el siguiente paso" at bounding box center [621, 90] width 110 height 15
click at [534, 77] on icon at bounding box center [332, 321] width 1533 height 931
click at [535, 126] on div "Reemplazar Quitar Convertir a mensaje de voz Arrastre la imagen aquí para adjun…" at bounding box center [457, 134] width 171 height 32
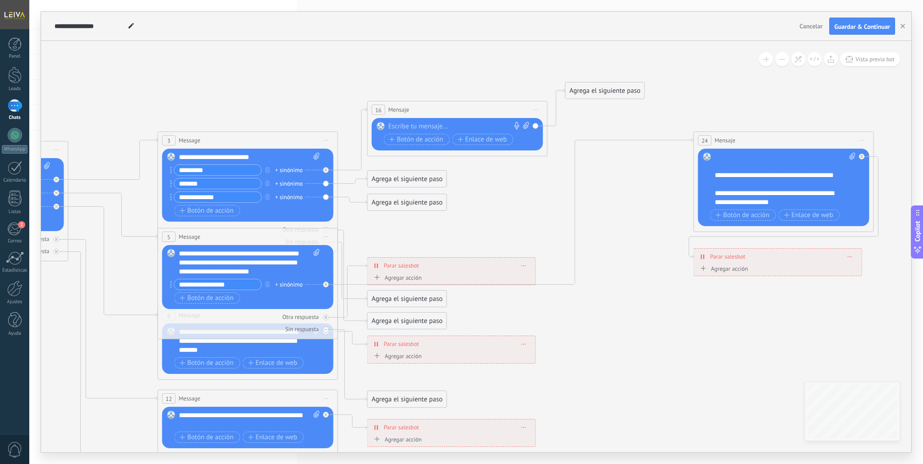
click at [535, 125] on div "Reemplazar Quitar Convertir a mensaje de voz Arrastre la imagen aquí para adjun…" at bounding box center [457, 134] width 171 height 32
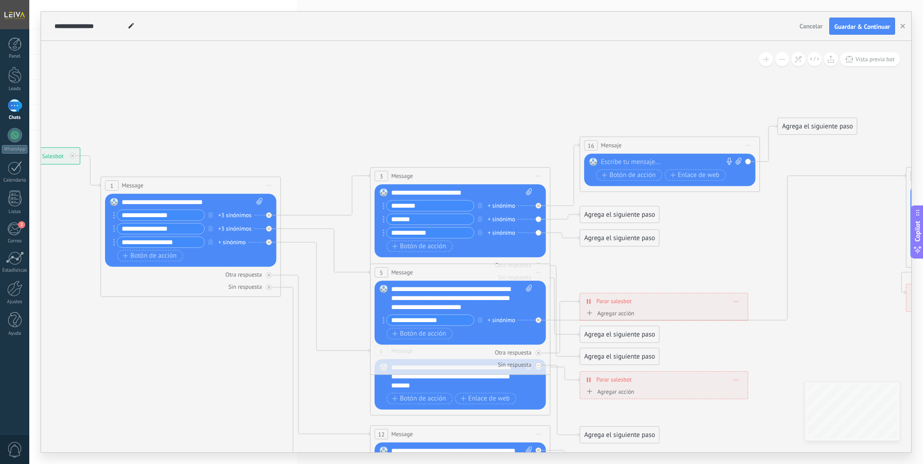
click at [624, 161] on div at bounding box center [668, 162] width 134 height 9
paste div
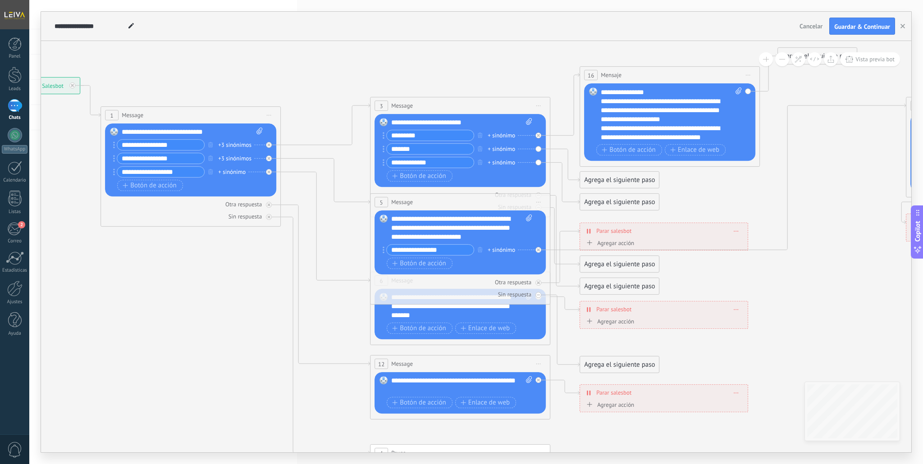
scroll to position [27, 0]
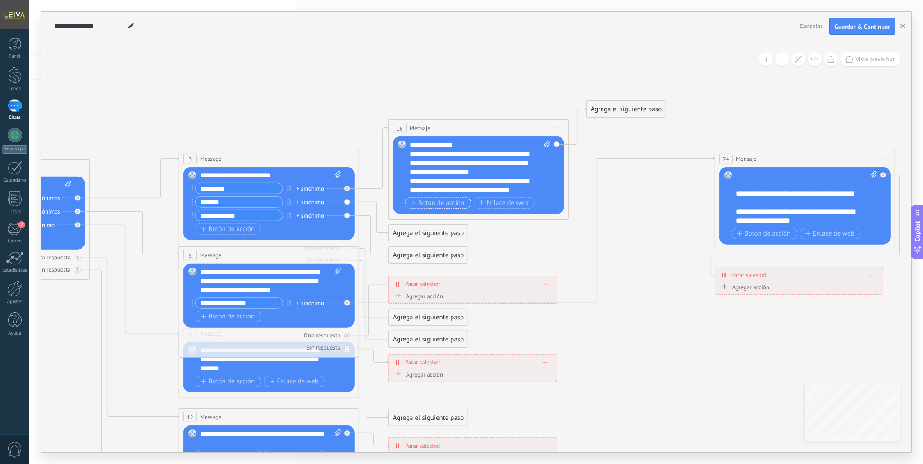
click at [434, 200] on span "Botón de acción" at bounding box center [438, 202] width 54 height 7
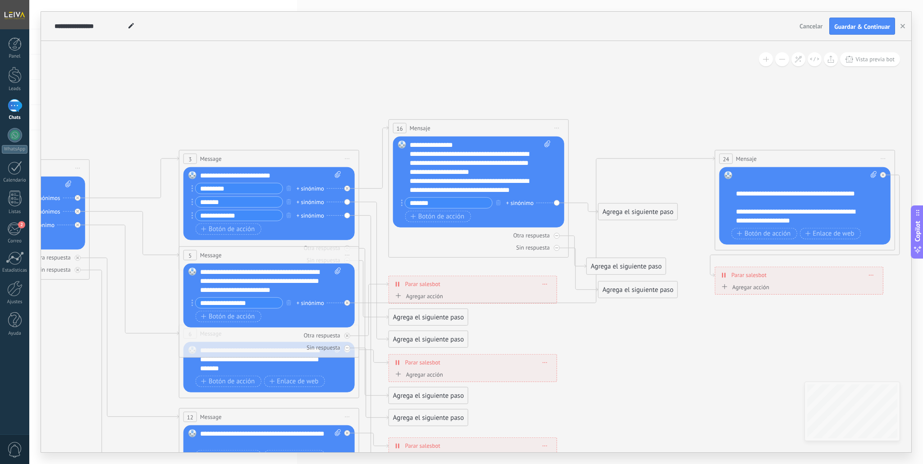
type input "*******"
drag, startPoint x: 628, startPoint y: 212, endPoint x: 760, endPoint y: 169, distance: 139.4
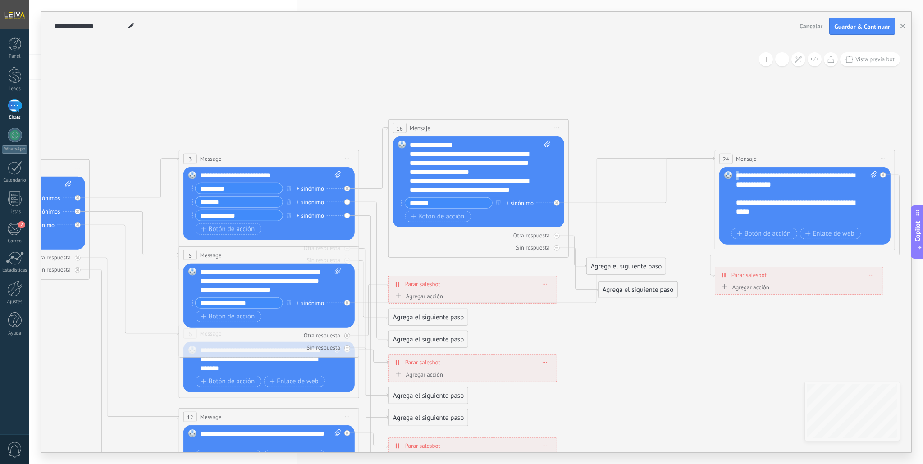
drag, startPoint x: 740, startPoint y: 176, endPoint x: 733, endPoint y: 176, distance: 7.7
click at [733, 176] on div "Reemplazar Quitar Convertir a mensaje de voz Arrastre la imagen aquí para adjun…" at bounding box center [804, 206] width 171 height 78
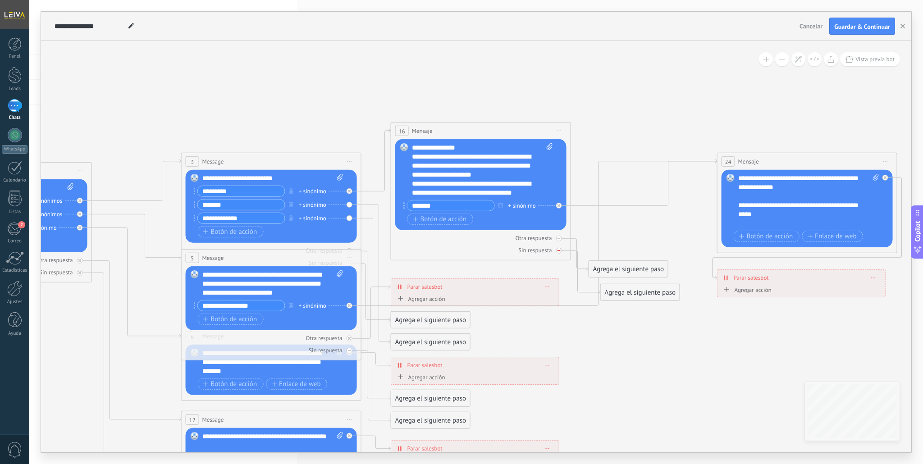
click at [561, 251] on div at bounding box center [559, 251] width 6 height 6
drag, startPoint x: 560, startPoint y: 239, endPoint x: 560, endPoint y: 243, distance: 4.5
click at [559, 239] on icon at bounding box center [558, 238] width 3 height 3
click at [349, 339] on icon at bounding box center [349, 338] width 3 height 3
click at [351, 352] on div "Sin respuesta" at bounding box center [271, 350] width 171 height 9
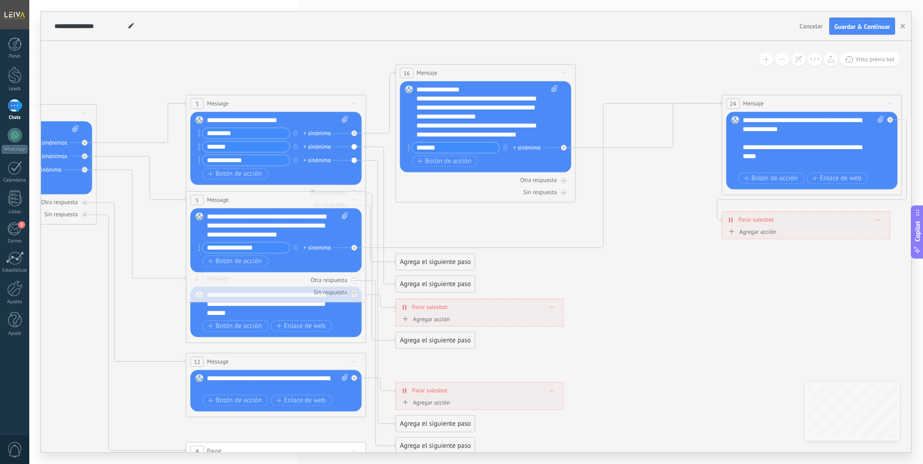
scroll to position [63, 0]
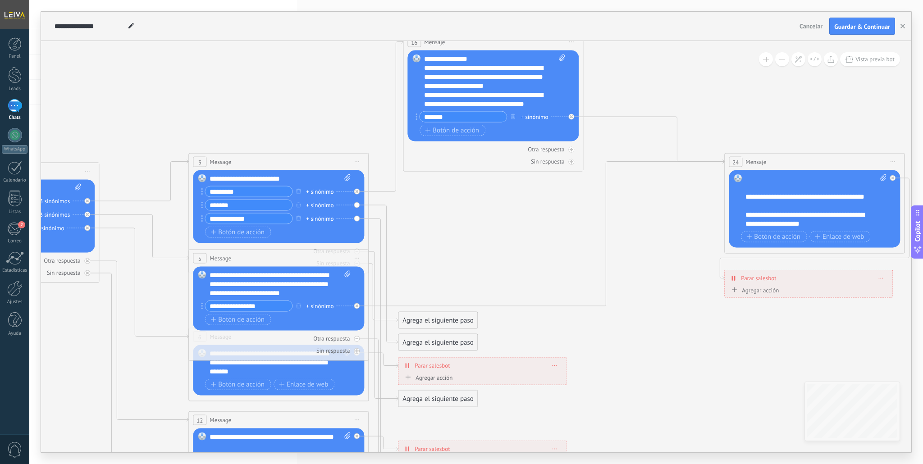
drag, startPoint x: 459, startPoint y: 126, endPoint x: 463, endPoint y: 37, distance: 88.9
click at [463, 37] on div "**********" at bounding box center [476, 232] width 870 height 441
click at [389, 211] on icon at bounding box center [383, 274] width 29 height 139
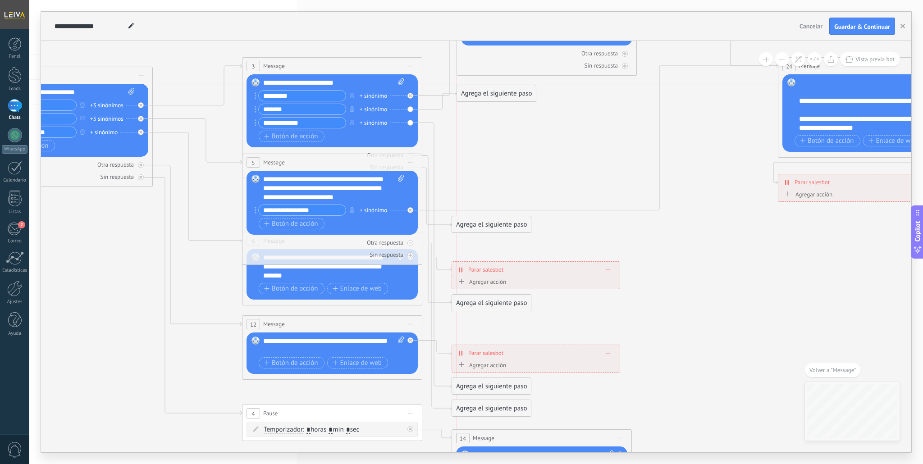
drag, startPoint x: 489, startPoint y: 248, endPoint x: 497, endPoint y: 96, distance: 152.1
click at [497, 96] on div "Agrega el siguiente paso" at bounding box center [496, 93] width 79 height 15
click at [497, 98] on div "Agrega el siguiente paso" at bounding box center [496, 93] width 79 height 15
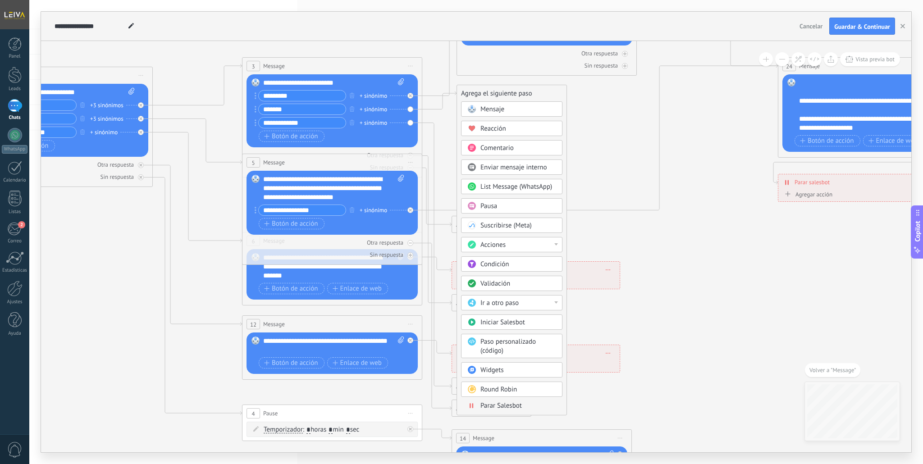
click at [498, 109] on span "Mensaje" at bounding box center [492, 109] width 24 height 9
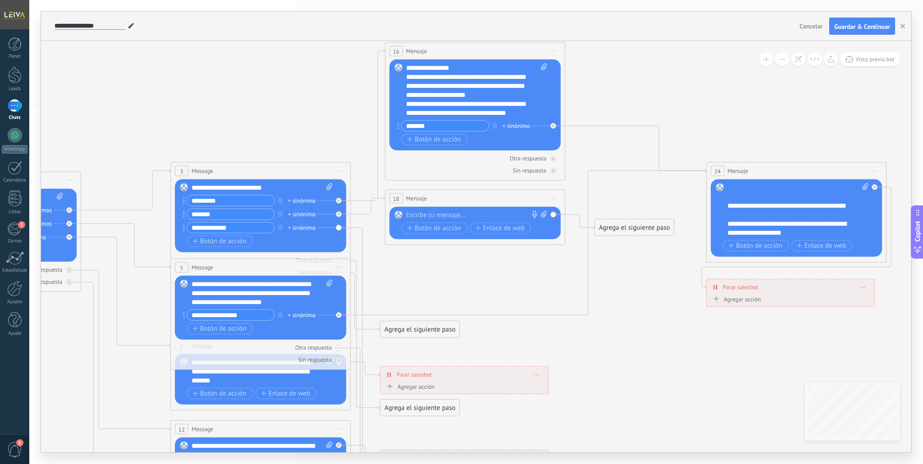
drag, startPoint x: 119, startPoint y: 26, endPoint x: 85, endPoint y: 25, distance: 33.3
click at [80, 23] on input "**********" at bounding box center [90, 26] width 71 height 7
type input "*********"
click at [840, 30] on span "Guardar & Continuar" at bounding box center [862, 26] width 56 height 6
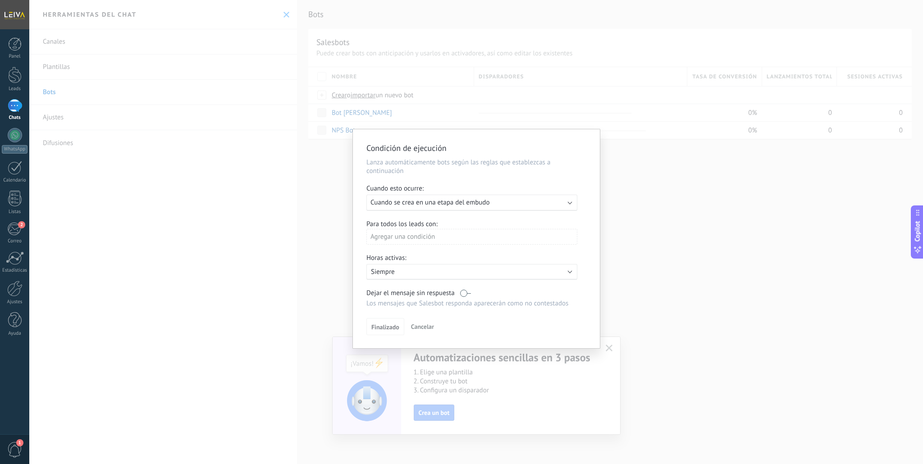
scroll to position [9, 0]
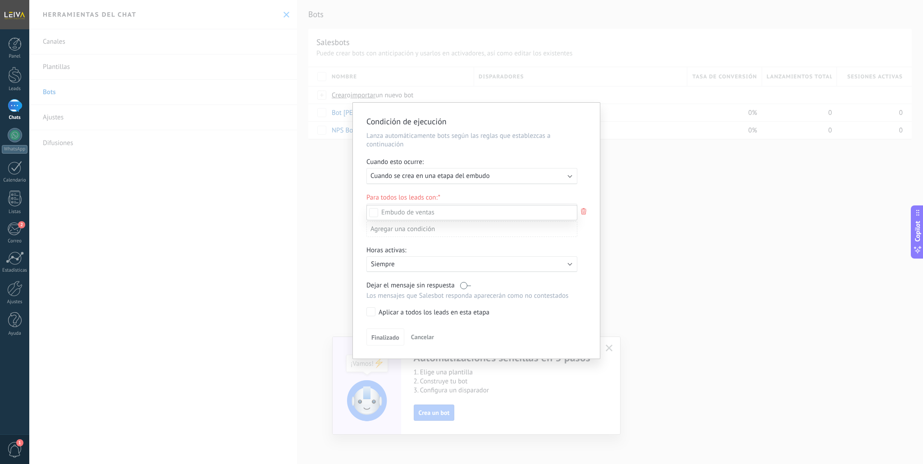
click at [496, 179] on div at bounding box center [476, 232] width 894 height 464
click at [496, 178] on div "Ejecutar: Cuando se crea en una etapa del embudo" at bounding box center [468, 176] width 196 height 9
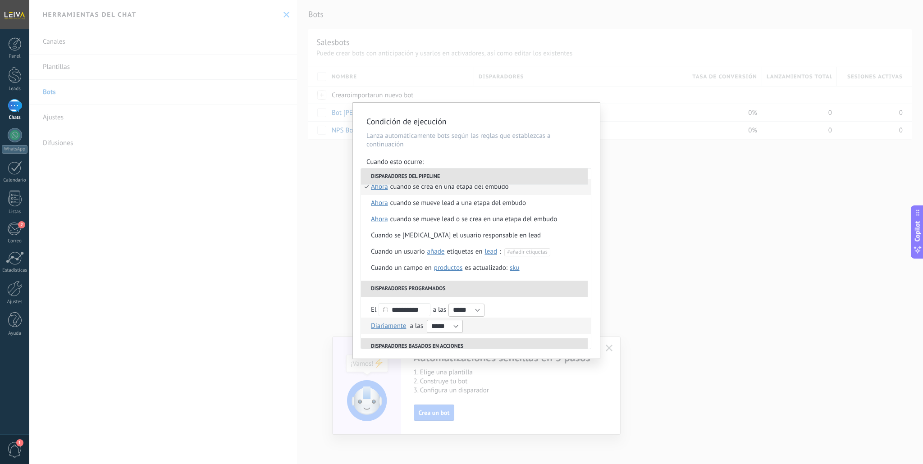
scroll to position [0, 0]
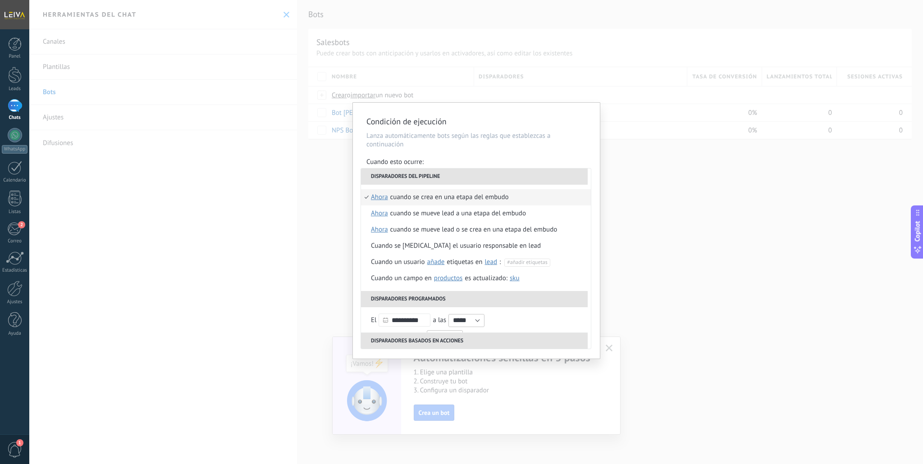
click at [635, 201] on div "**********" at bounding box center [476, 232] width 894 height 464
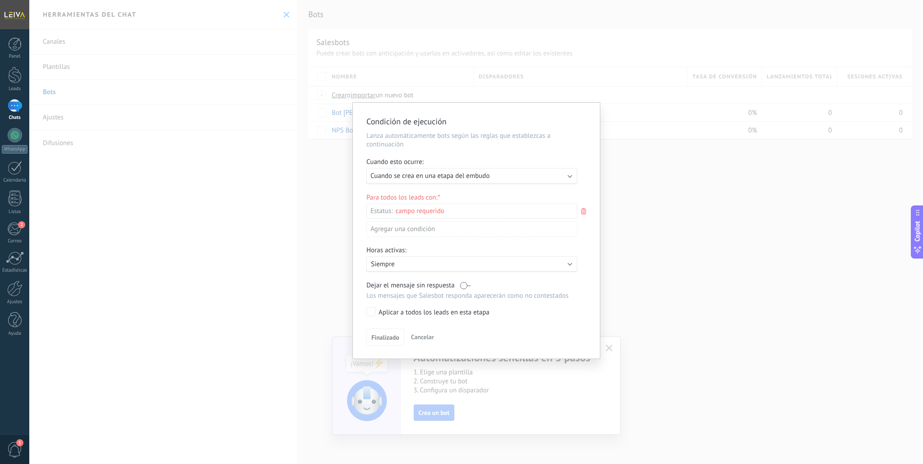
click at [0, 0] on div "Leads Entrantes Contacto inicial Presupuesto Ajuste presupuesto Discusión de co…" at bounding box center [0, 0] width 0 height 0
click at [0, 0] on label "Contacto inicial" at bounding box center [0, 0] width 0 height 0
click at [386, 338] on div "Leads Entrantes Contacto inicial Presupuesto Ajuste presupuesto Discusión de co…" at bounding box center [471, 334] width 211 height 258
click at [388, 340] on span "Finalizado" at bounding box center [385, 339] width 28 height 6
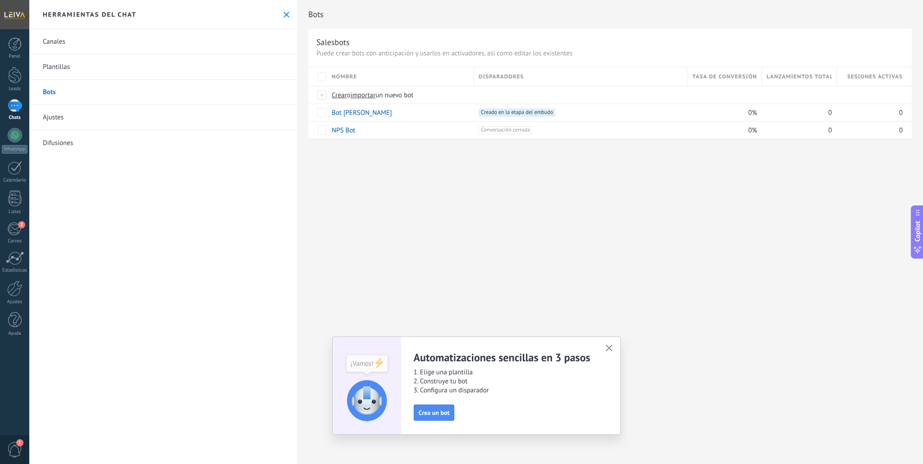
click at [608, 347] on icon "button" at bounding box center [609, 348] width 7 height 7
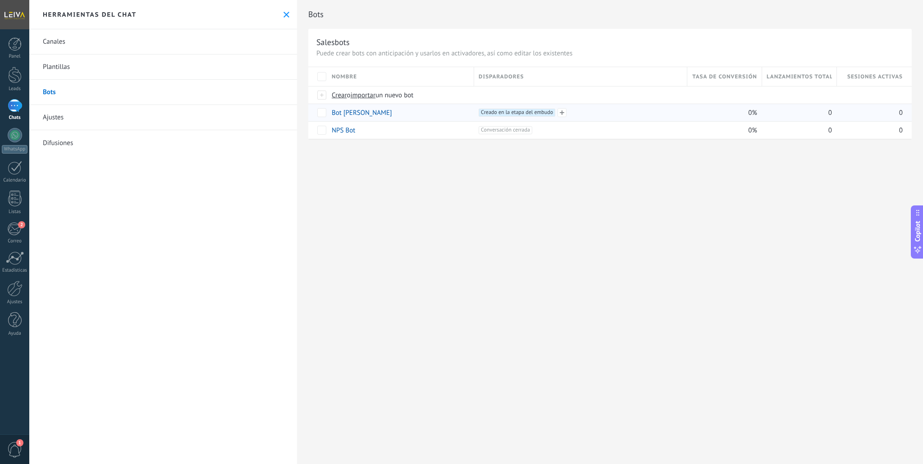
click at [535, 114] on span "Creado en la etapa del embudo +0" at bounding box center [517, 113] width 77 height 8
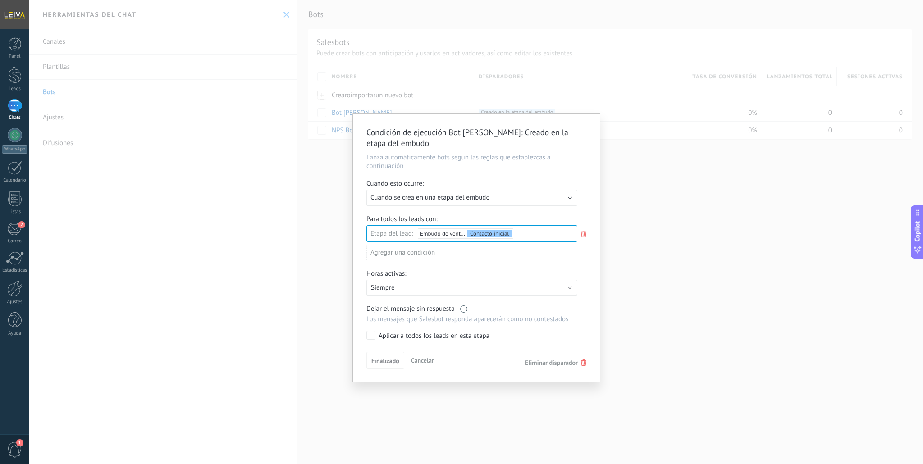
click at [646, 193] on div "Condición de ejecución Bot [PERSON_NAME] : Creado en la etapa del embudo Lanza …" at bounding box center [476, 232] width 894 height 464
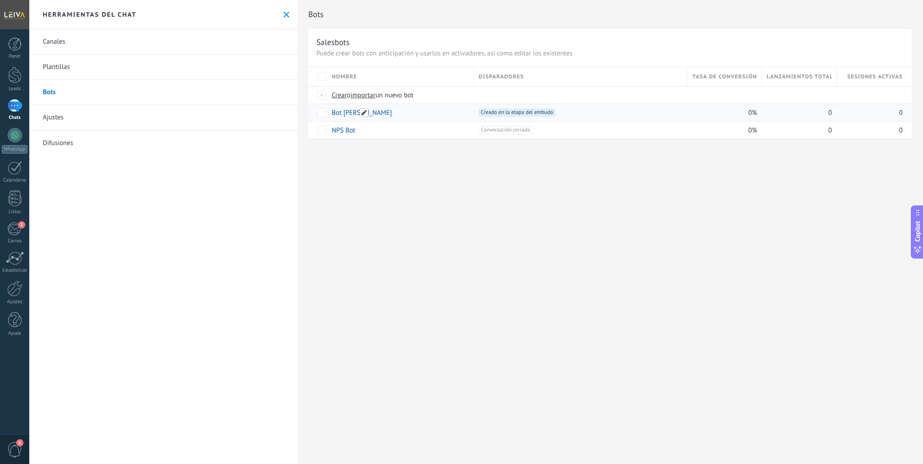
click at [365, 114] on span at bounding box center [364, 112] width 9 height 9
click at [456, 185] on div "Bots Salesbots Puede crear bots con anticipación y usarlos en activadores, así …" at bounding box center [610, 232] width 626 height 464
click at [286, 16] on button at bounding box center [287, 15] width 8 height 8
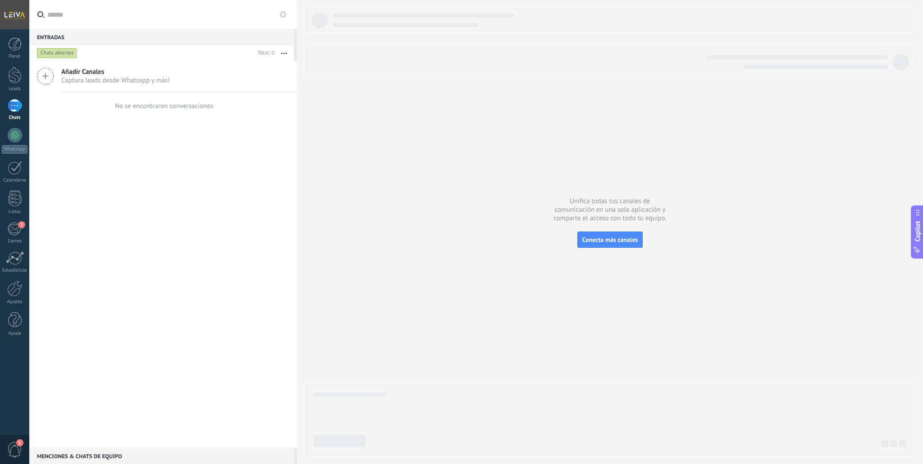
click at [84, 13] on input "text" at bounding box center [168, 14] width 242 height 29
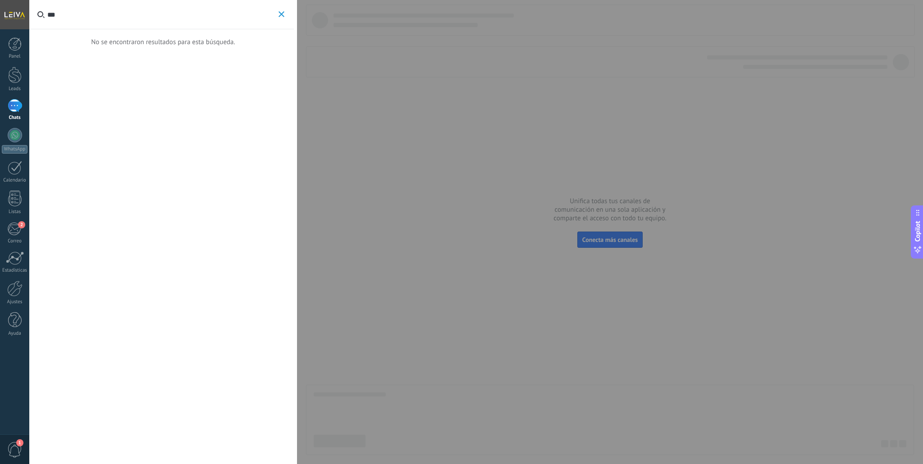
type input "***"
click at [284, 13] on button "***" at bounding box center [281, 14] width 10 height 11
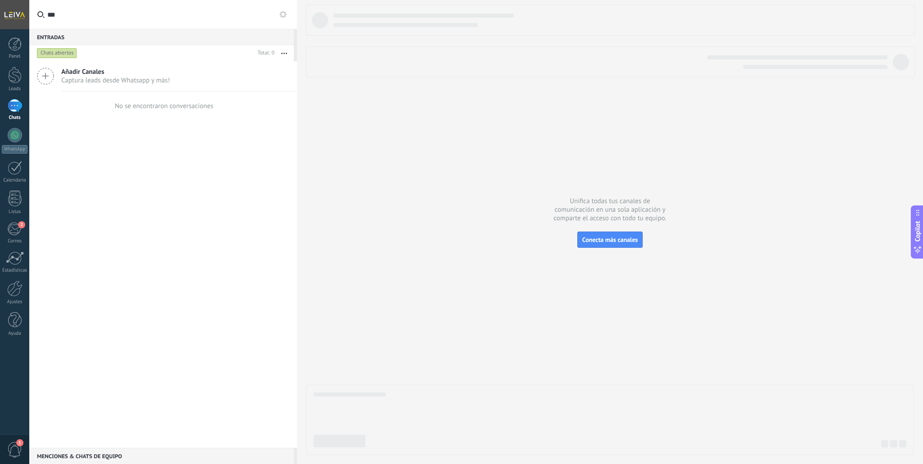
click at [167, 15] on input "***" at bounding box center [168, 14] width 242 height 29
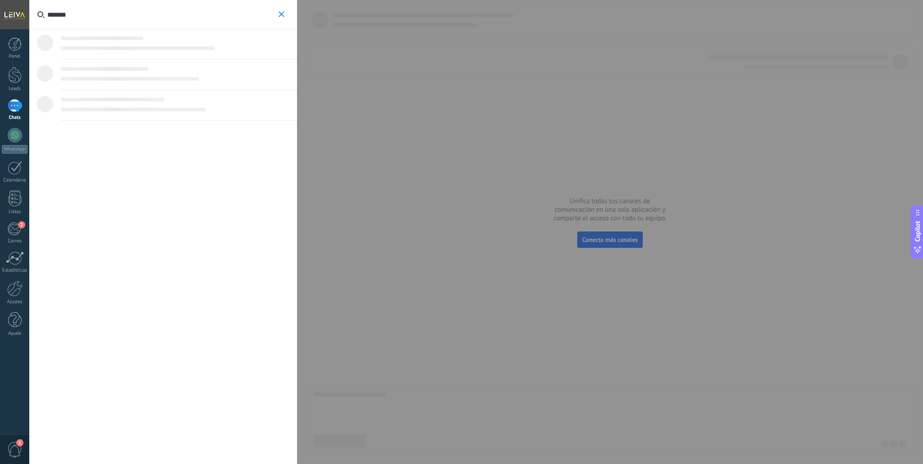
type input "*******"
click at [376, 110] on div at bounding box center [461, 232] width 923 height 464
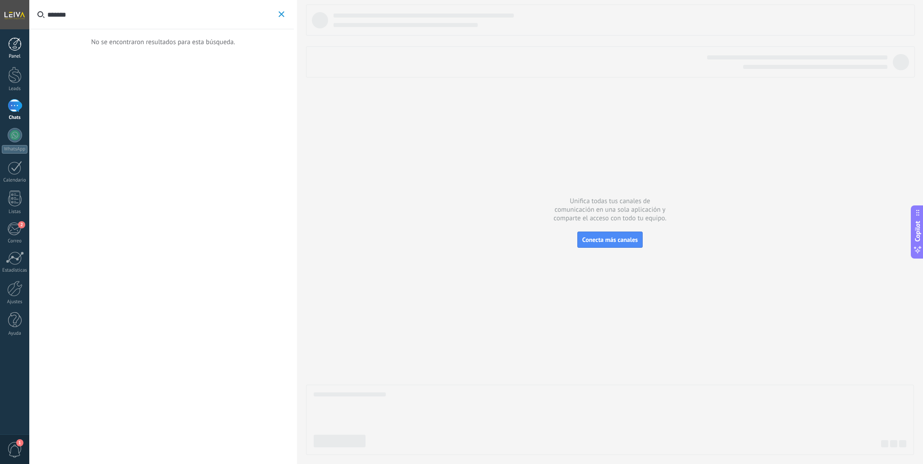
click at [11, 49] on div at bounding box center [15, 44] width 14 height 14
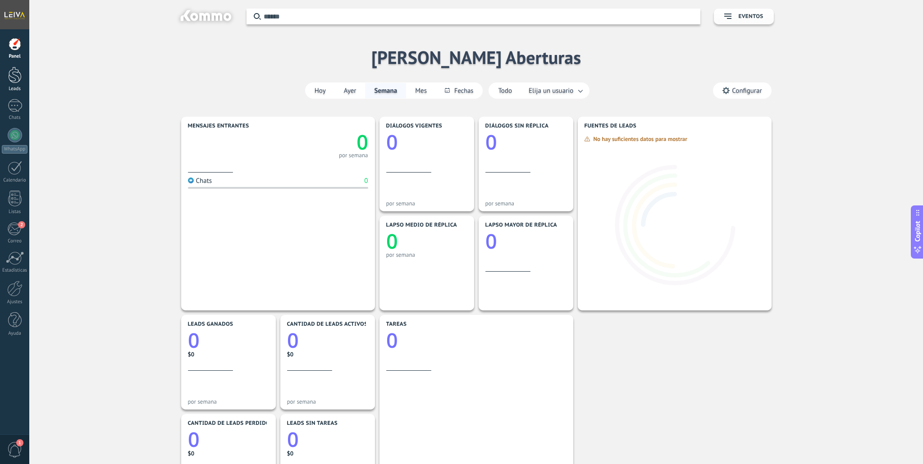
click at [17, 83] on div at bounding box center [15, 75] width 14 height 17
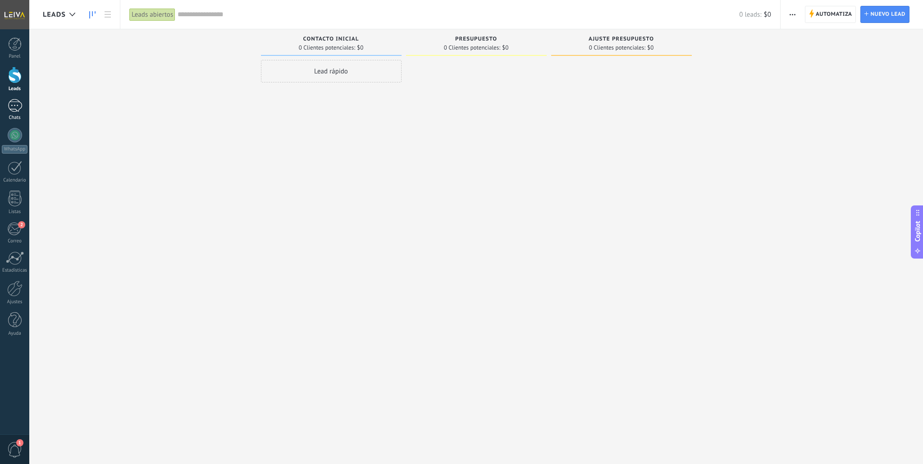
click at [13, 107] on div at bounding box center [15, 105] width 14 height 13
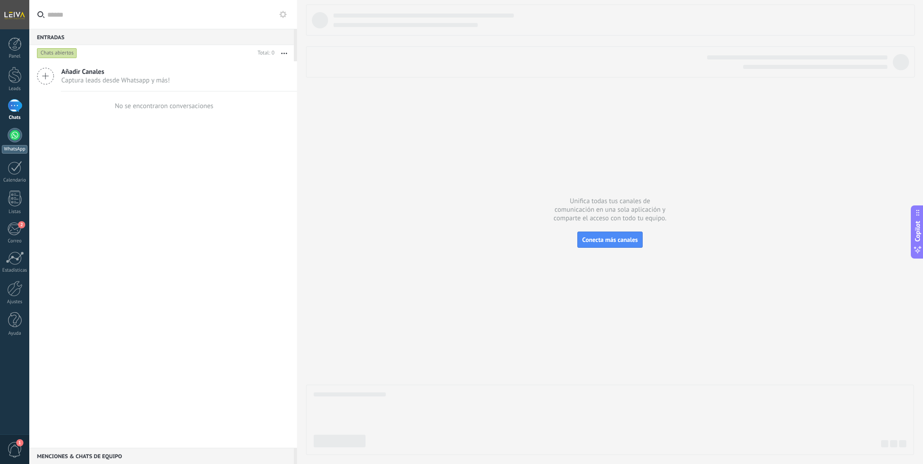
click at [14, 141] on div at bounding box center [15, 135] width 14 height 14
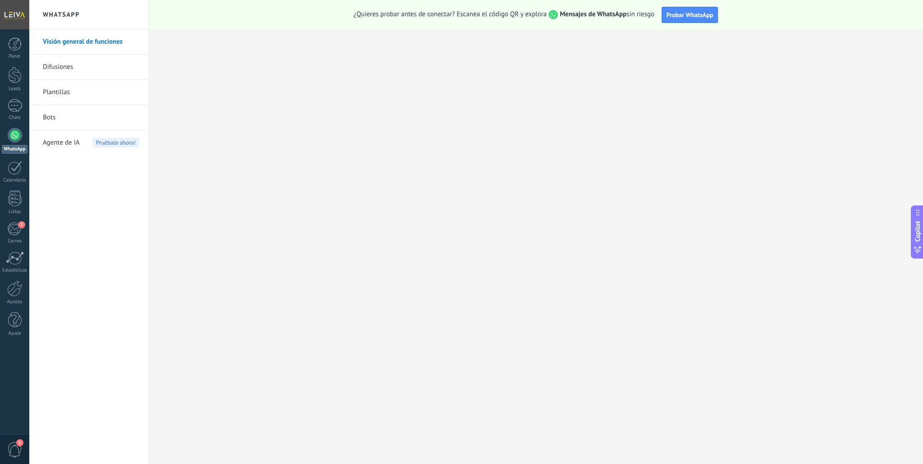
click at [48, 114] on link "Bots" at bounding box center [91, 117] width 96 height 25
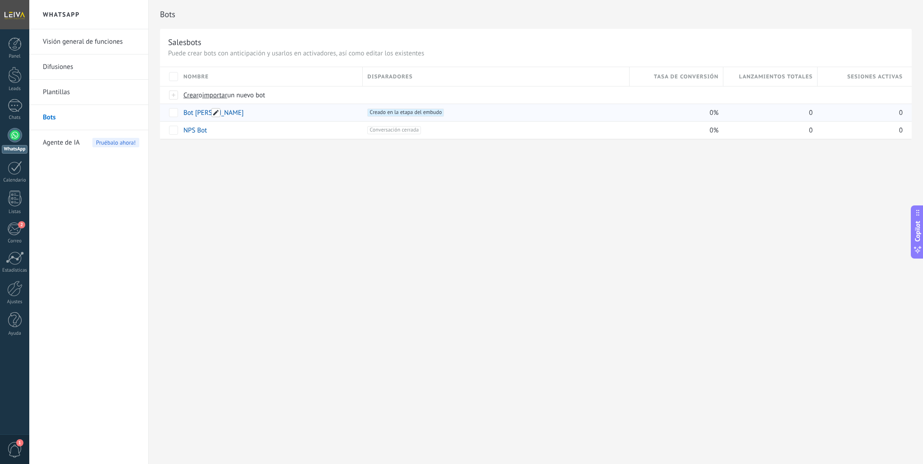
click at [216, 112] on span at bounding box center [215, 112] width 9 height 9
click at [214, 135] on button "Guardar" at bounding box center [204, 132] width 40 height 17
drag, startPoint x: 202, startPoint y: 134, endPoint x: 251, endPoint y: 174, distance: 63.0
click at [202, 134] on span "Guardar" at bounding box center [203, 133] width 21 height 6
click at [258, 188] on div "Bots Salesbots Puede crear bots con anticipación y usarlos en activadores, así …" at bounding box center [536, 232] width 774 height 464
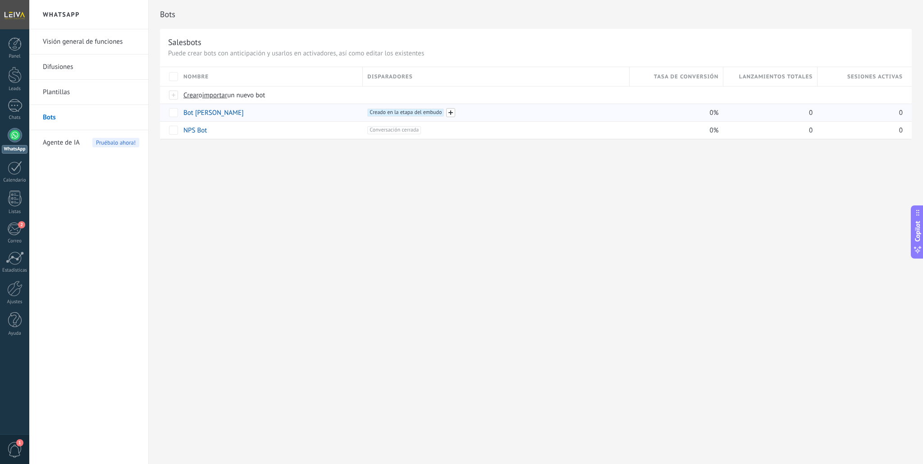
click at [451, 114] on span at bounding box center [450, 112] width 9 height 9
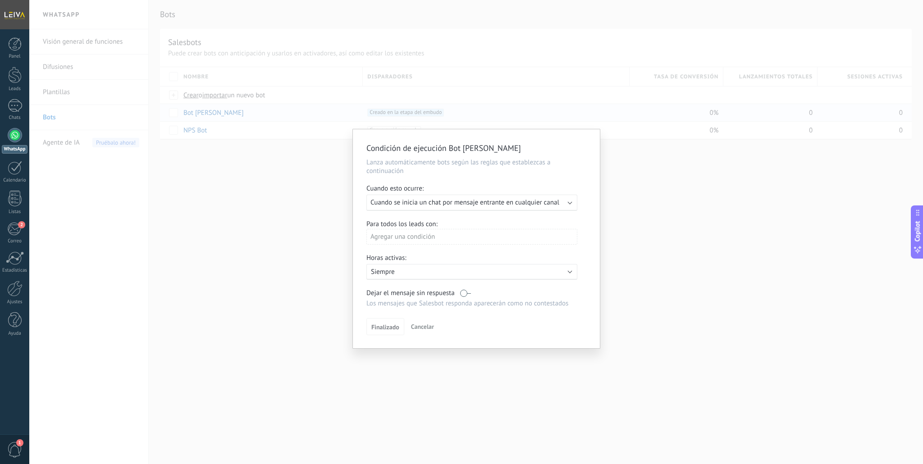
click at [422, 328] on span "Cancelar" at bounding box center [422, 327] width 23 height 8
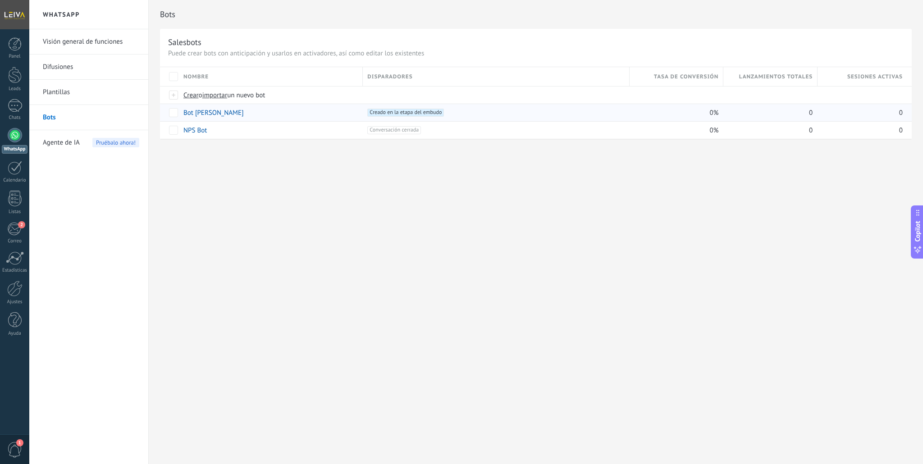
click at [702, 115] on div "0%" at bounding box center [675, 112] width 90 height 17
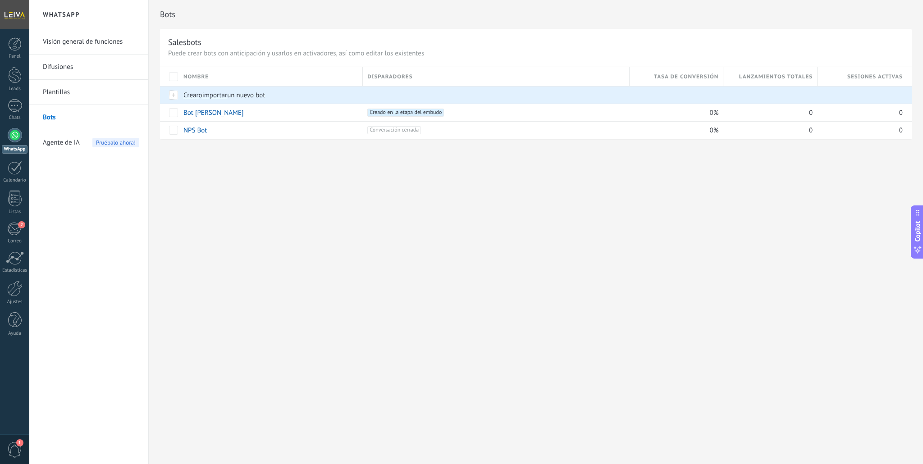
click at [298, 155] on div "Bots Salesbots Puede crear bots con anticipación y usarlos en activadores, así …" at bounding box center [536, 79] width 774 height 158
click at [50, 119] on link "Bots" at bounding box center [91, 117] width 96 height 25
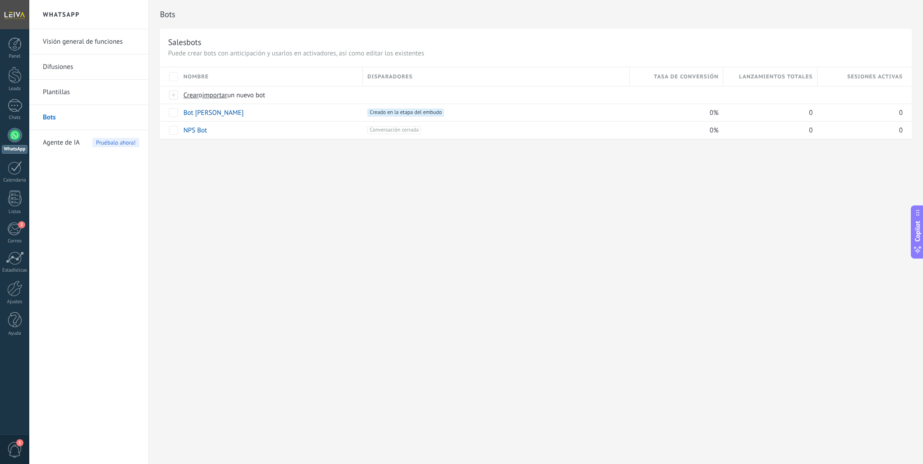
click at [104, 46] on link "Visión general de funciones" at bounding box center [91, 41] width 96 height 25
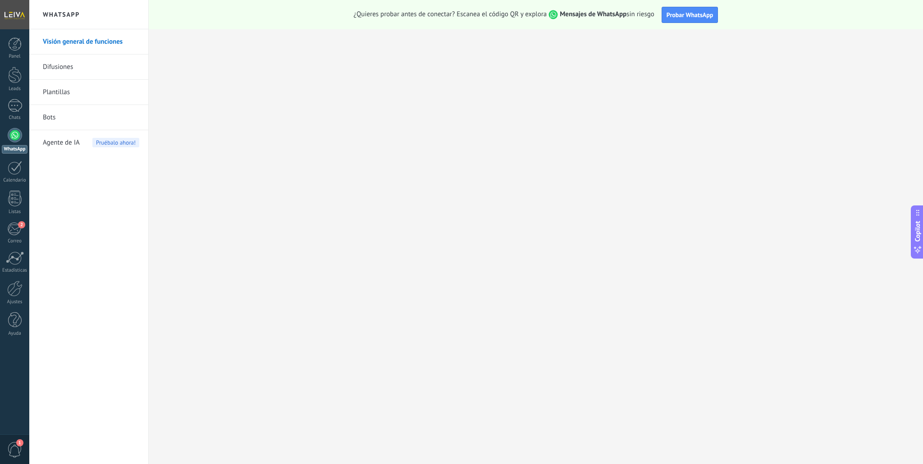
click at [62, 65] on link "Difusiones" at bounding box center [91, 67] width 96 height 25
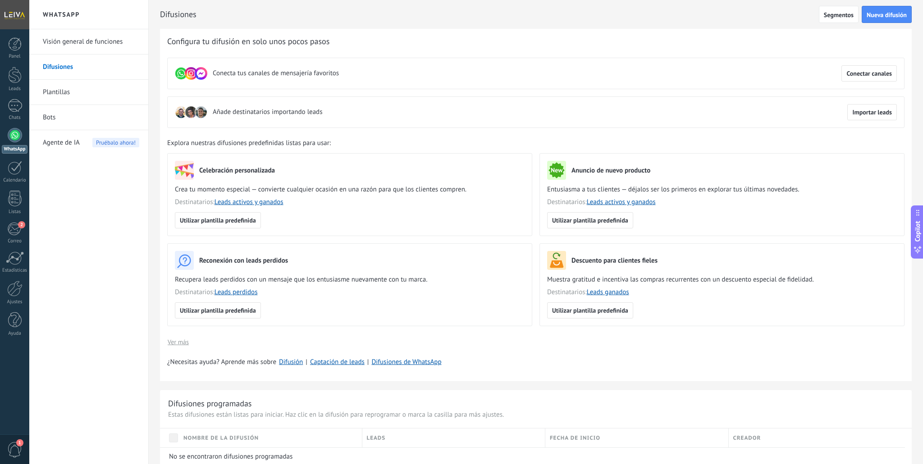
click at [49, 117] on link "Bots" at bounding box center [91, 117] width 96 height 25
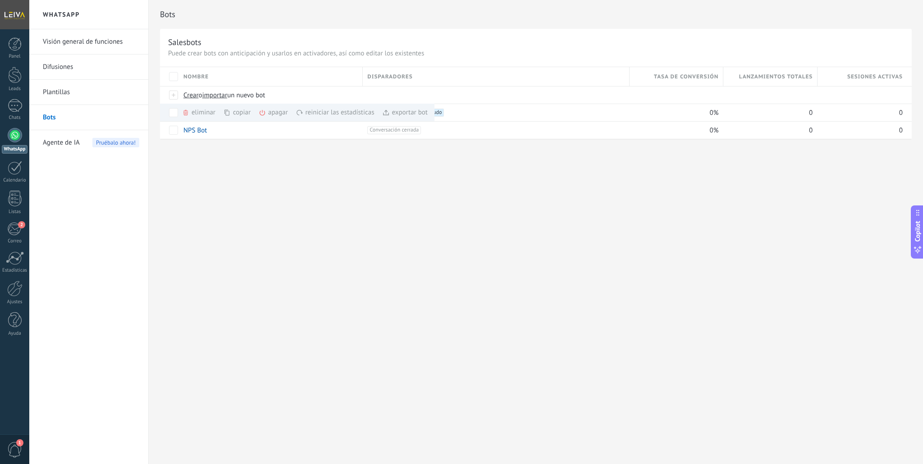
click at [466, 158] on div "Bots Salesbots Puede crear bots con anticipación y usarlos en activadores, así …" at bounding box center [536, 79] width 774 height 158
click at [195, 130] on link "NPS Bot" at bounding box center [194, 130] width 23 height 9
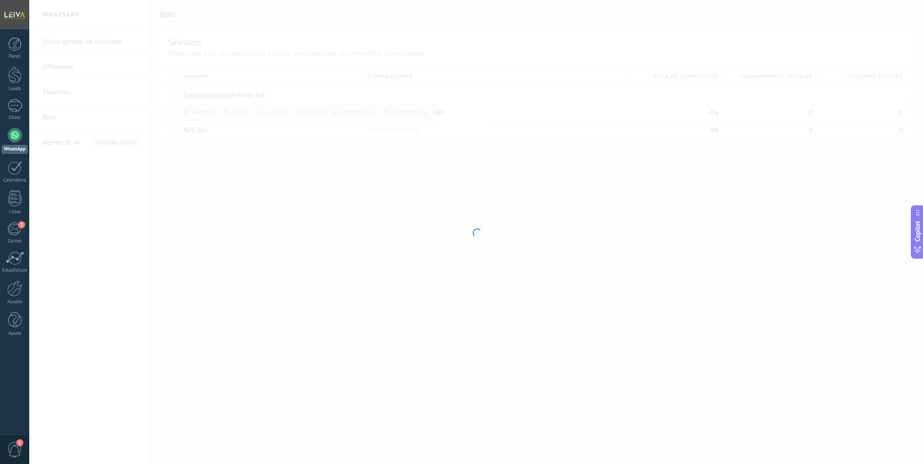
type input "*******"
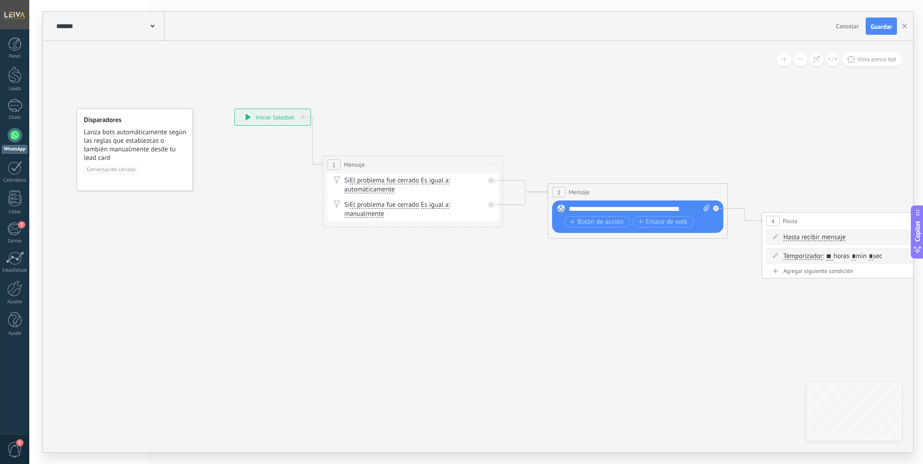
click at [14, 140] on div at bounding box center [15, 135] width 14 height 14
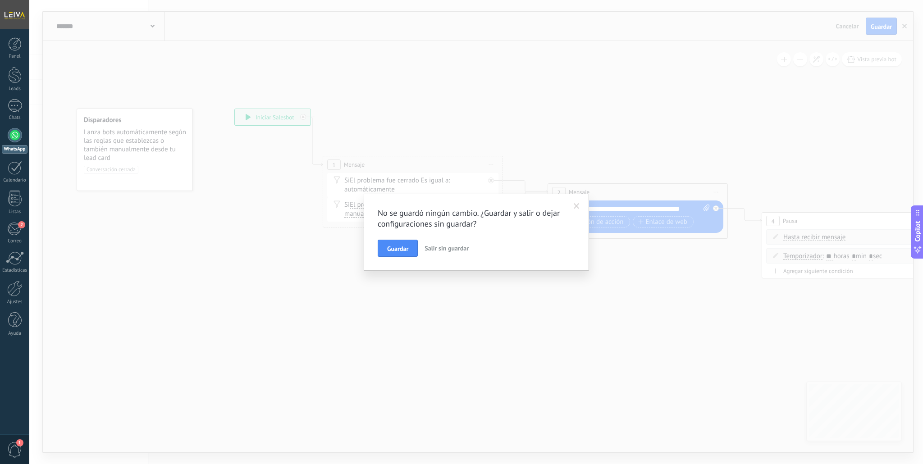
click at [444, 246] on span "Salir sin guardar" at bounding box center [446, 248] width 44 height 8
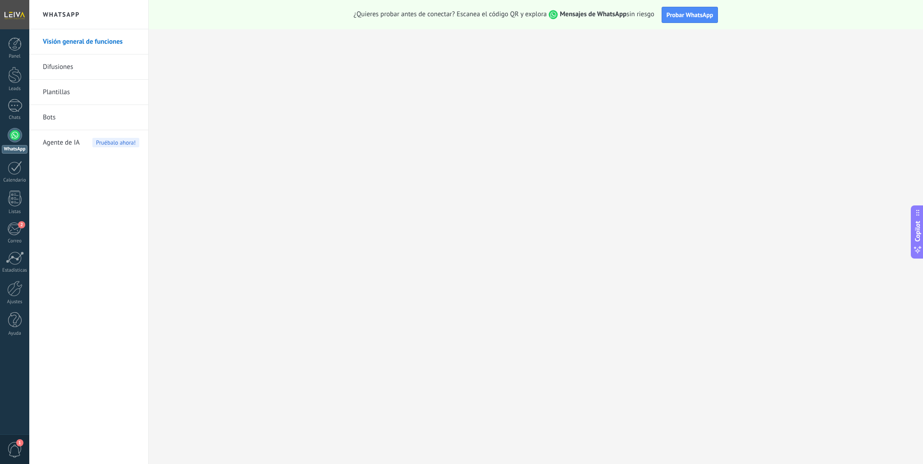
click at [86, 123] on link "Bots" at bounding box center [91, 117] width 96 height 25
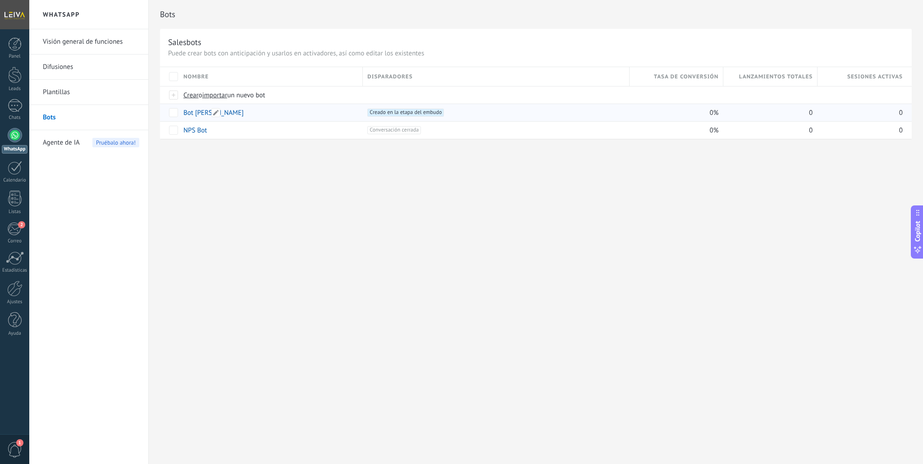
click at [193, 114] on link "Bot [PERSON_NAME]" at bounding box center [213, 113] width 60 height 9
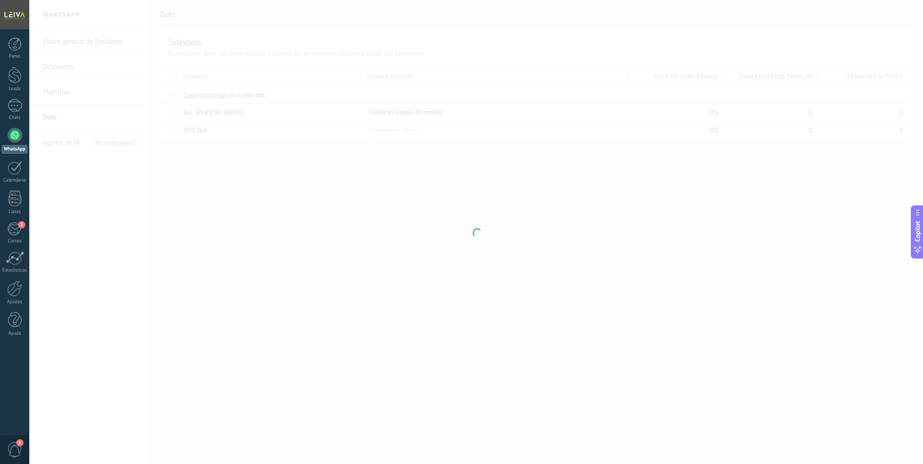
type input "*********"
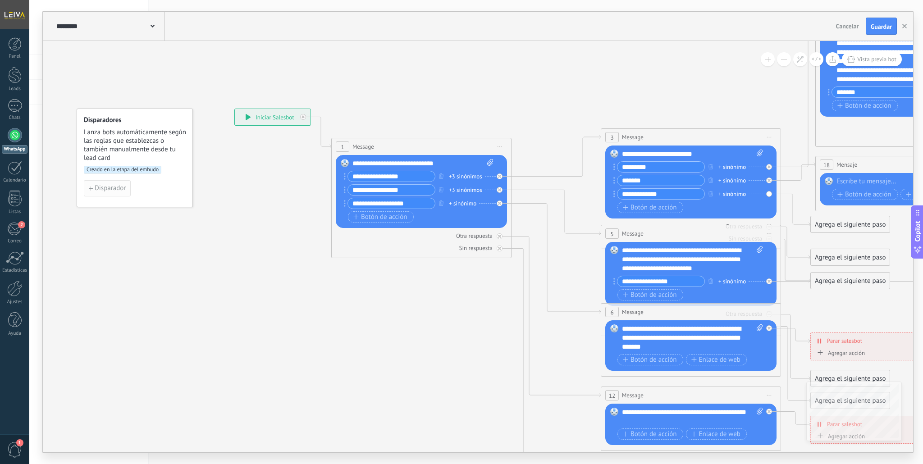
click at [97, 191] on span "Disparador" at bounding box center [110, 188] width 31 height 6
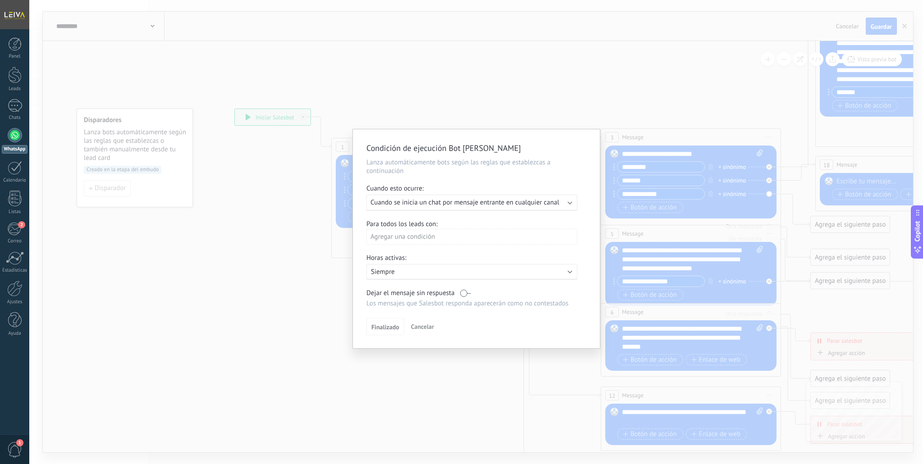
click at [488, 205] on span "Cuando se inicia un chat por mensaje entrante en cualquier canal" at bounding box center [464, 202] width 189 height 9
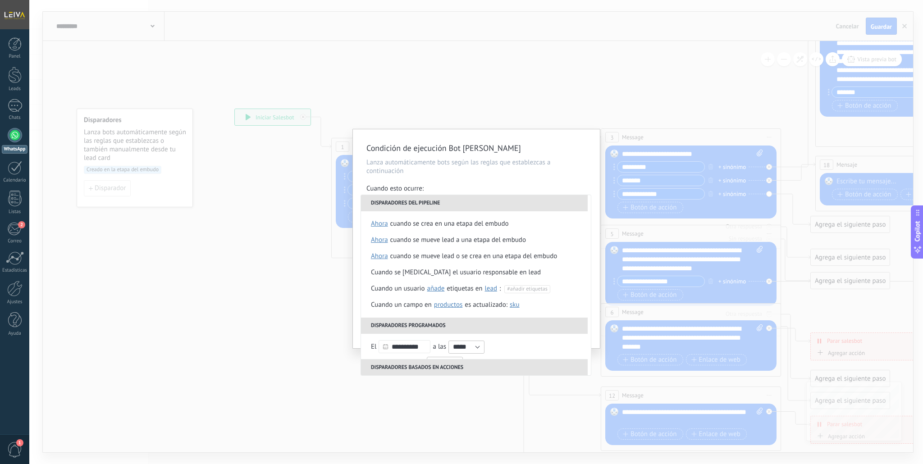
click at [533, 183] on div "Condición de ejecución Bot [PERSON_NAME] automáticamente bots según las reglas …" at bounding box center [476, 238] width 247 height 219
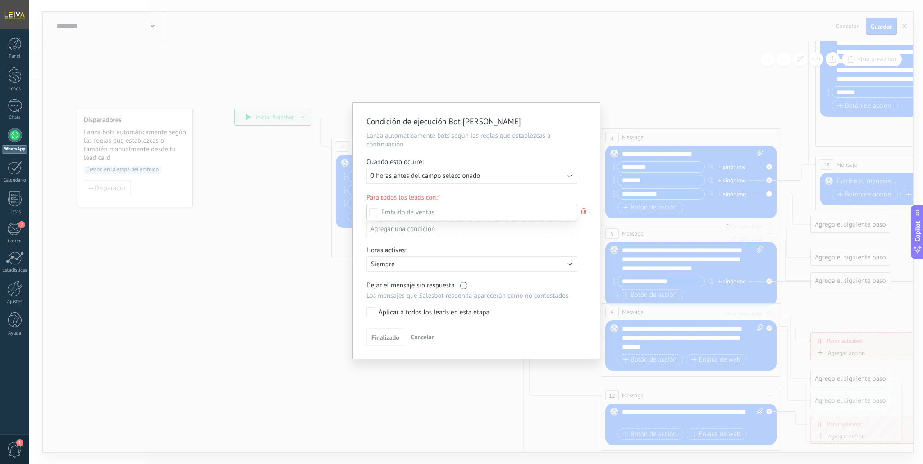
click at [420, 339] on div "Leads Entrantes Contacto inicial Presupuesto Ajuste presupuesto Discusión de co…" at bounding box center [471, 334] width 211 height 258
click at [543, 173] on div "Ejecutar: 0 horas antes del campo seleccionado" at bounding box center [468, 176] width 196 height 9
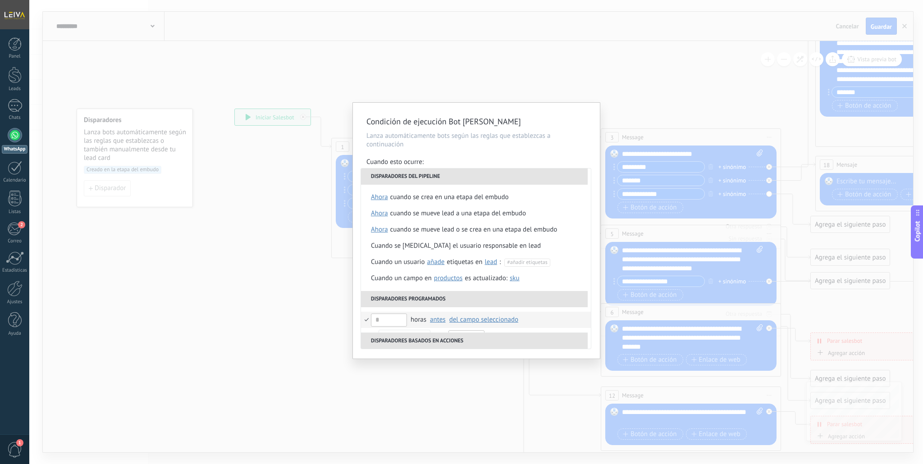
click at [543, 162] on div "Cuando esto ocurre:" at bounding box center [476, 163] width 220 height 10
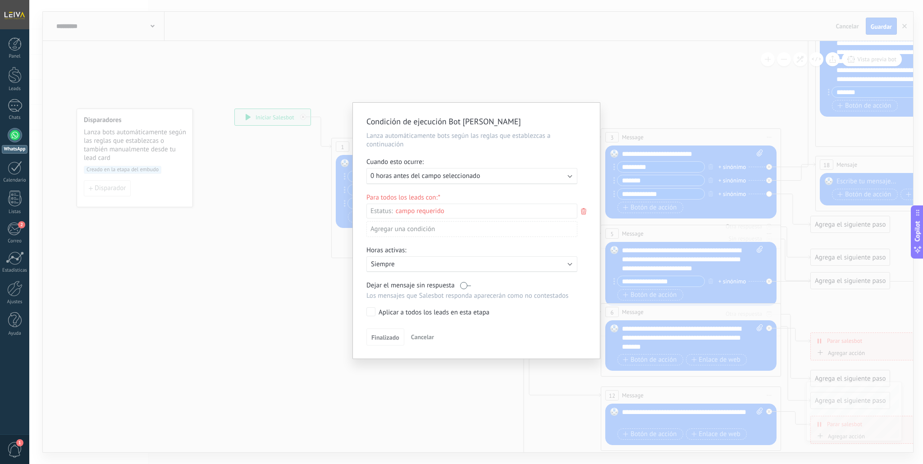
drag, startPoint x: 422, startPoint y: 336, endPoint x: 421, endPoint y: 330, distance: 6.0
click at [421, 336] on span "Cancelar" at bounding box center [422, 337] width 23 height 8
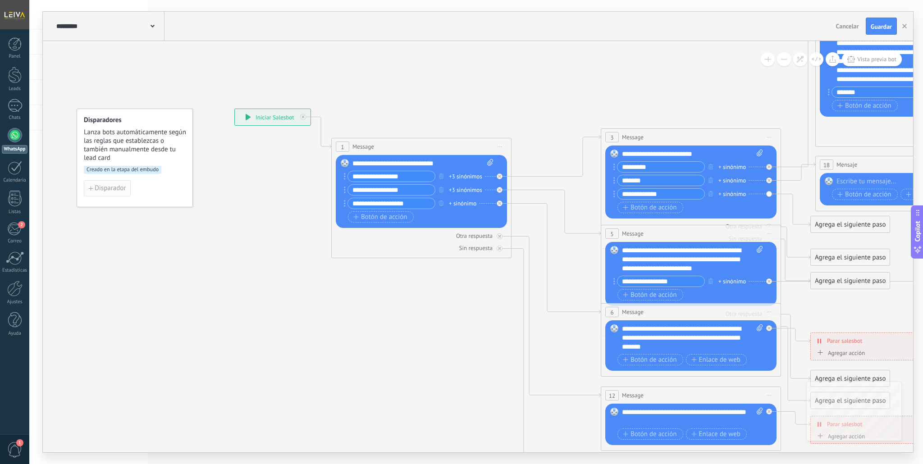
click at [105, 188] on span "Disparador" at bounding box center [110, 188] width 31 height 6
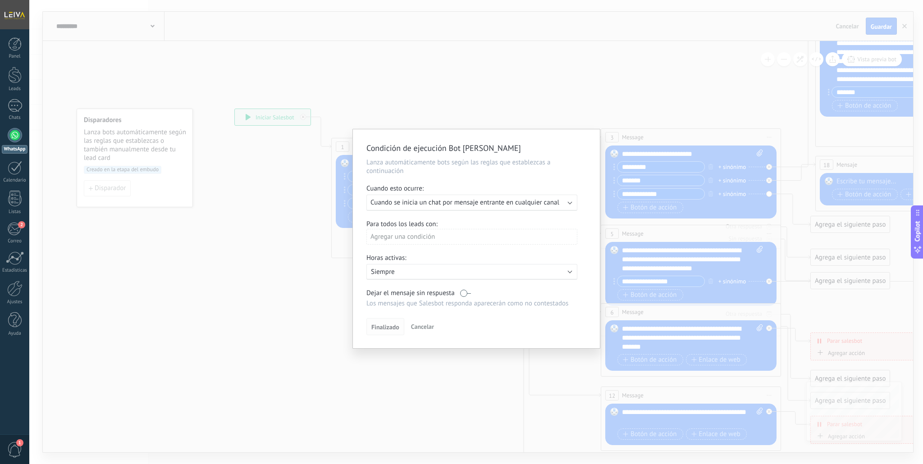
click at [373, 324] on button "Finalizado" at bounding box center [385, 326] width 38 height 17
click at [378, 334] on button "Finalizado" at bounding box center [385, 326] width 38 height 17
click at [383, 330] on span "Finalizado" at bounding box center [385, 327] width 28 height 6
click at [384, 328] on span "Finalizado" at bounding box center [385, 327] width 28 height 6
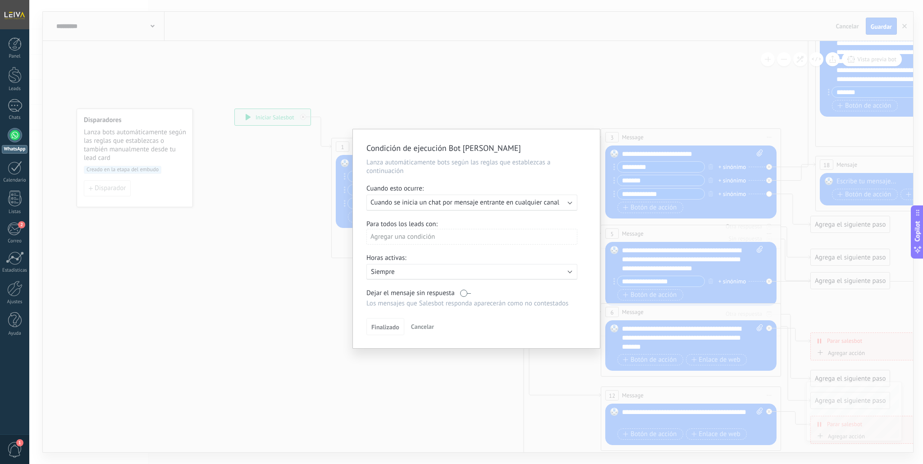
click at [433, 242] on div "Agregar una condición" at bounding box center [471, 237] width 211 height 16
click at [495, 259] on div at bounding box center [476, 239] width 247 height 221
click at [455, 275] on p "Siempre" at bounding box center [450, 272] width 158 height 9
click at [455, 275] on li "Siempre" at bounding box center [484, 272] width 247 height 16
click at [380, 330] on span "Finalizado" at bounding box center [385, 327] width 28 height 6
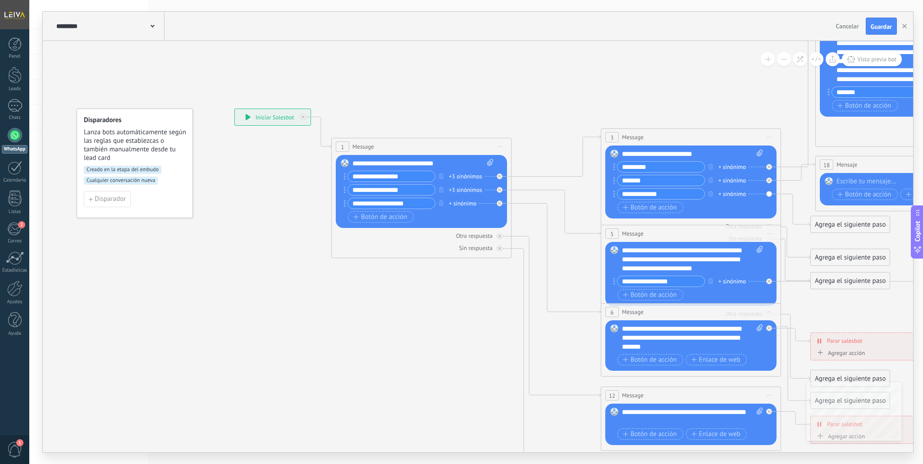
click at [158, 169] on span "Creado en la etapa del embudo" at bounding box center [123, 170] width 78 height 8
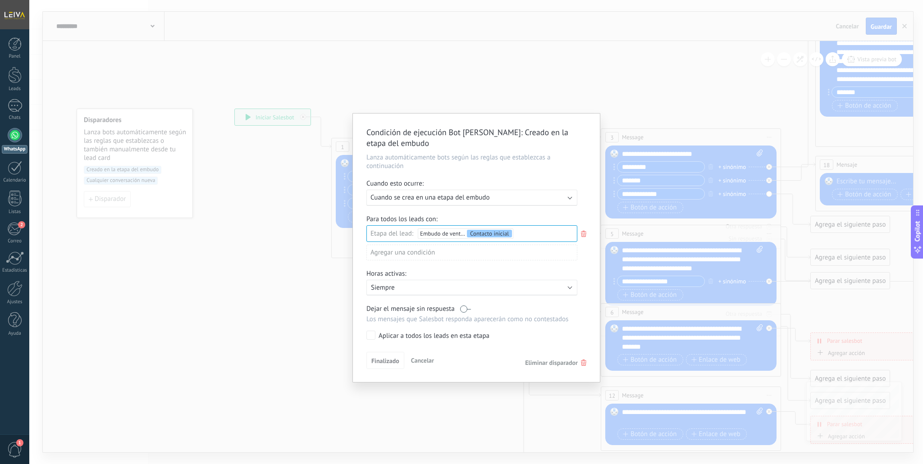
click at [580, 365] on span "Eliminar disparador" at bounding box center [555, 363] width 61 height 8
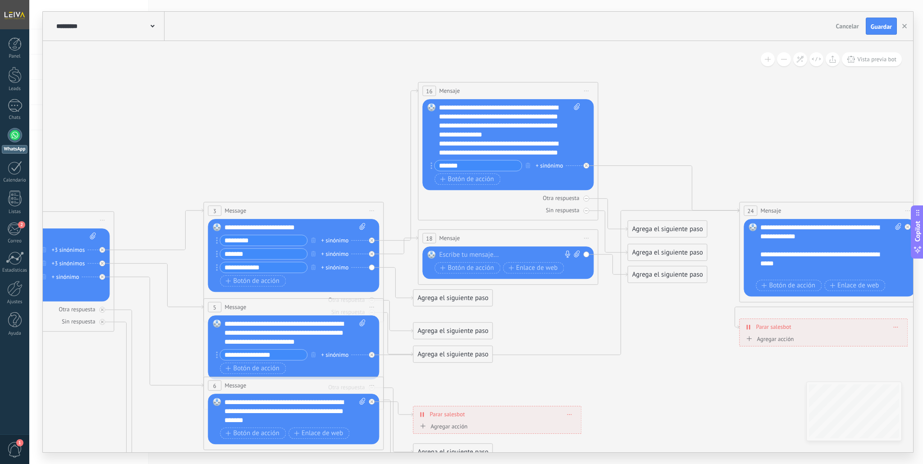
click at [849, 255] on div "**********" at bounding box center [830, 250] width 141 height 54
click at [452, 254] on div at bounding box center [506, 255] width 134 height 9
paste div
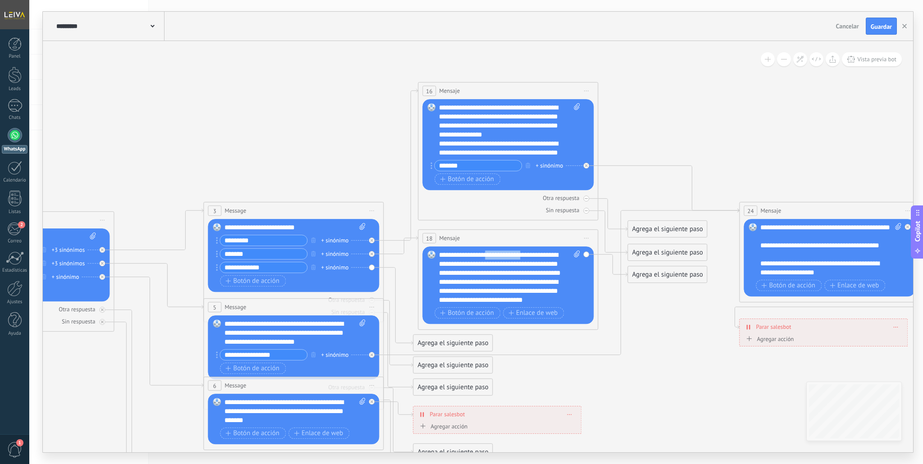
drag, startPoint x: 533, startPoint y: 255, endPoint x: 492, endPoint y: 260, distance: 40.9
click at [493, 259] on div "**********" at bounding box center [509, 278] width 141 height 54
click at [471, 311] on span "Botón de acción" at bounding box center [467, 313] width 54 height 7
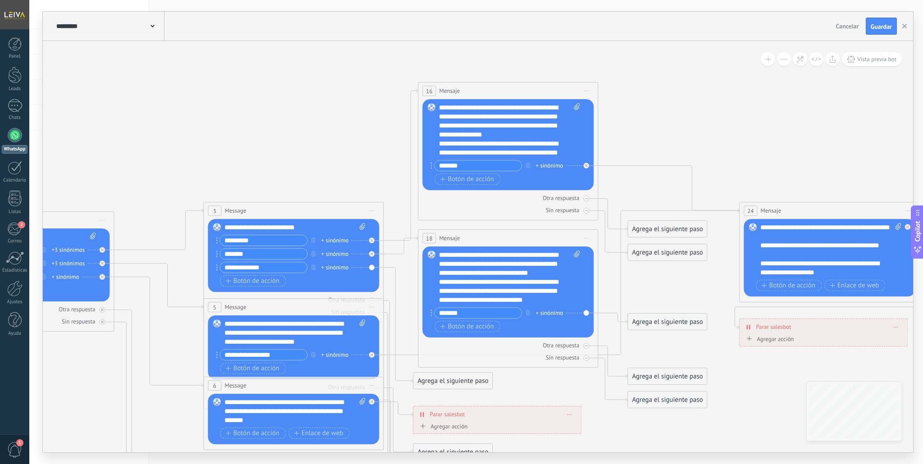
type input "*******"
drag, startPoint x: 661, startPoint y: 322, endPoint x: 785, endPoint y: 214, distance: 164.8
click at [589, 211] on div at bounding box center [586, 211] width 6 height 6
click at [588, 201] on div at bounding box center [586, 199] width 6 height 6
drag, startPoint x: 588, startPoint y: 358, endPoint x: 587, endPoint y: 350, distance: 8.6
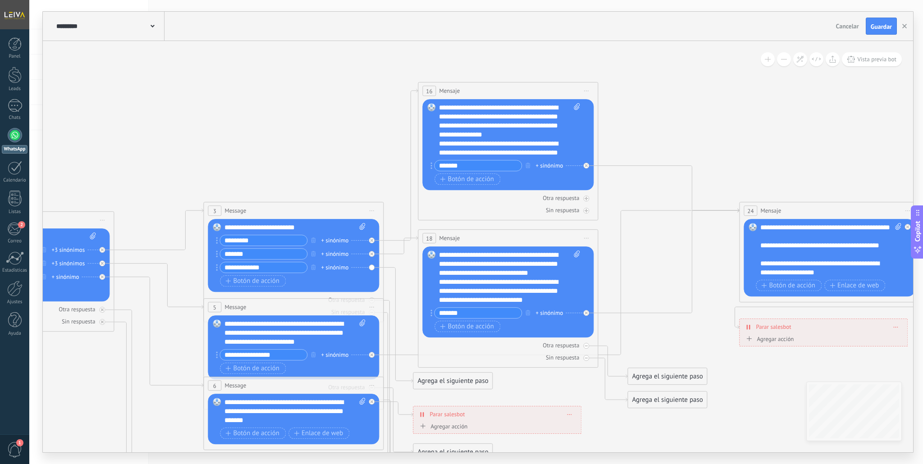
click at [588, 358] on div at bounding box center [586, 358] width 6 height 6
click at [589, 347] on div "Otra respuesta" at bounding box center [507, 345] width 171 height 9
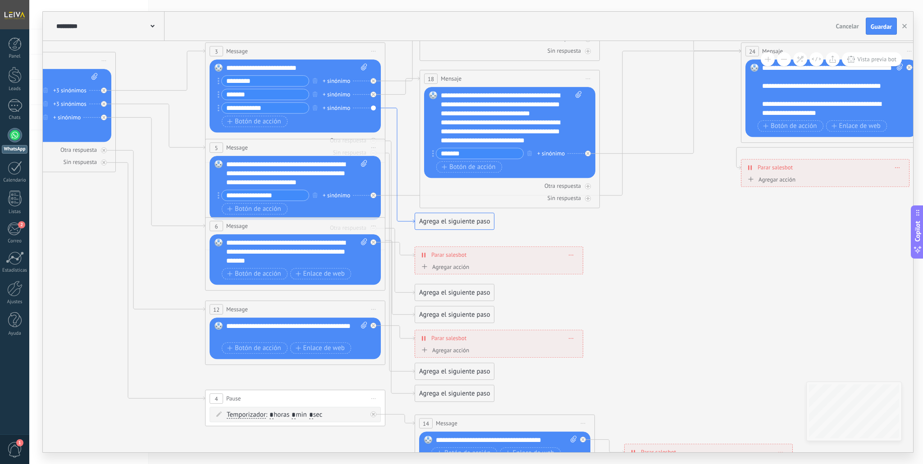
click at [396, 114] on icon at bounding box center [399, 165] width 29 height 115
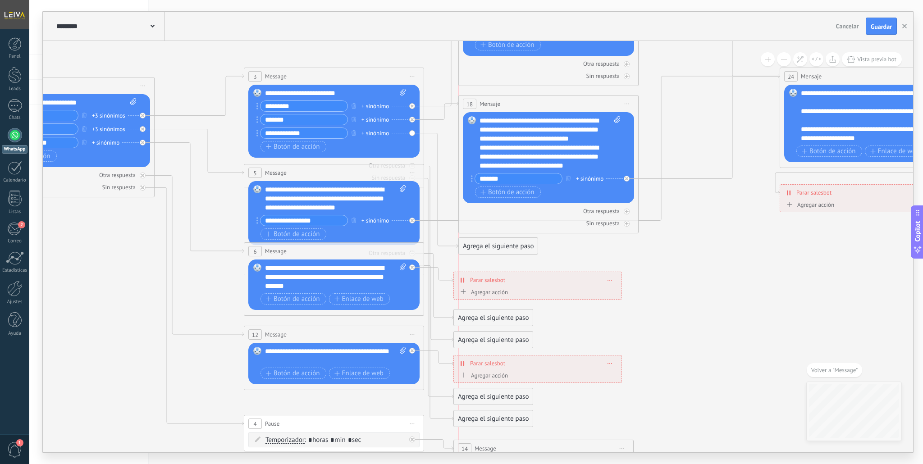
drag, startPoint x: 491, startPoint y: 246, endPoint x: 496, endPoint y: 246, distance: 5.5
click at [497, 246] on div "Agrega el siguiente paso" at bounding box center [498, 246] width 79 height 15
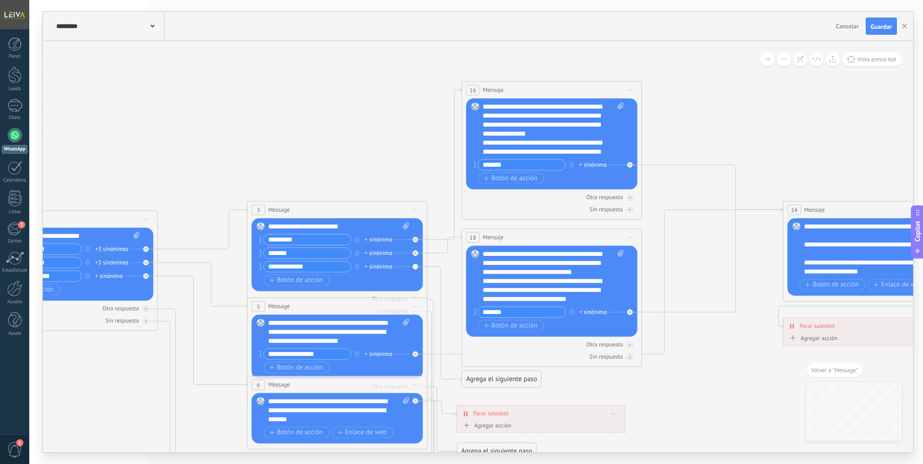
click at [495, 92] on span "Mensaje" at bounding box center [493, 90] width 21 height 9
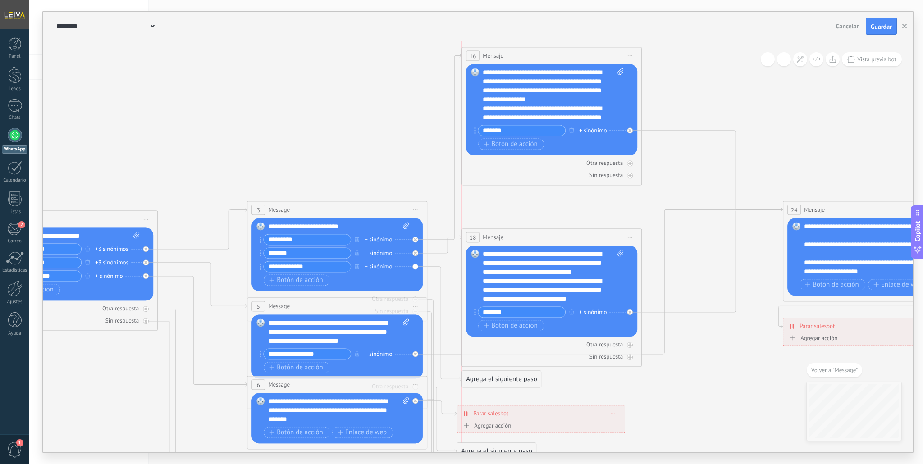
drag, startPoint x: 488, startPoint y: 89, endPoint x: 489, endPoint y: 66, distance: 23.5
click at [490, 55] on span "Mensaje" at bounding box center [493, 55] width 21 height 9
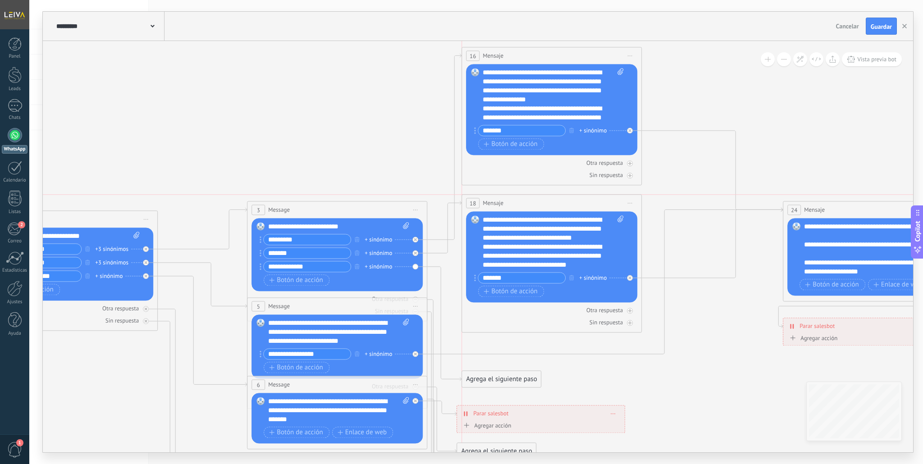
drag, startPoint x: 495, startPoint y: 237, endPoint x: 497, endPoint y: 202, distance: 34.7
click at [496, 201] on span "Mensaje" at bounding box center [493, 203] width 21 height 9
click at [488, 379] on div "Agrega el siguiente paso" at bounding box center [501, 379] width 79 height 15
click at [503, 397] on span "Mensaje" at bounding box center [497, 395] width 24 height 9
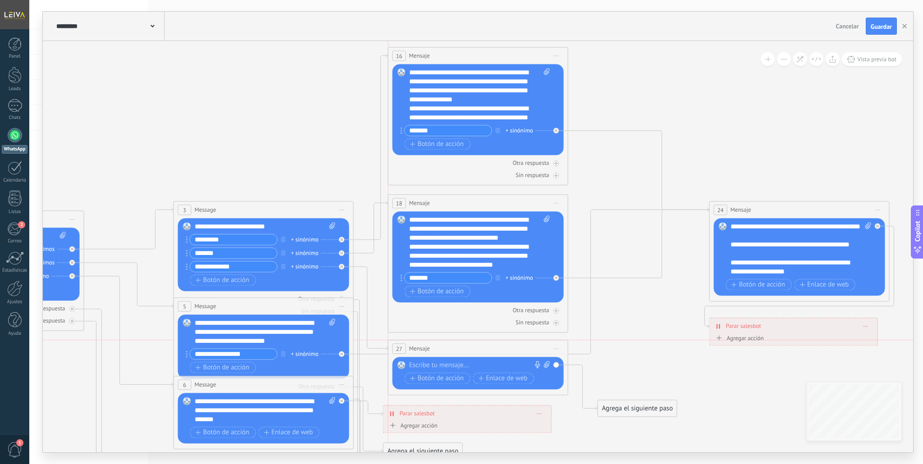
drag, startPoint x: 420, startPoint y: 379, endPoint x: 420, endPoint y: 345, distance: 33.8
click at [420, 345] on span "Mensaje" at bounding box center [419, 348] width 21 height 9
click at [425, 365] on div at bounding box center [476, 365] width 134 height 9
paste div
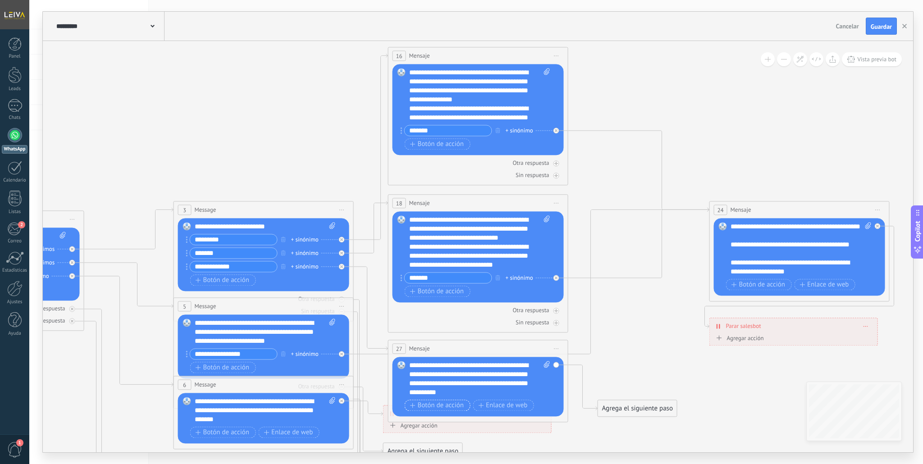
click at [441, 403] on span "Botón de acción" at bounding box center [437, 405] width 54 height 7
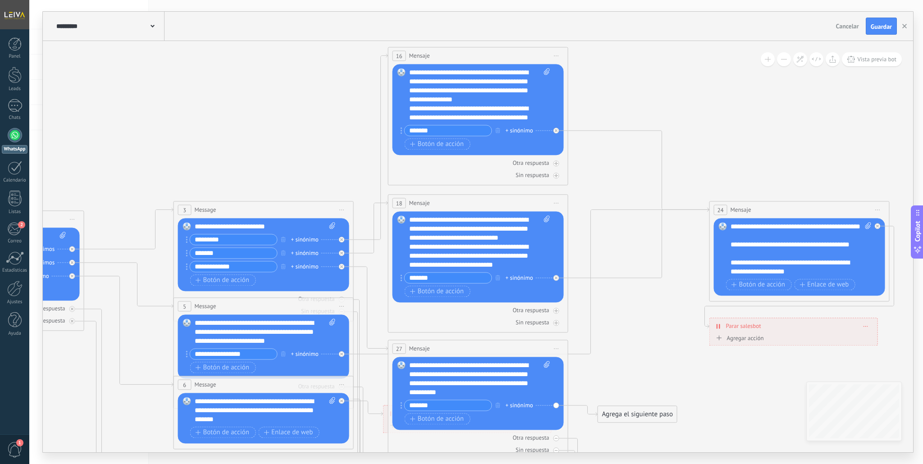
type input "*******"
drag, startPoint x: 615, startPoint y: 415, endPoint x: 746, endPoint y: 223, distance: 233.1
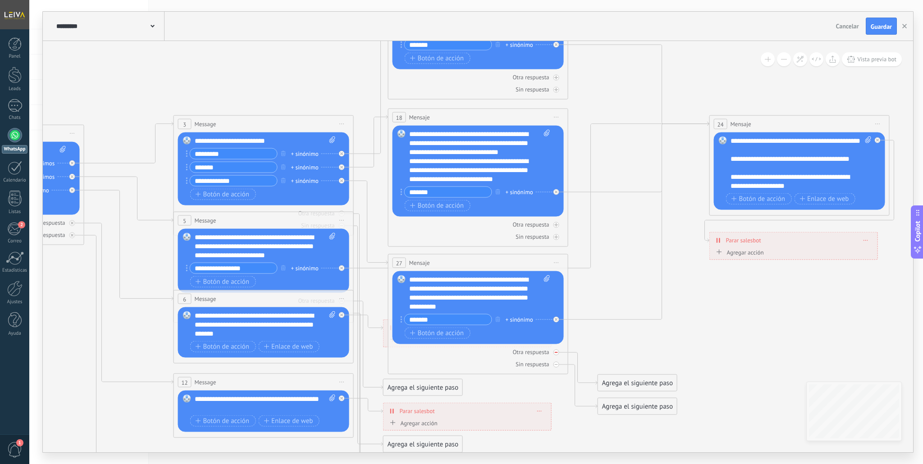
click at [556, 354] on div at bounding box center [556, 353] width 6 height 6
click at [555, 366] on div at bounding box center [556, 365] width 6 height 6
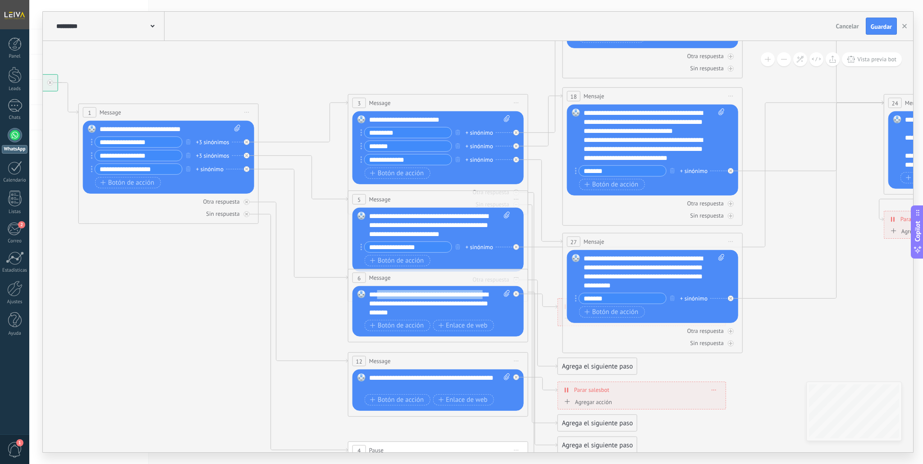
drag, startPoint x: 499, startPoint y: 294, endPoint x: 380, endPoint y: 297, distance: 119.4
click at [380, 297] on div "**********" at bounding box center [439, 303] width 141 height 27
click at [433, 304] on div "**********" at bounding box center [439, 303] width 141 height 27
drag, startPoint x: 559, startPoint y: 310, endPoint x: 555, endPoint y: 339, distance: 29.5
click at [551, 337] on div "**********" at bounding box center [634, 334] width 168 height 16
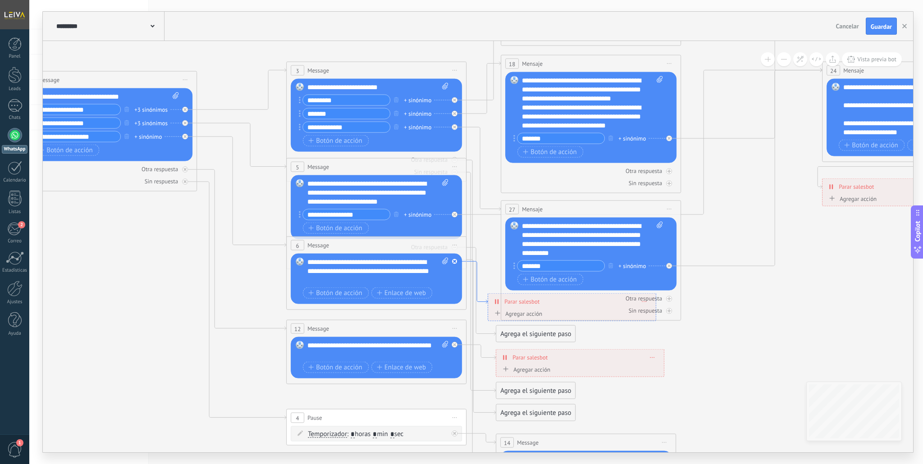
drag, startPoint x: 543, startPoint y: 334, endPoint x: 482, endPoint y: 301, distance: 69.6
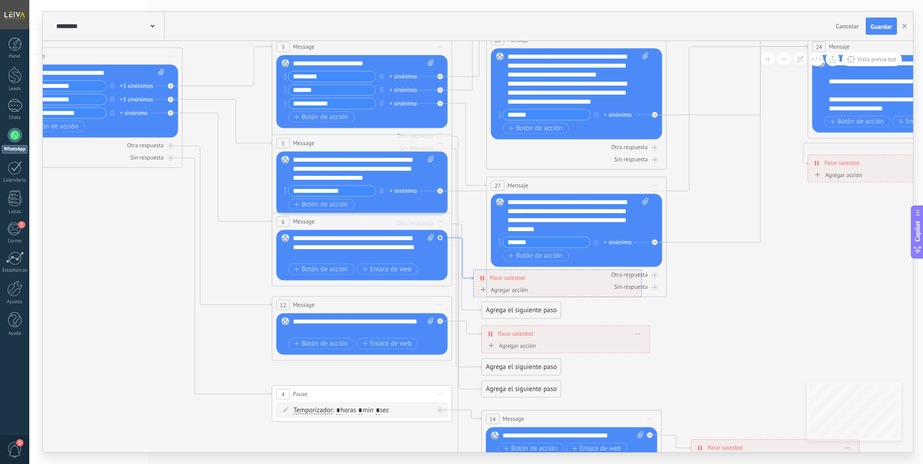
drag, startPoint x: 484, startPoint y: 301, endPoint x: 470, endPoint y: 277, distance: 27.9
drag, startPoint x: 513, startPoint y: 291, endPoint x: 538, endPoint y: 265, distance: 35.7
drag, startPoint x: 512, startPoint y: 291, endPoint x: 620, endPoint y: 281, distance: 108.6
click at [629, 275] on div "**********" at bounding box center [557, 283] width 169 height 28
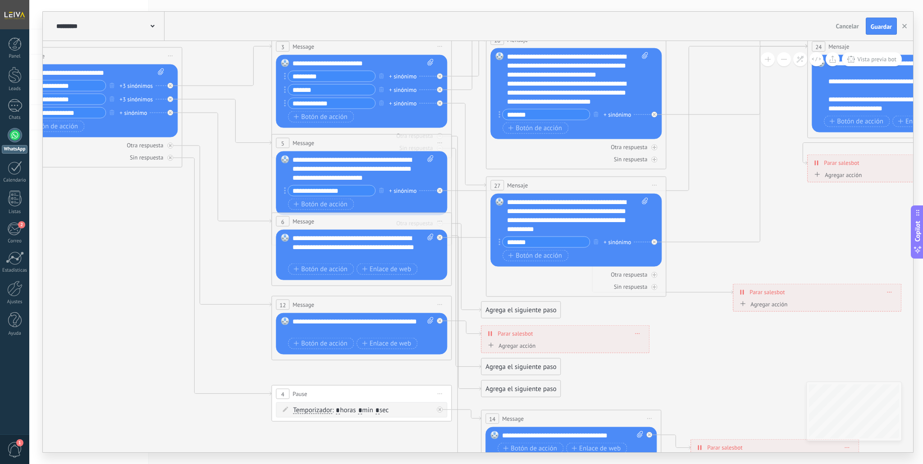
drag, startPoint x: 503, startPoint y: 276, endPoint x: 762, endPoint y: 290, distance: 259.5
click at [762, 290] on span "Parar salesbot" at bounding box center [766, 292] width 35 height 9
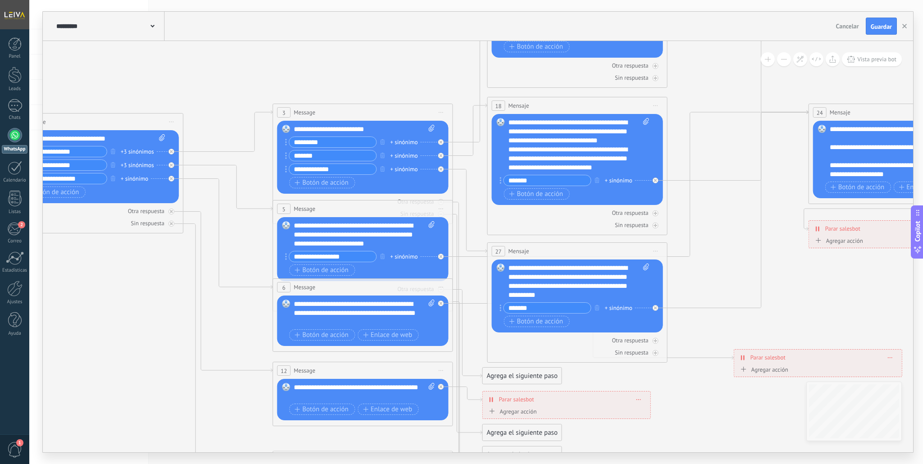
click at [776, 372] on div "Agregar acción" at bounding box center [763, 369] width 50 height 7
click at [776, 372] on button "Conversación marcada como cerrada" at bounding box center [790, 370] width 113 height 16
click at [771, 337] on icon at bounding box center [447, 251] width 1533 height 1054
click at [889, 358] on icon at bounding box center [890, 357] width 5 height 1
click at [898, 369] on icon at bounding box center [896, 369] width 5 height 5
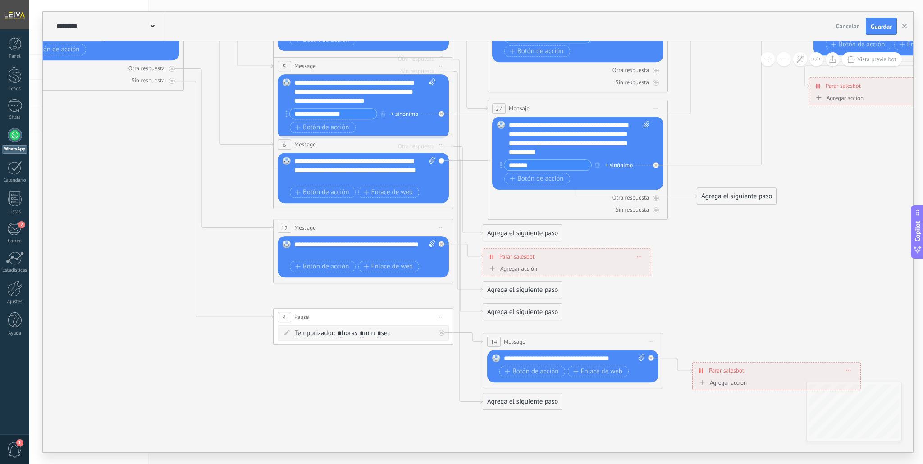
drag, startPoint x: 516, startPoint y: 423, endPoint x: 730, endPoint y: 196, distance: 312.1
click at [730, 196] on div "Agrega el siguiente paso" at bounding box center [736, 196] width 79 height 15
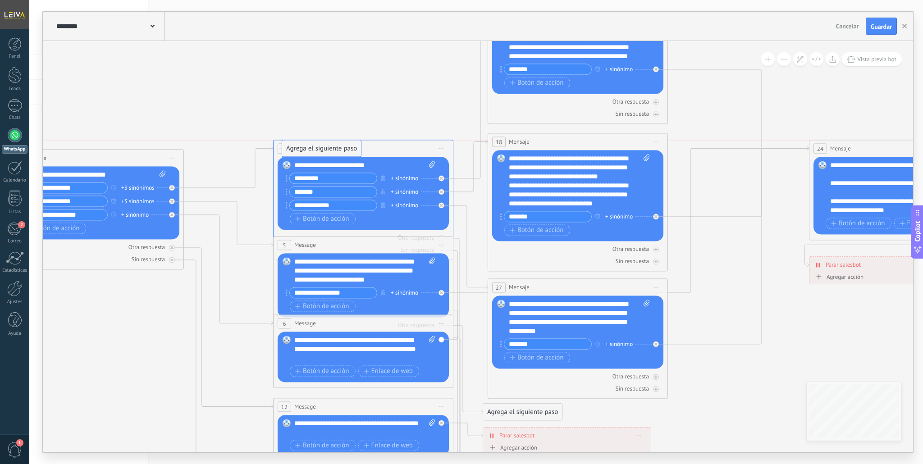
drag, startPoint x: 724, startPoint y: 377, endPoint x: 308, endPoint y: 151, distance: 473.1
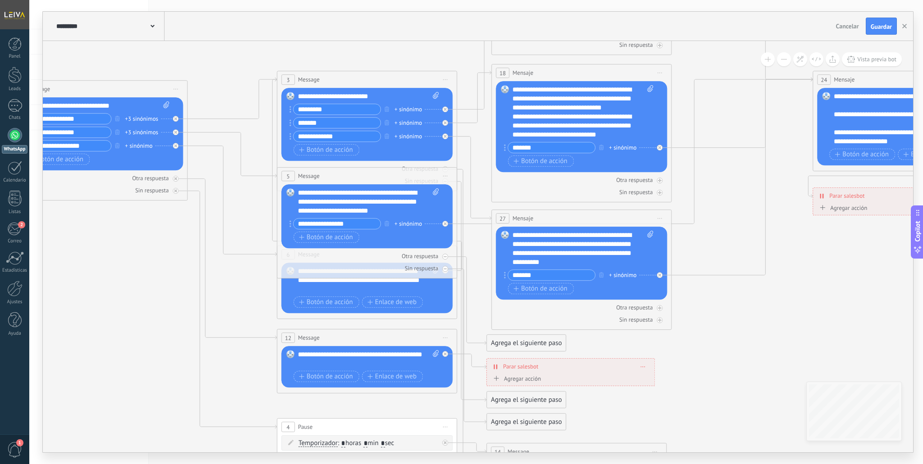
click at [446, 169] on div "5 Message ******* (a): Todos los contactos - canales seleccionados Todos los co…" at bounding box center [366, 176] width 179 height 17
click at [463, 177] on icon at bounding box center [471, 341] width 29 height 344
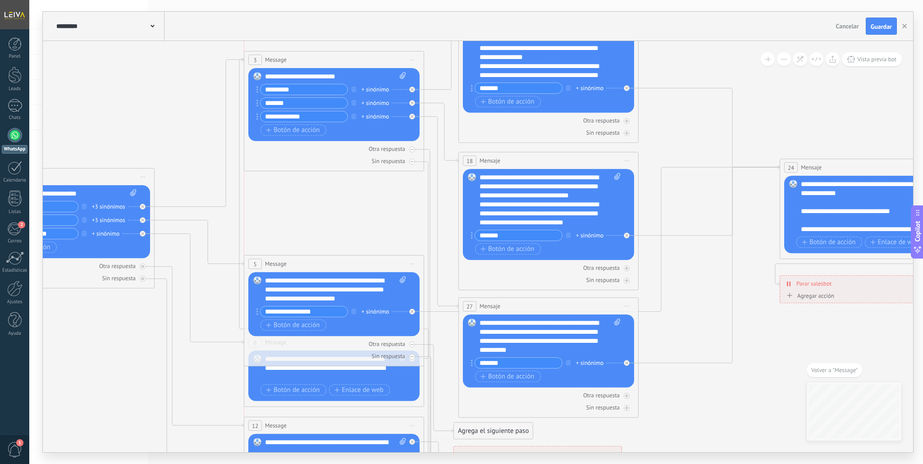
drag, startPoint x: 270, startPoint y: 166, endPoint x: 269, endPoint y: 61, distance: 104.5
click at [270, 59] on span "Message" at bounding box center [276, 59] width 22 height 9
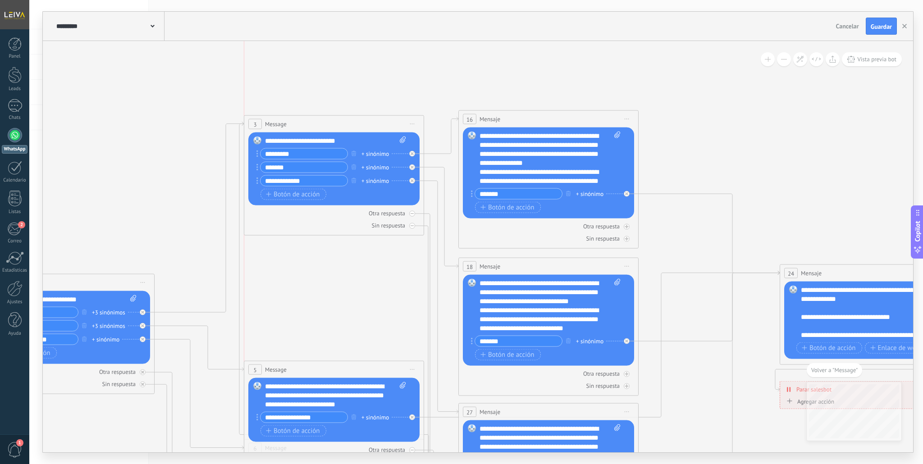
drag, startPoint x: 292, startPoint y: 162, endPoint x: 291, endPoint y: 126, distance: 36.5
click at [291, 126] on div "3 Message ******* (a): Todos los contactos - canales seleccionados Todos los co…" at bounding box center [333, 124] width 179 height 17
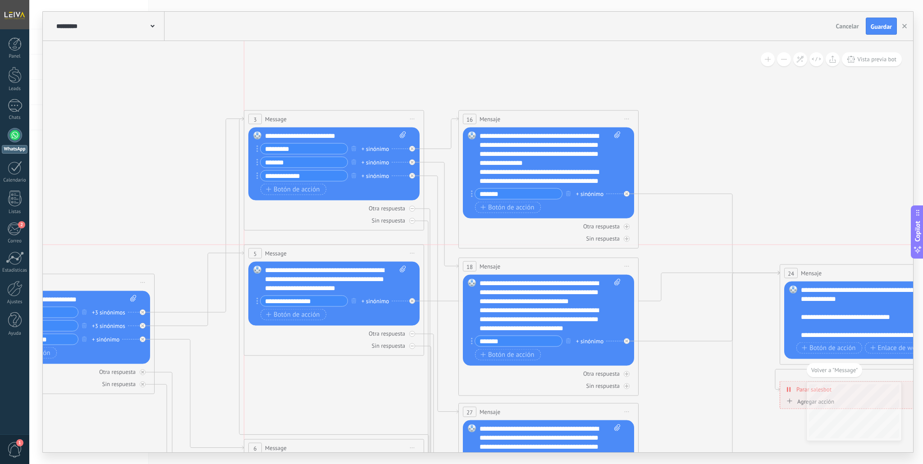
drag, startPoint x: 274, startPoint y: 369, endPoint x: 278, endPoint y: 256, distance: 113.2
click at [278, 256] on span "Message" at bounding box center [276, 253] width 22 height 9
click at [413, 222] on icon at bounding box center [412, 220] width 3 height 3
click at [415, 208] on div "Otra respuesta" at bounding box center [333, 208] width 171 height 9
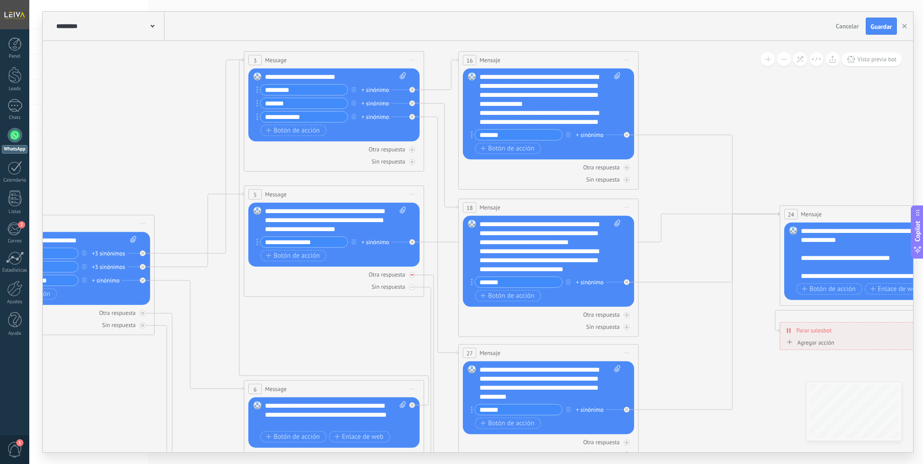
click at [414, 277] on div "Otra respuesta" at bounding box center [333, 274] width 171 height 9
click at [410, 287] on div at bounding box center [412, 287] width 6 height 6
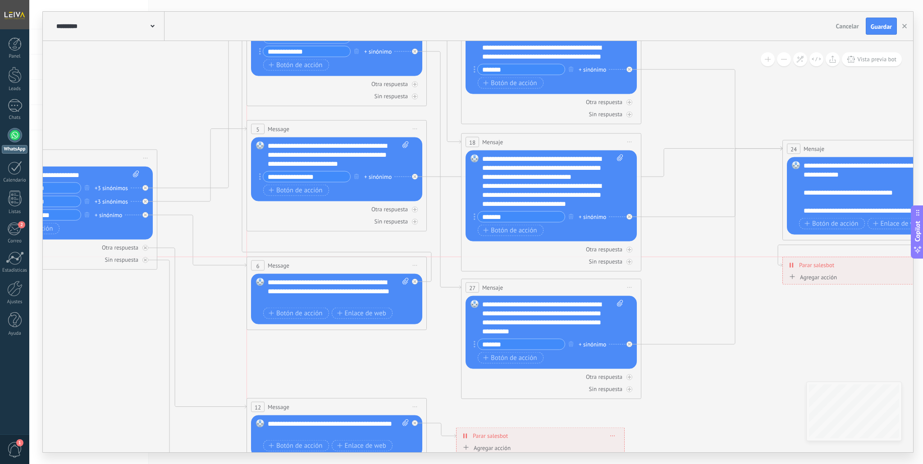
drag, startPoint x: 277, startPoint y: 325, endPoint x: 278, endPoint y: 265, distance: 60.4
click at [279, 265] on span "Message" at bounding box center [279, 265] width 22 height 9
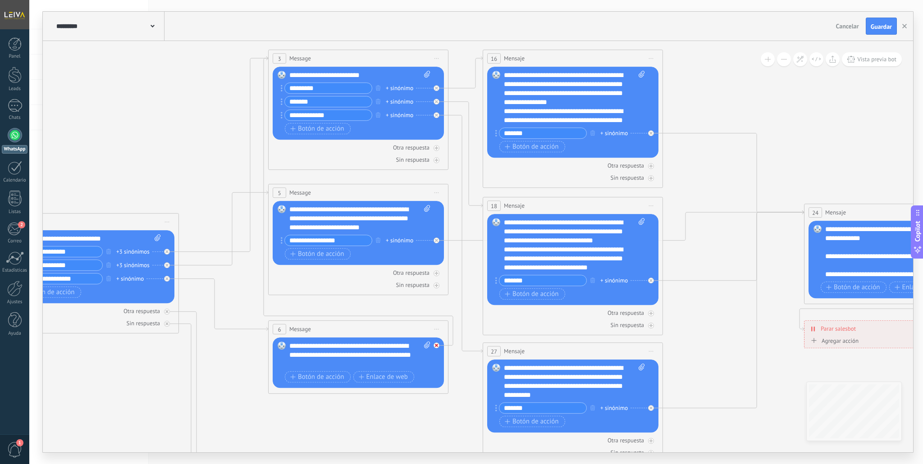
click at [436, 345] on icon at bounding box center [436, 345] width 3 height 3
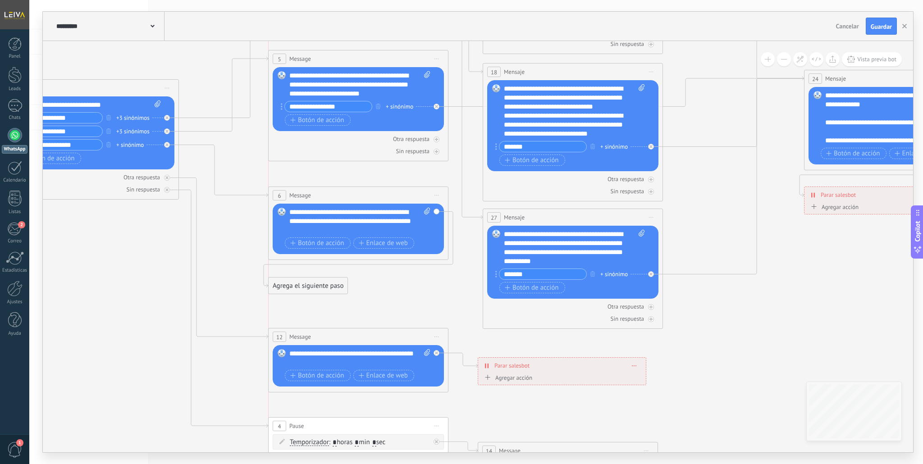
drag, startPoint x: 506, startPoint y: 345, endPoint x: 294, endPoint y: 289, distance: 220.0
click at [294, 289] on div "Agrega el siguiente paso" at bounding box center [308, 285] width 79 height 15
click at [301, 285] on div "Agrega el siguiente paso" at bounding box center [308, 285] width 79 height 15
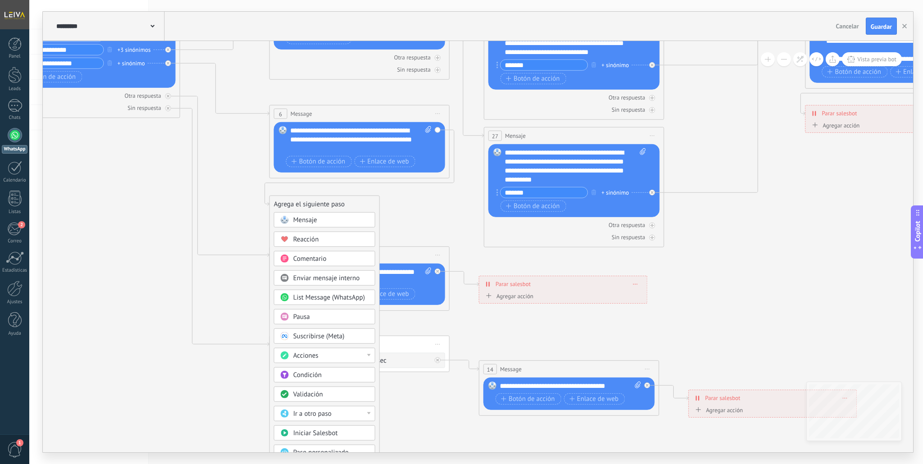
click at [307, 318] on span "Pausa" at bounding box center [301, 317] width 17 height 9
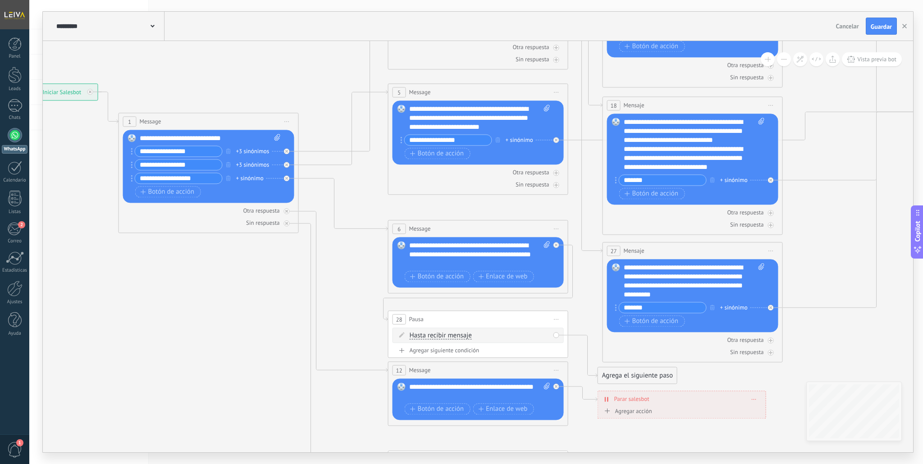
click at [401, 336] on icon at bounding box center [401, 334] width 5 height 5
click at [427, 335] on span "Hasta recibir mensaje" at bounding box center [441, 335] width 62 height 7
click at [427, 335] on button "Hasta recibir mensaje" at bounding box center [461, 336] width 113 height 16
click at [422, 351] on span "Temporizador" at bounding box center [454, 351] width 109 height 9
click at [483, 337] on span ": * horas * min * sec" at bounding box center [476, 335] width 56 height 9
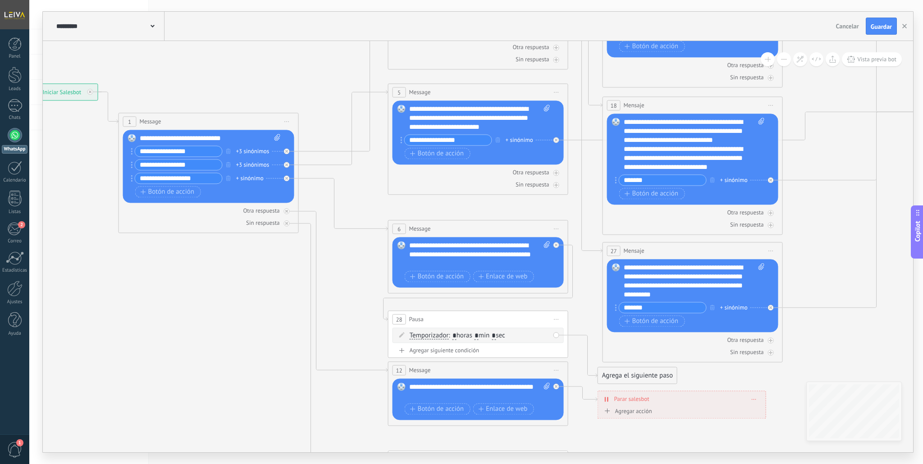
drag, startPoint x: 484, startPoint y: 336, endPoint x: 478, endPoint y: 336, distance: 6.3
click at [479, 336] on span ": * horas * min * sec" at bounding box center [476, 335] width 56 height 9
click at [440, 336] on span "Temporizador" at bounding box center [429, 335] width 39 height 7
click at [440, 336] on button "Temporizador" at bounding box center [461, 336] width 113 height 16
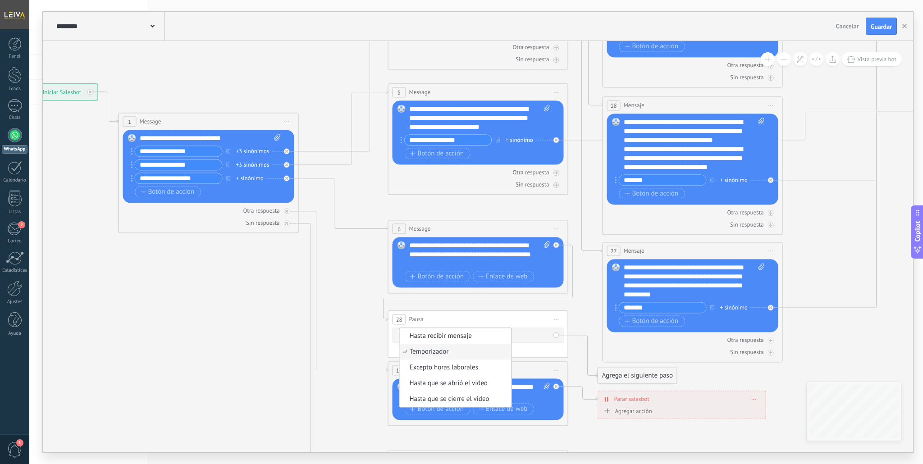
click at [447, 340] on span "Hasta recibir mensaje" at bounding box center [454, 336] width 109 height 9
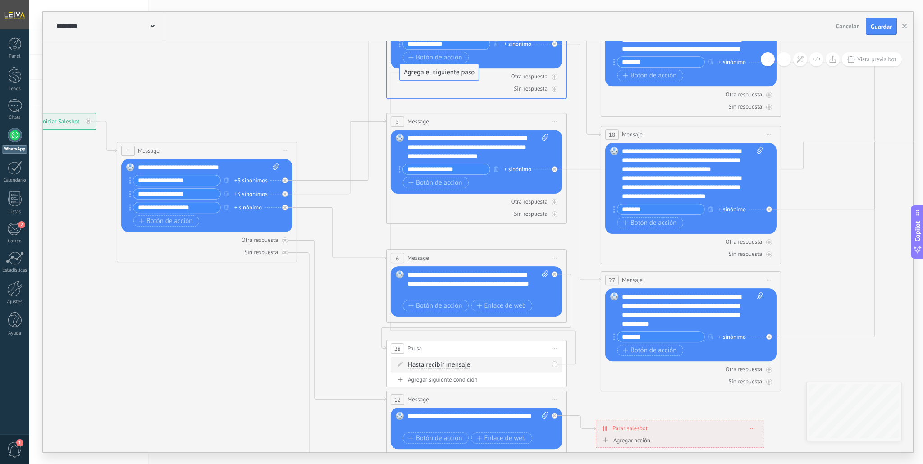
drag, startPoint x: 616, startPoint y: 405, endPoint x: 419, endPoint y: 72, distance: 386.9
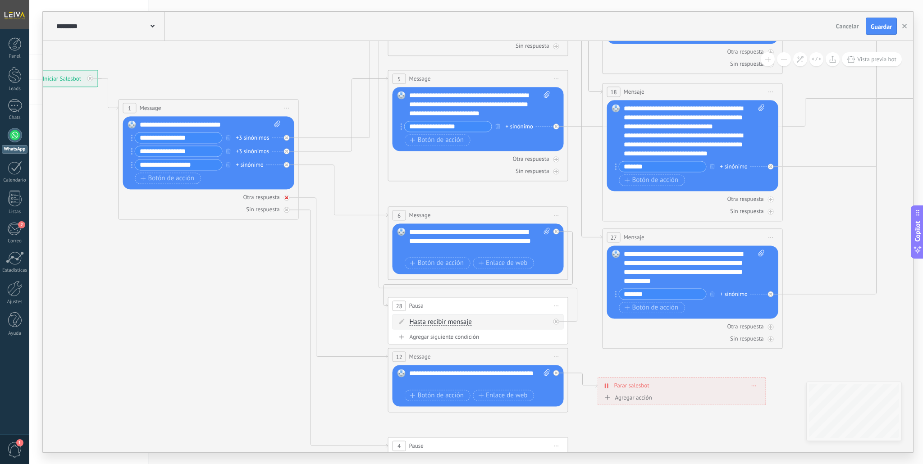
click at [287, 198] on div at bounding box center [287, 198] width 6 height 6
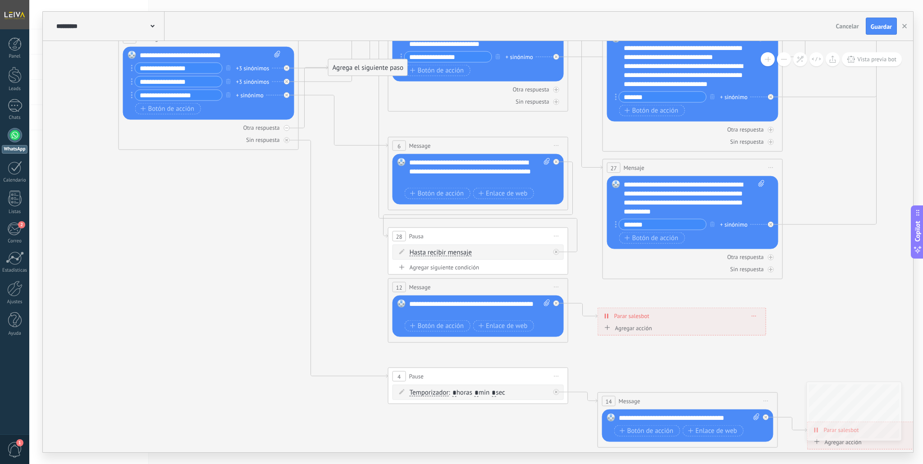
click at [668, 420] on div "**********" at bounding box center [689, 418] width 141 height 9
click at [479, 393] on input "*" at bounding box center [477, 392] width 4 height 7
type input "*"
click at [721, 373] on icon at bounding box center [562, 158] width 1533 height 1035
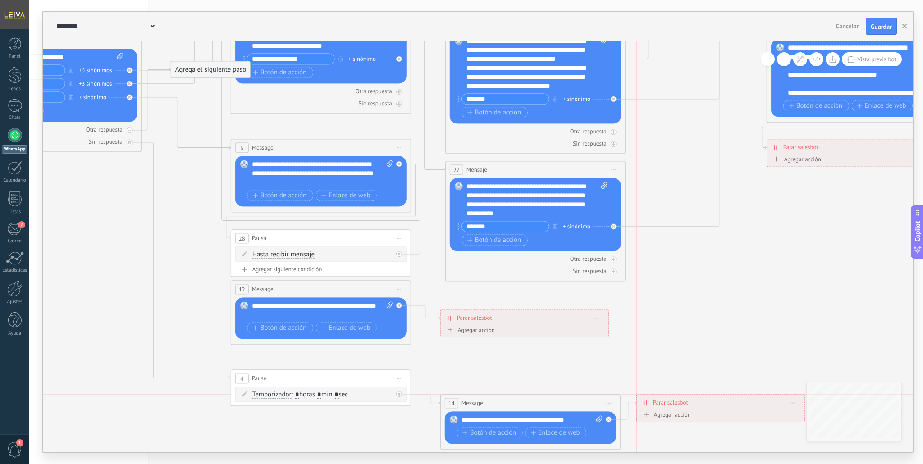
drag, startPoint x: 672, startPoint y: 430, endPoint x: 662, endPoint y: 398, distance: 33.3
click at [662, 398] on span "Parar salesbot" at bounding box center [670, 402] width 35 height 9
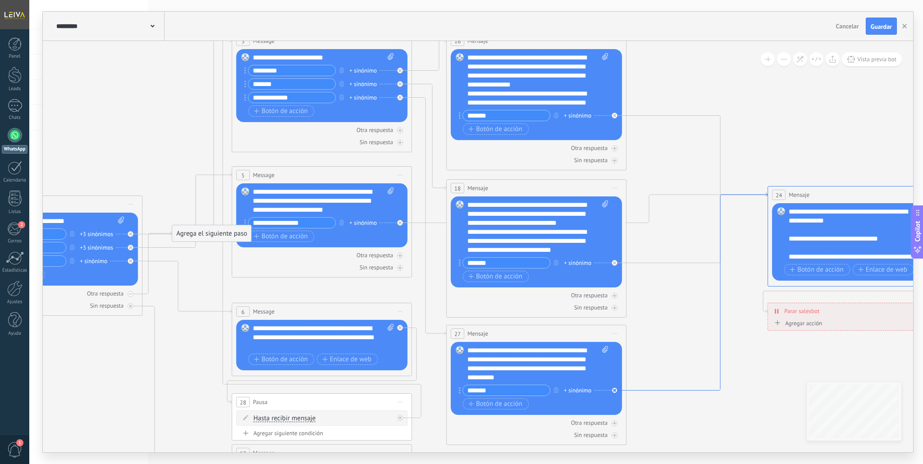
click at [653, 391] on icon at bounding box center [696, 292] width 141 height 198
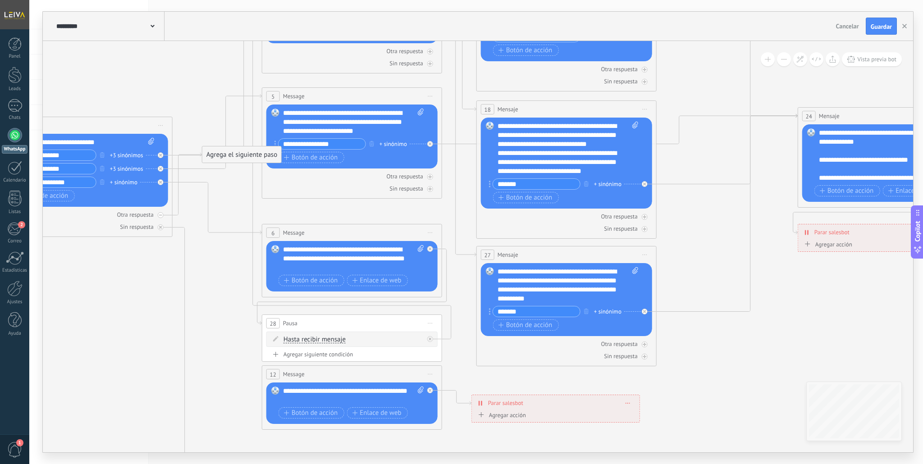
click at [429, 374] on span "Iniciar vista previa aquí Cambiar nombre Duplicar [GEOGRAPHIC_DATA]" at bounding box center [430, 374] width 14 height 13
click at [446, 433] on div "Borrar" at bounding box center [471, 432] width 89 height 15
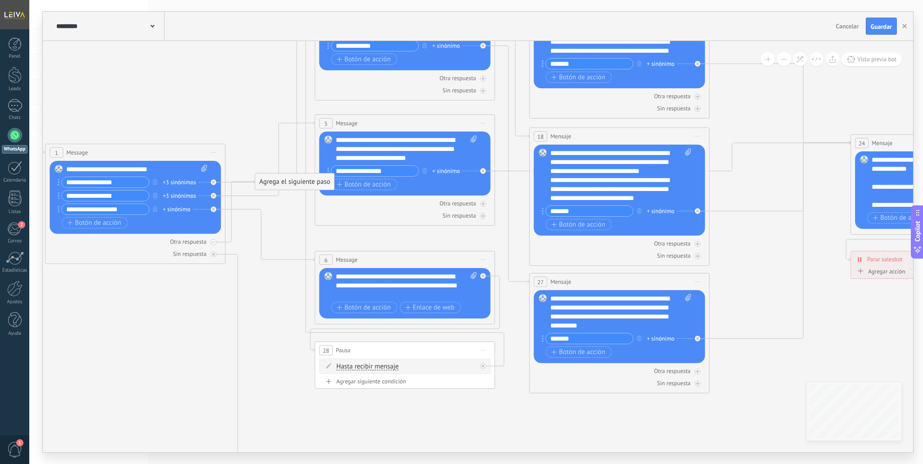
click at [182, 209] on div "+ sinónimo" at bounding box center [176, 209] width 27 height 9
type input "*****"
type input "********"
type input "******"
click at [165, 335] on icon at bounding box center [490, 271] width 1533 height 1032
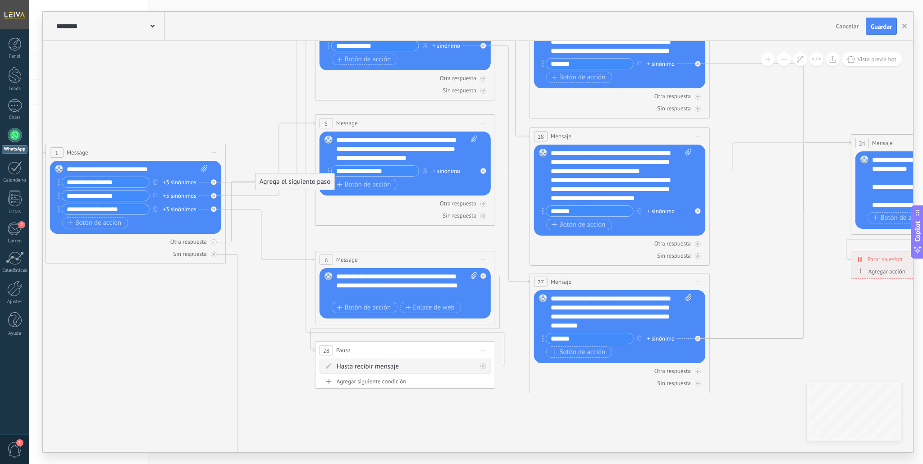
click at [880, 30] on span "Guardar" at bounding box center [881, 26] width 21 height 6
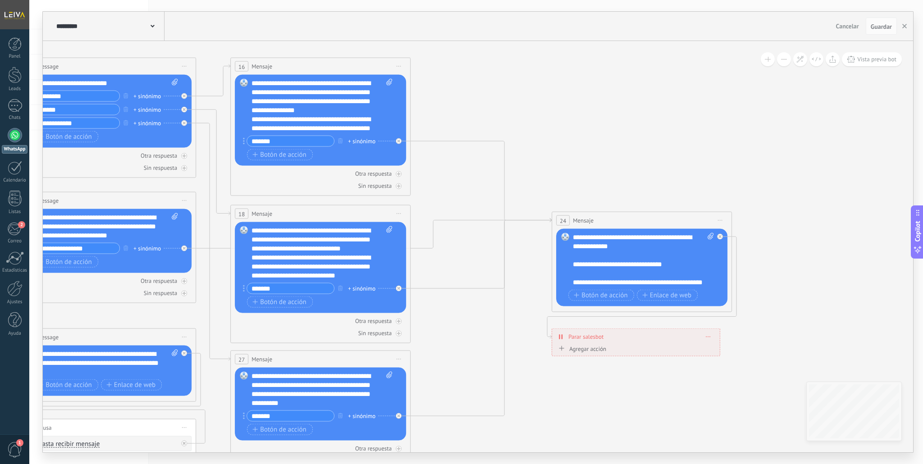
click at [593, 351] on div "Agregar acción" at bounding box center [581, 348] width 50 height 7
click at [593, 351] on button "Conversación marcada como cerrada" at bounding box center [608, 349] width 113 height 16
click at [593, 351] on span "Conversación marcada como cerrada" at bounding box center [606, 349] width 109 height 9
click at [656, 353] on span "Conversación marcada como cerrada" at bounding box center [625, 352] width 105 height 7
click at [656, 353] on button "Conversación marcada como cerrada" at bounding box center [625, 352] width 113 height 16
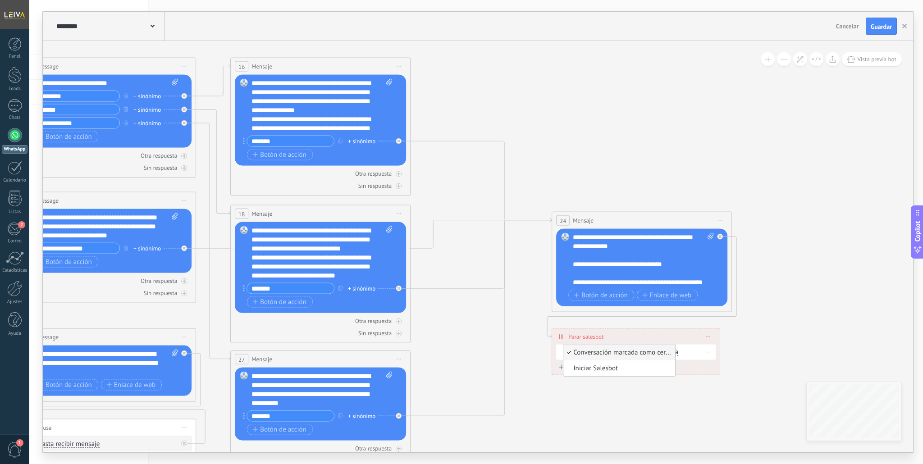
click at [651, 354] on span "Conversación marcada como cerrada" at bounding box center [617, 352] width 109 height 9
click at [707, 352] on icon at bounding box center [708, 351] width 5 height 1
click at [723, 366] on div "Borrar" at bounding box center [724, 364] width 40 height 15
click at [742, 351] on icon at bounding box center [190, 348] width 1533 height 1032
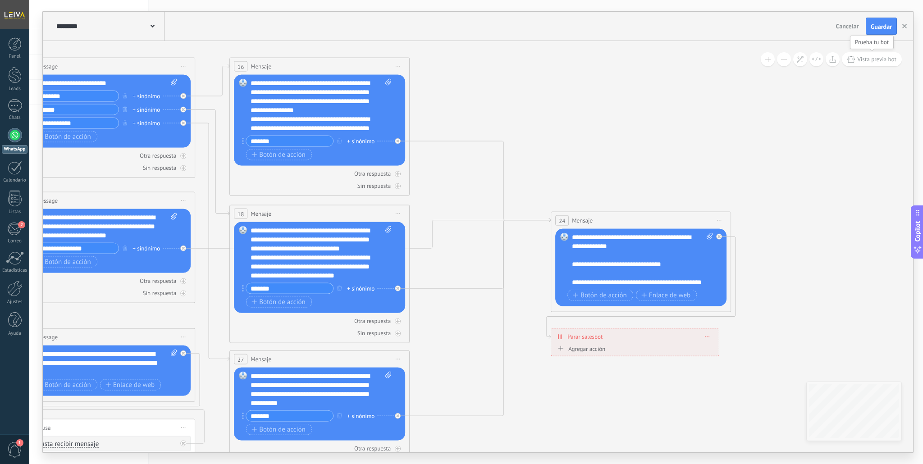
drag, startPoint x: 885, startPoint y: 60, endPoint x: 881, endPoint y: 64, distance: 4.8
click at [884, 60] on span "Vista previa bot" at bounding box center [876, 59] width 39 height 8
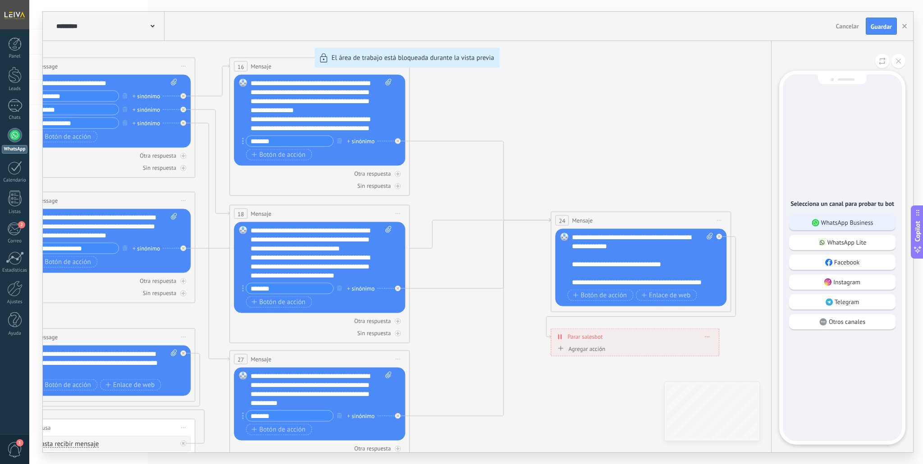
click at [835, 220] on p "WhatsApp Business" at bounding box center [847, 223] width 52 height 8
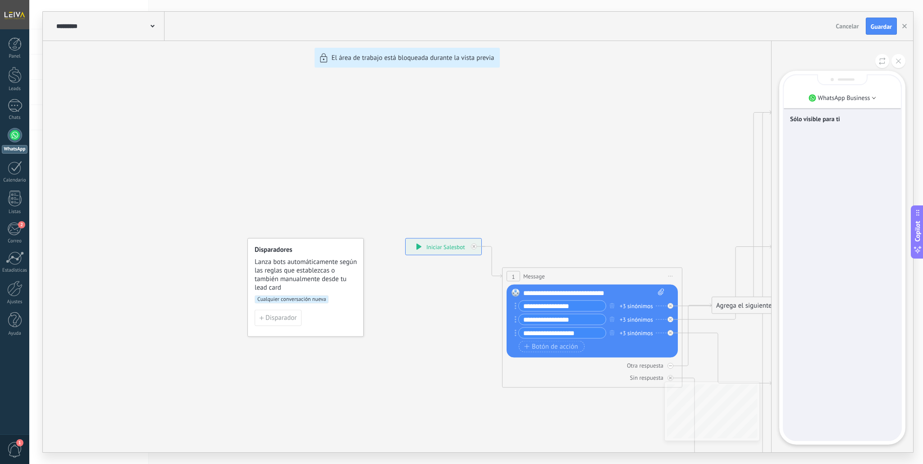
click at [817, 214] on div "Sólo visible para ti" at bounding box center [842, 257] width 117 height 365
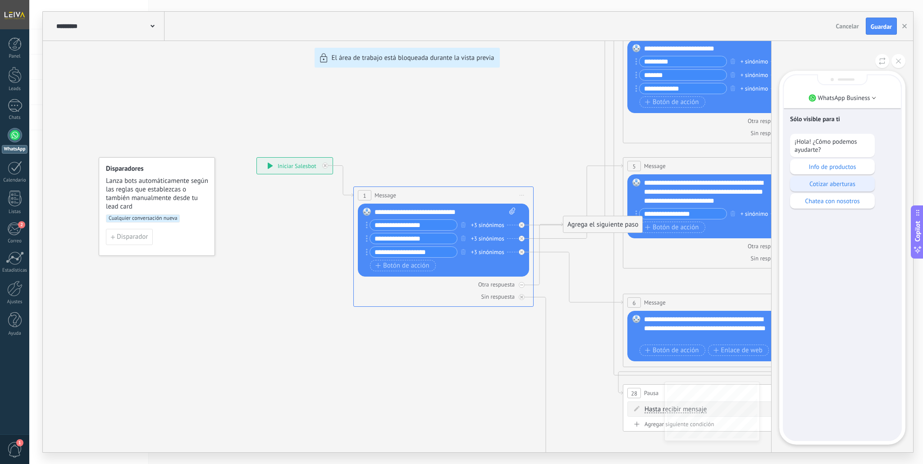
click at [812, 184] on p "Cotizar aberturas" at bounding box center [832, 184] width 76 height 8
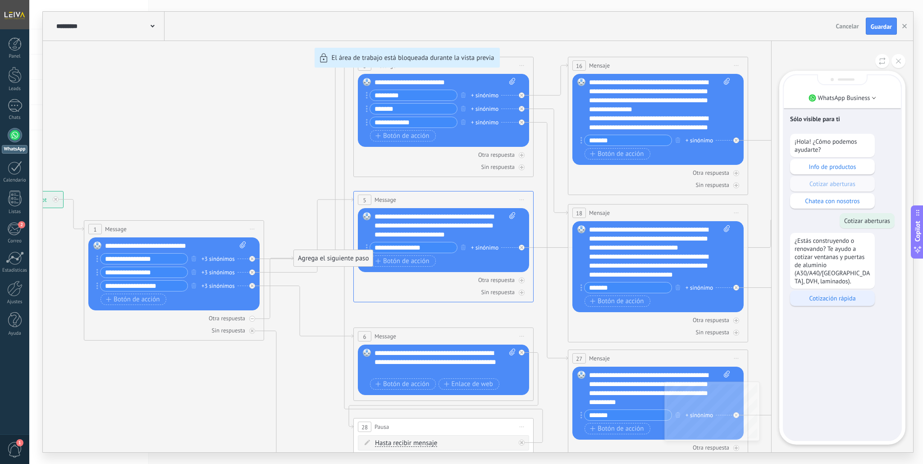
click at [837, 298] on p "Cotización rápida" at bounding box center [832, 298] width 76 height 8
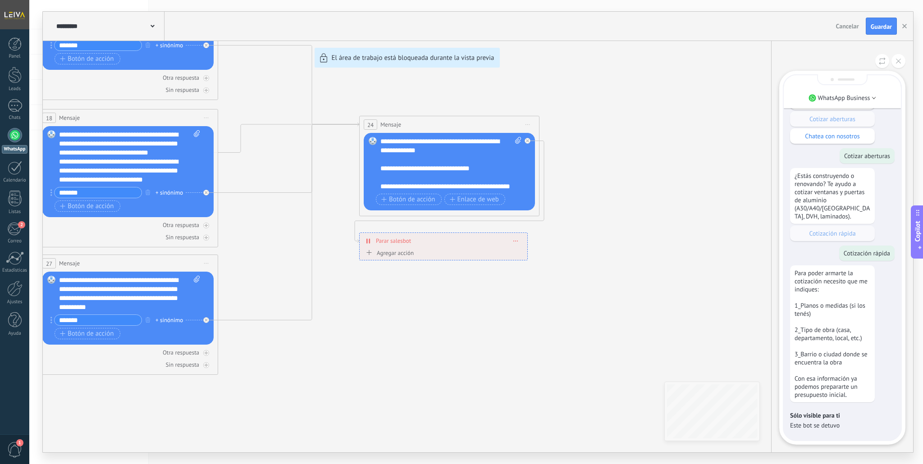
click at [410, 254] on div "**********" at bounding box center [478, 232] width 870 height 441
click at [470, 313] on div "**********" at bounding box center [478, 232] width 870 height 441
click at [900, 62] on icon at bounding box center [898, 61] width 5 height 5
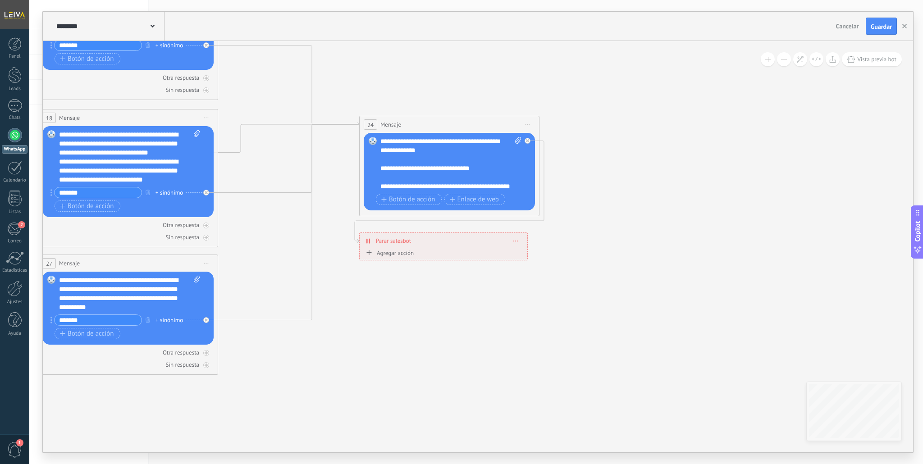
click at [406, 254] on div "Agregar acción" at bounding box center [389, 253] width 50 height 7
click at [406, 254] on button "Conversación marcada como cerrada" at bounding box center [415, 253] width 113 height 16
click at [396, 270] on span "Iniciar Salesbot" at bounding box center [414, 269] width 109 height 9
click at [514, 257] on span at bounding box center [516, 256] width 4 height 5
click at [530, 269] on div "Borrar" at bounding box center [532, 268] width 40 height 15
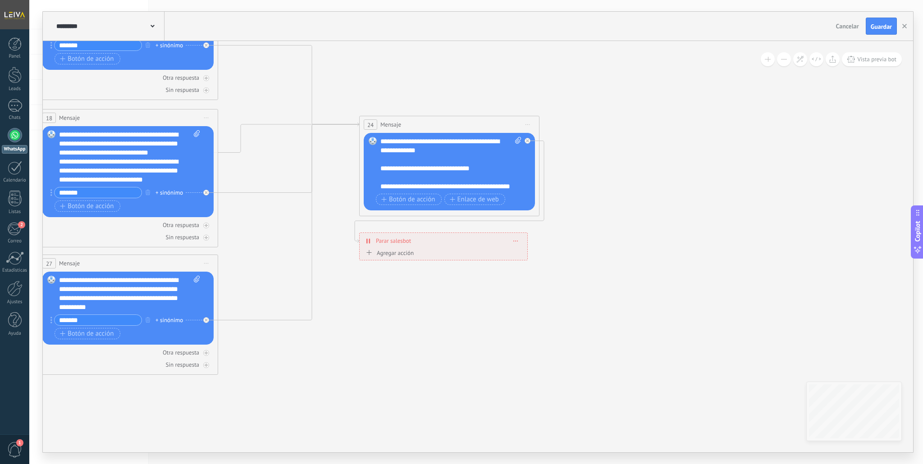
click at [516, 242] on span at bounding box center [516, 240] width 4 height 5
click at [529, 253] on div "Borrar" at bounding box center [532, 253] width 40 height 15
click at [612, 155] on div "Agrega el siguiente paso" at bounding box center [608, 153] width 79 height 15
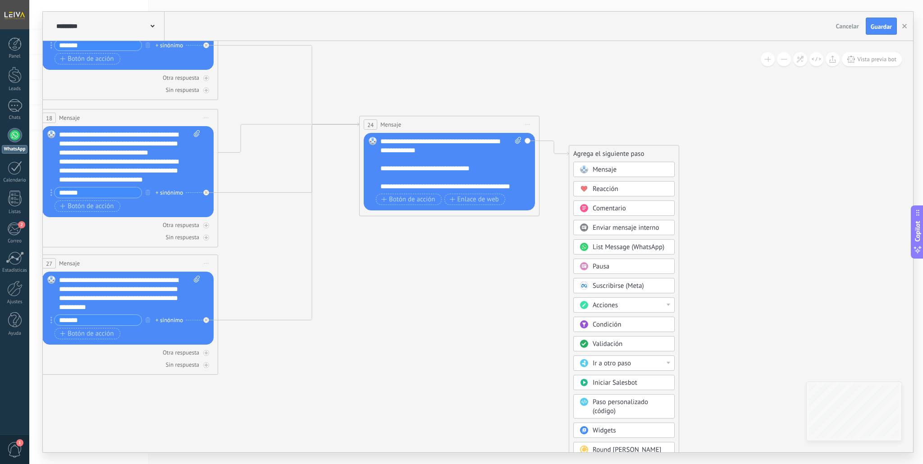
click at [627, 228] on span "Enviar mensaje interno" at bounding box center [626, 228] width 67 height 9
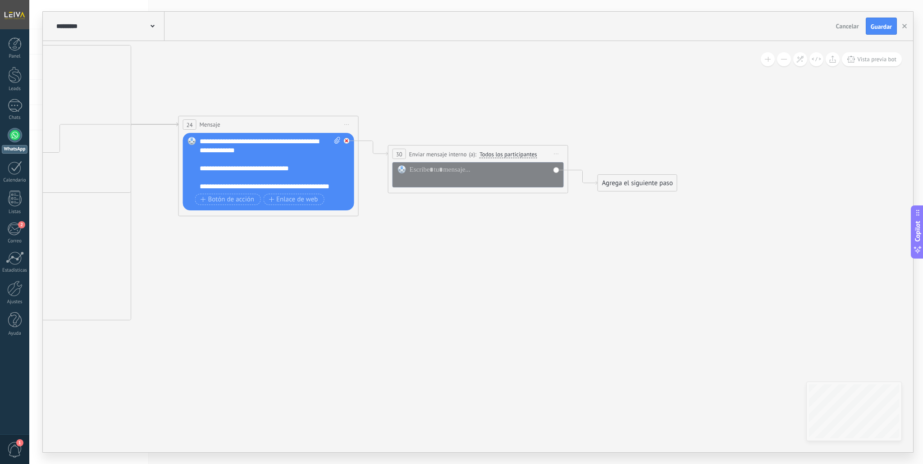
click at [349, 143] on div at bounding box center [349, 138] width 10 height 11
click at [556, 154] on span "Iniciar vista previa aquí Cambiar nombre Duplicar [GEOGRAPHIC_DATA]" at bounding box center [556, 153] width 14 height 13
click at [581, 217] on div "Borrar" at bounding box center [597, 212] width 89 height 15
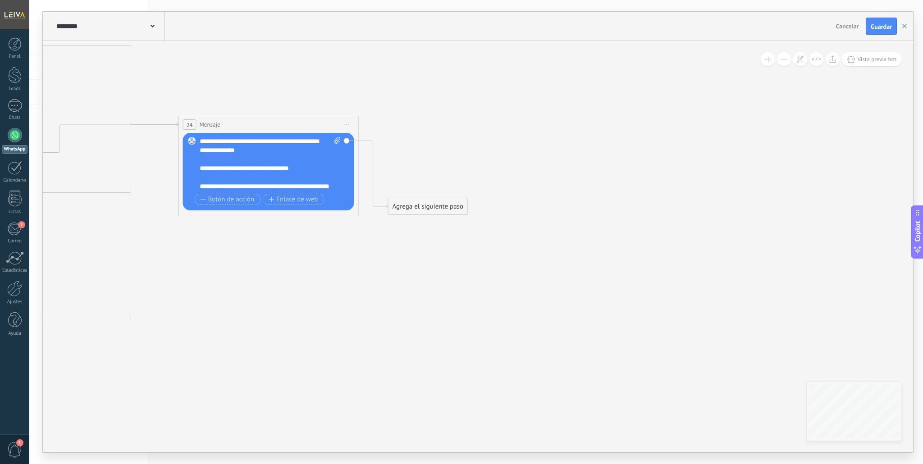
click at [461, 208] on div "Agrega el siguiente paso" at bounding box center [427, 206] width 79 height 15
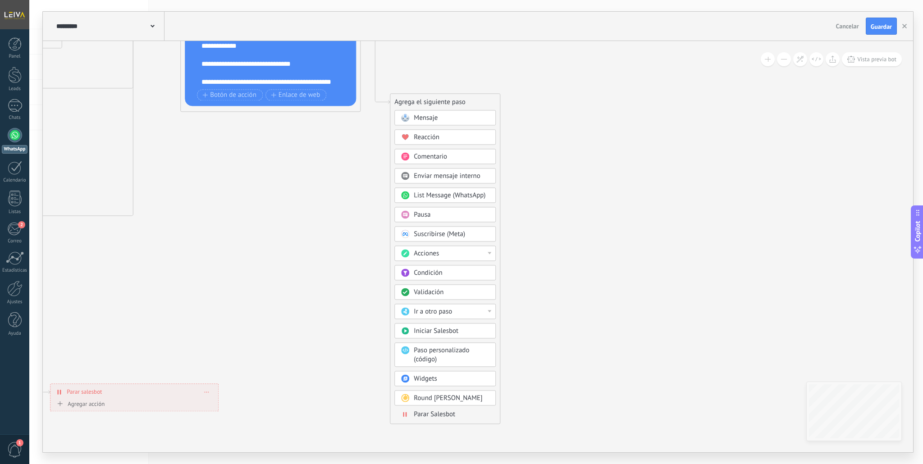
click at [478, 315] on div "Ir a otro paso" at bounding box center [452, 311] width 76 height 9
click at [478, 314] on div "1: Message" at bounding box center [445, 311] width 100 height 15
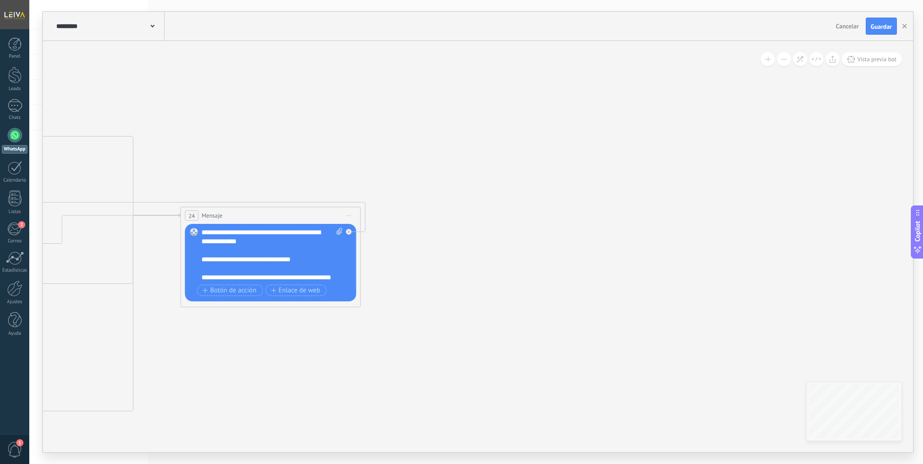
click at [339, 256] on span at bounding box center [337, 255] width 9 height 54
click input "Subir" at bounding box center [0, 0] width 0 height 0
drag, startPoint x: 430, startPoint y: 265, endPoint x: 421, endPoint y: 264, distance: 9.1
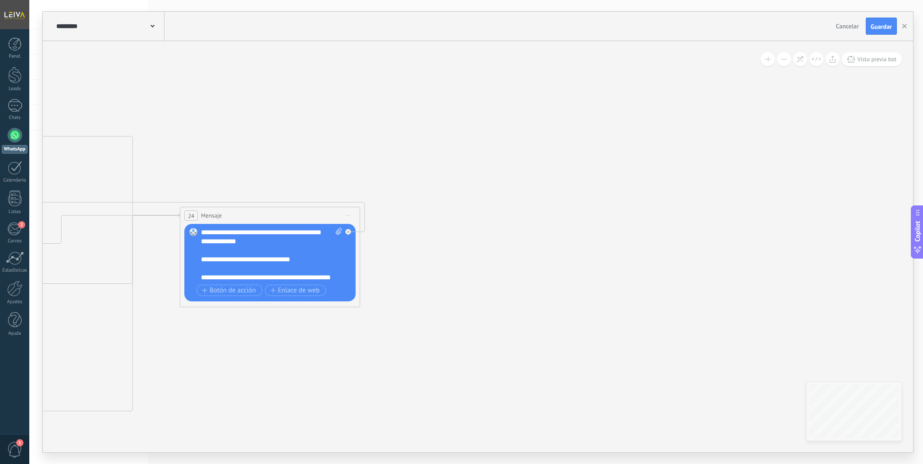
click at [320, 259] on div "**********" at bounding box center [271, 255] width 141 height 54
click at [260, 212] on div "24 Mensaje ******* (a): Todos los contactos - canales seleccionados Todos los c…" at bounding box center [269, 215] width 179 height 17
click at [350, 214] on span "Iniciar vista previa aquí Cambiar nombre Duplicar [GEOGRAPHIC_DATA]" at bounding box center [348, 215] width 14 height 13
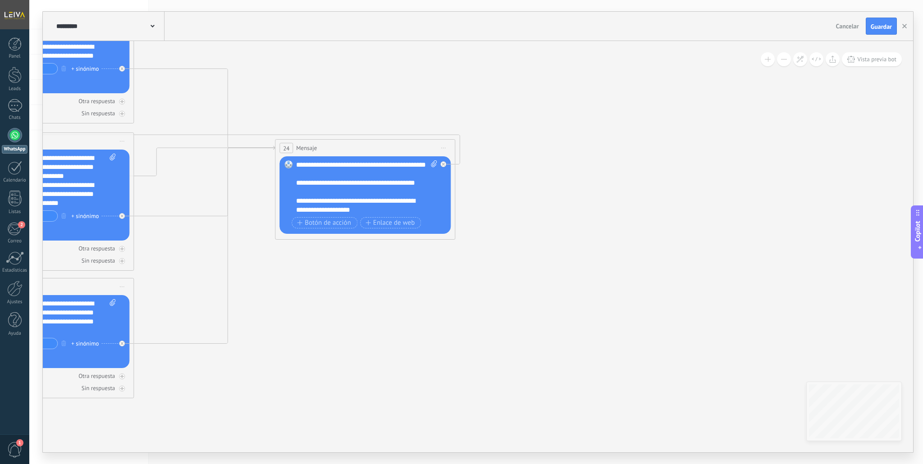
scroll to position [54, 0]
click at [449, 210] on div "Reemplazar Quitar Convertir a mensaje de voz Arrastre la imagen aquí para adjun…" at bounding box center [364, 195] width 171 height 78
click at [483, 215] on icon at bounding box center [57, 276] width 1821 height 1032
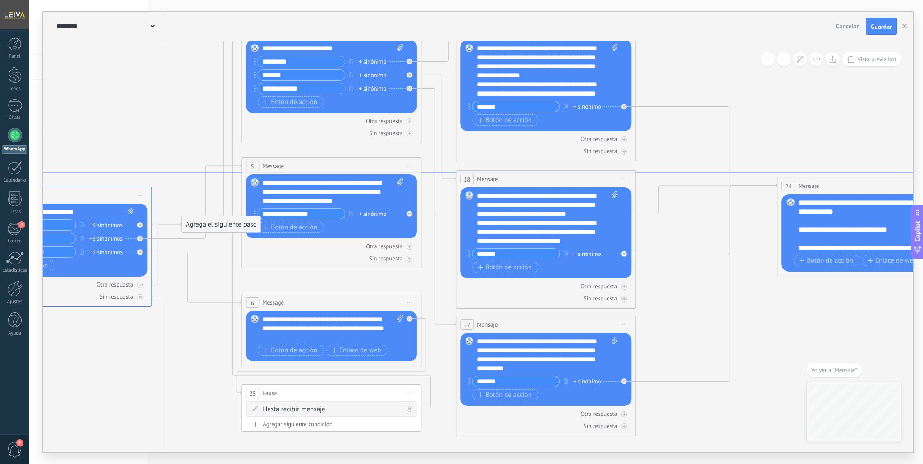
click at [776, 173] on icon at bounding box center [464, 188] width 995 height 30
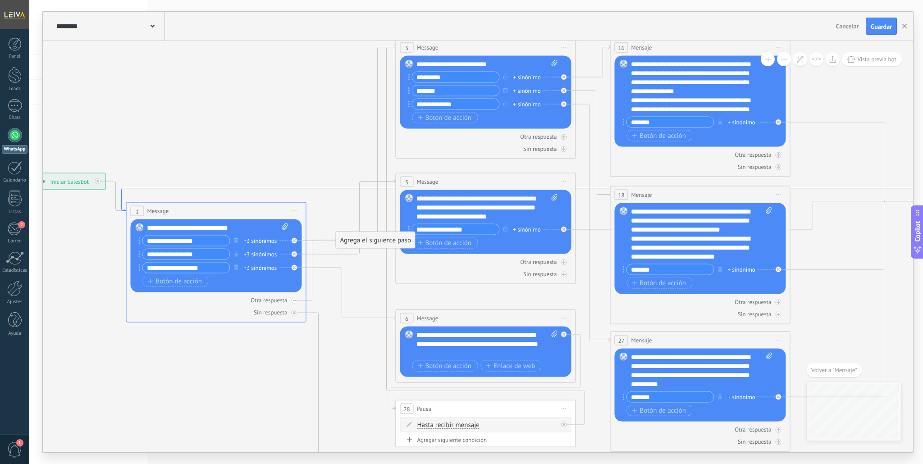
drag, startPoint x: 535, startPoint y: 172, endPoint x: 270, endPoint y: 189, distance: 265.5
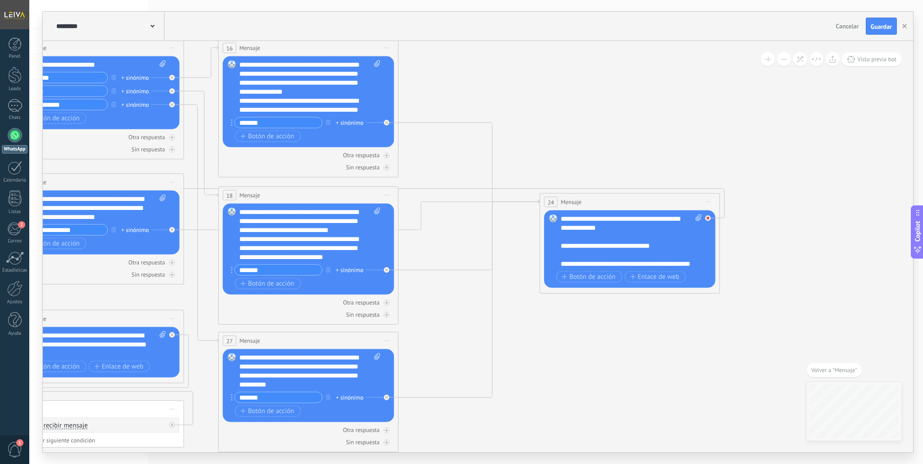
click at [708, 221] on div at bounding box center [708, 218] width 6 height 6
click at [783, 229] on div "Agrega el siguiente paso" at bounding box center [788, 231] width 79 height 15
click at [776, 232] on div "Agrega el siguiente paso" at bounding box center [787, 231] width 79 height 15
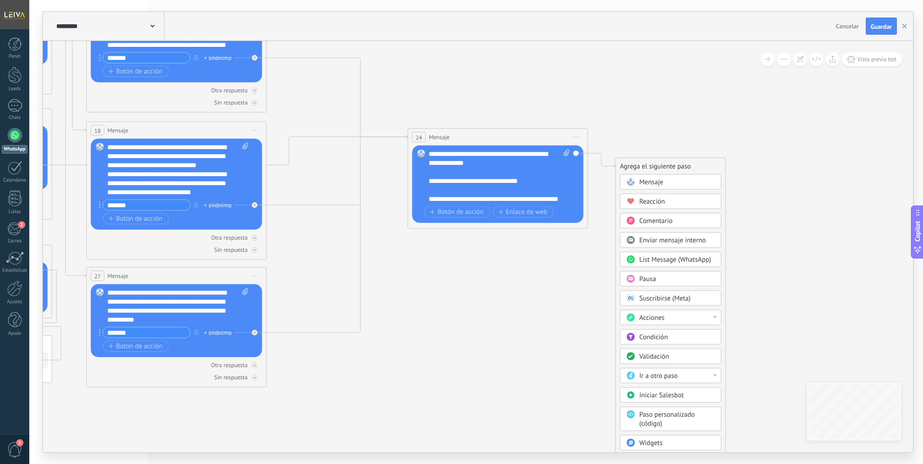
click at [716, 318] on div "Acciones" at bounding box center [670, 317] width 101 height 15
click at [688, 365] on div "Cambiar etapa del lead" at bounding box center [670, 363] width 100 height 15
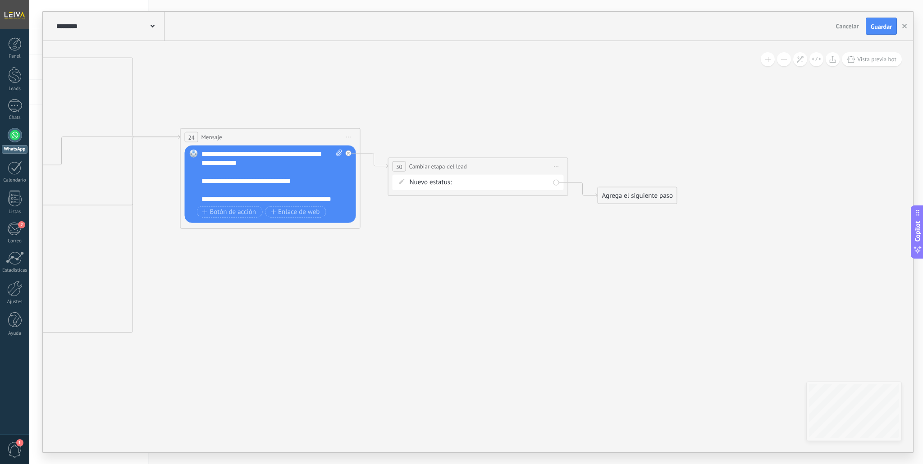
click at [0, 0] on div "Contacto inicial Presupuesto Ajuste presupuesto Discusión de contrato Logrado c…" at bounding box center [0, 0] width 0 height 0
click at [0, 0] on label "Presupuesto" at bounding box center [0, 0] width 0 height 0
click at [555, 183] on div "Nuevo estatus: Contacto inicial Presupuesto Ajuste presupuesto Discusión de con…" at bounding box center [477, 182] width 171 height 15
click at [616, 200] on div "Agrega el siguiente paso" at bounding box center [637, 195] width 79 height 15
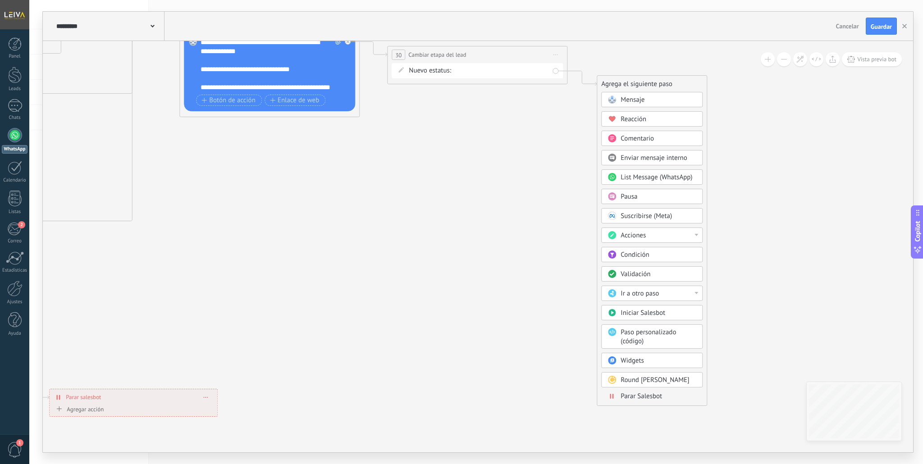
click at [633, 396] on span "Parar Salesbot" at bounding box center [641, 396] width 41 height 9
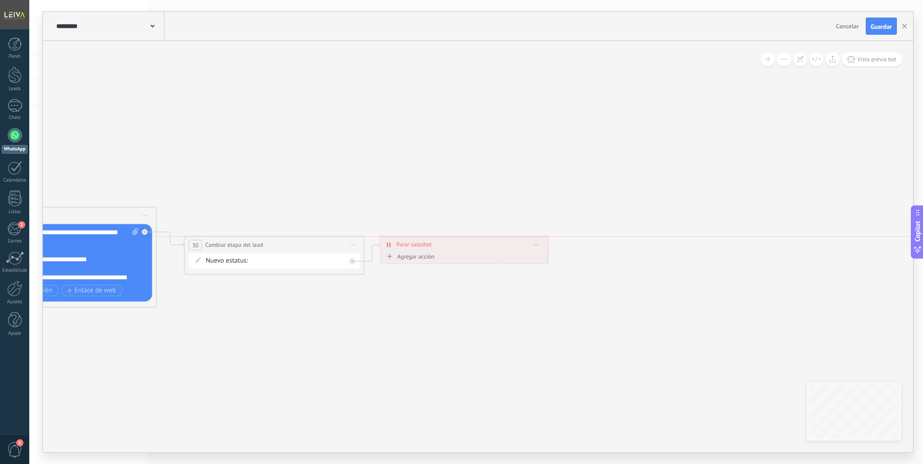
drag, startPoint x: 419, startPoint y: 274, endPoint x: 405, endPoint y: 242, distance: 35.7
click at [405, 242] on span "Parar salesbot" at bounding box center [414, 244] width 35 height 9
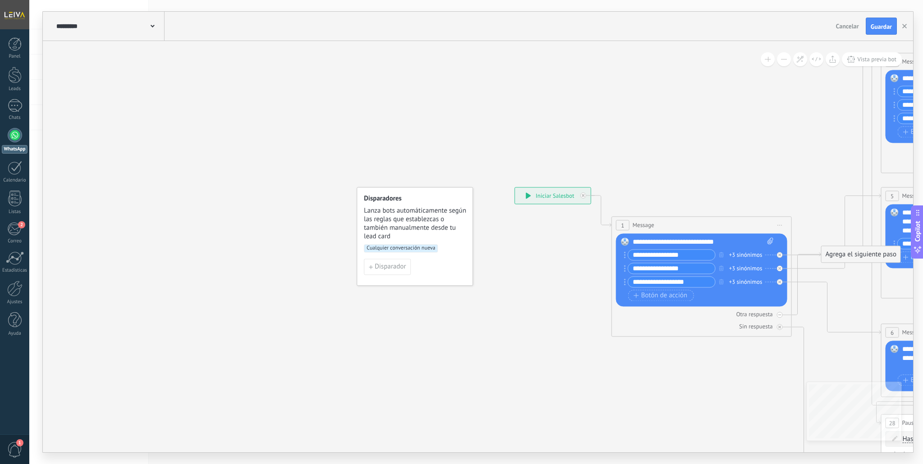
click at [876, 28] on span "Guardar" at bounding box center [881, 26] width 21 height 6
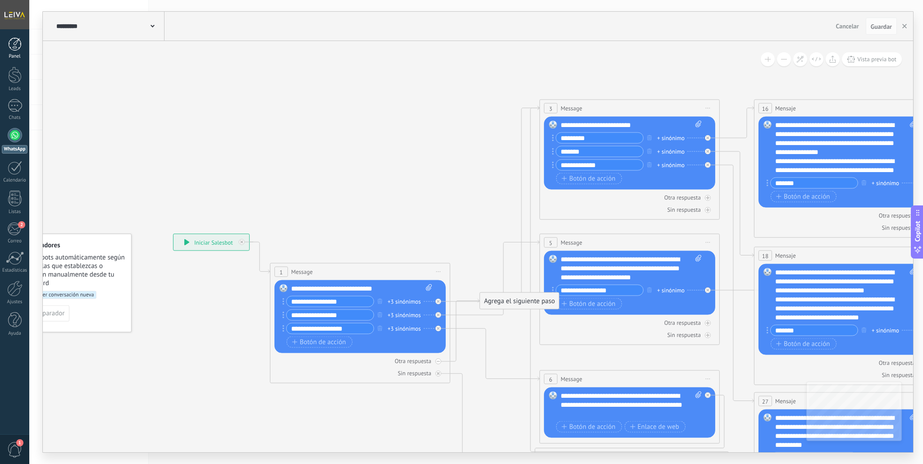
click at [18, 50] on div at bounding box center [15, 44] width 14 height 14
